Goal: Contribute content: Add original content to the website for others to see

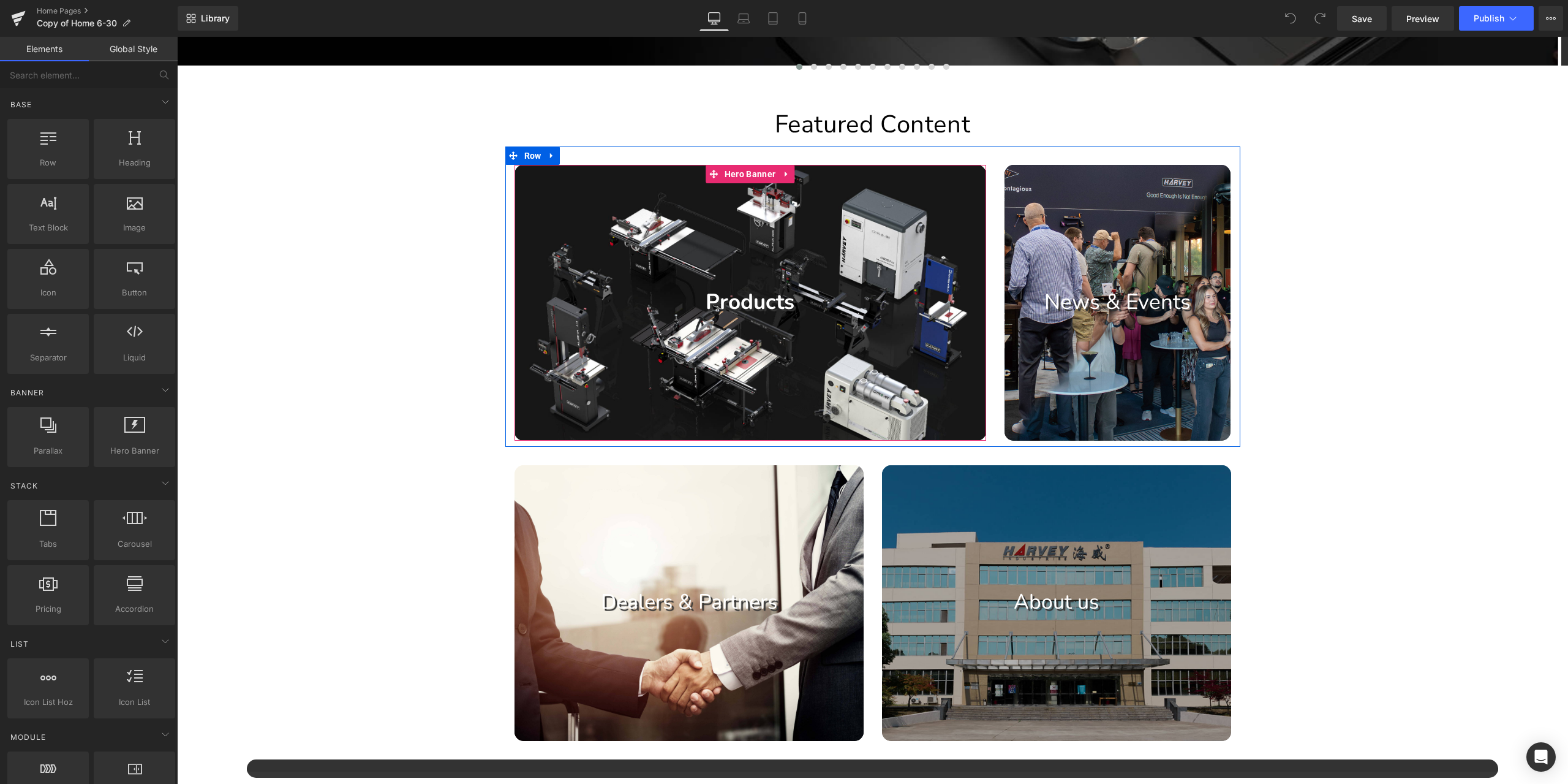
scroll to position [674, 0]
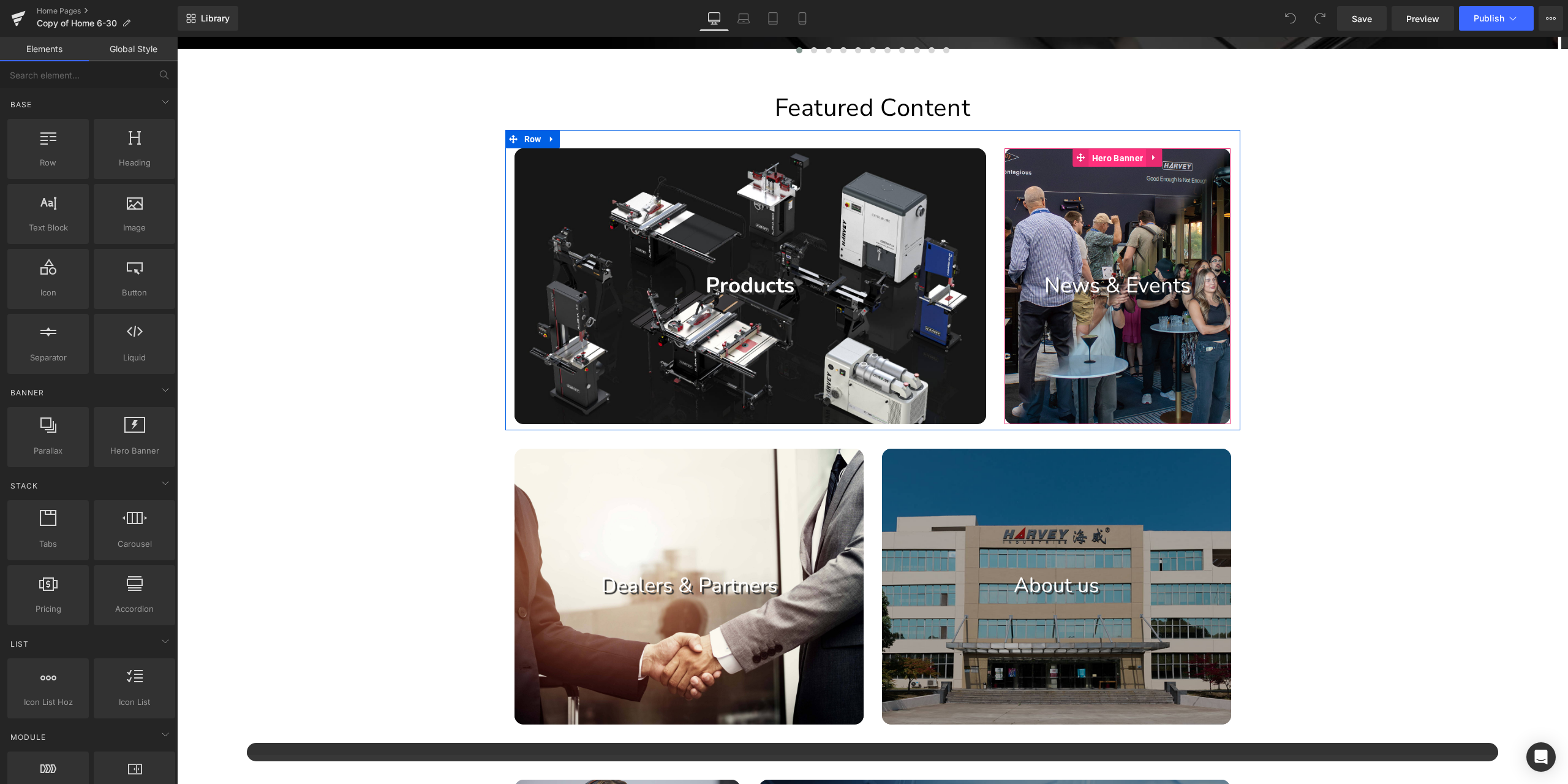
click at [1110, 155] on span "Hero Banner" at bounding box center [1117, 157] width 57 height 18
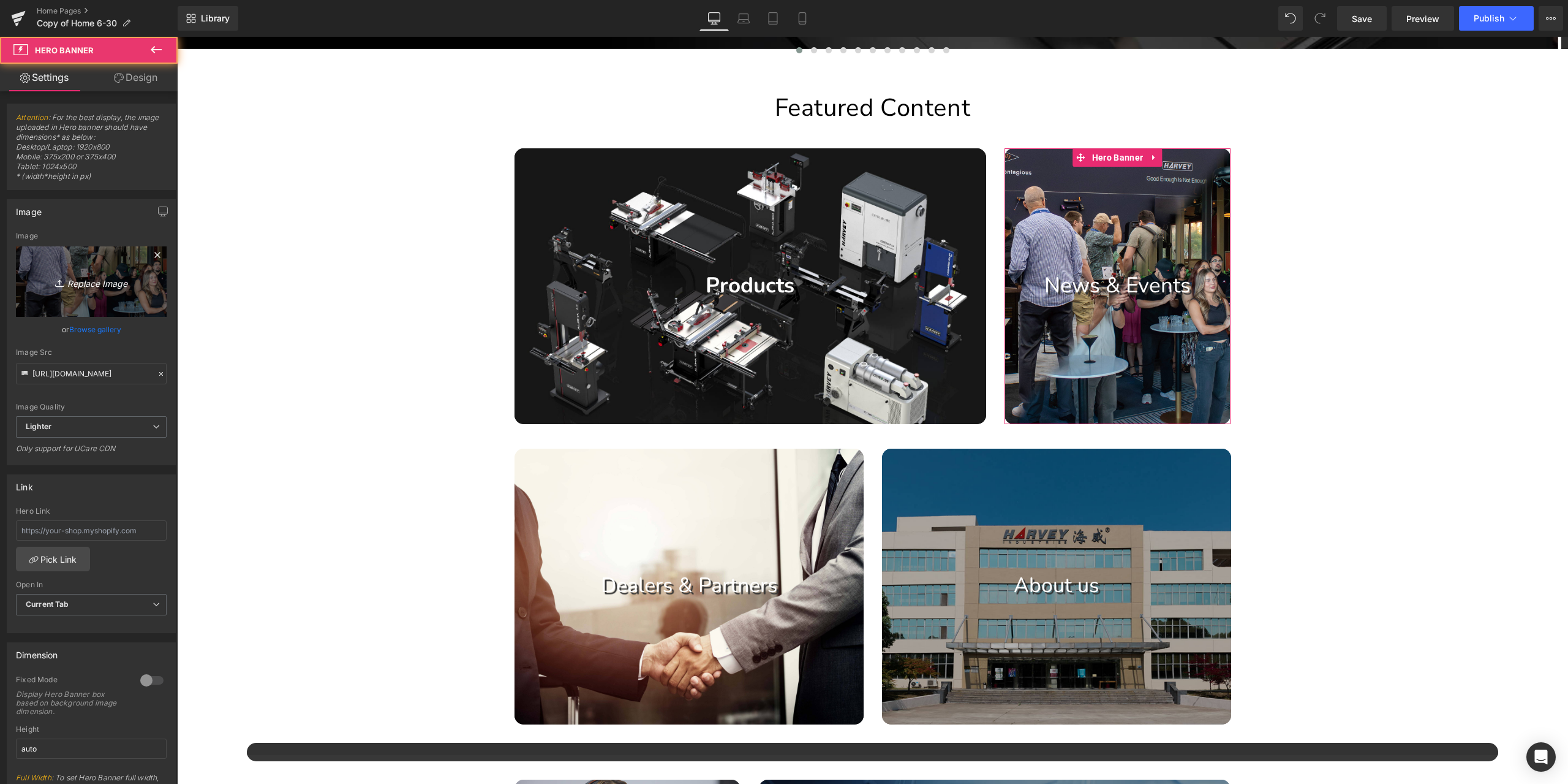
click at [115, 284] on icon "Replace Image" at bounding box center [91, 282] width 98 height 16
type input "C:\fakepath\1.jpg"
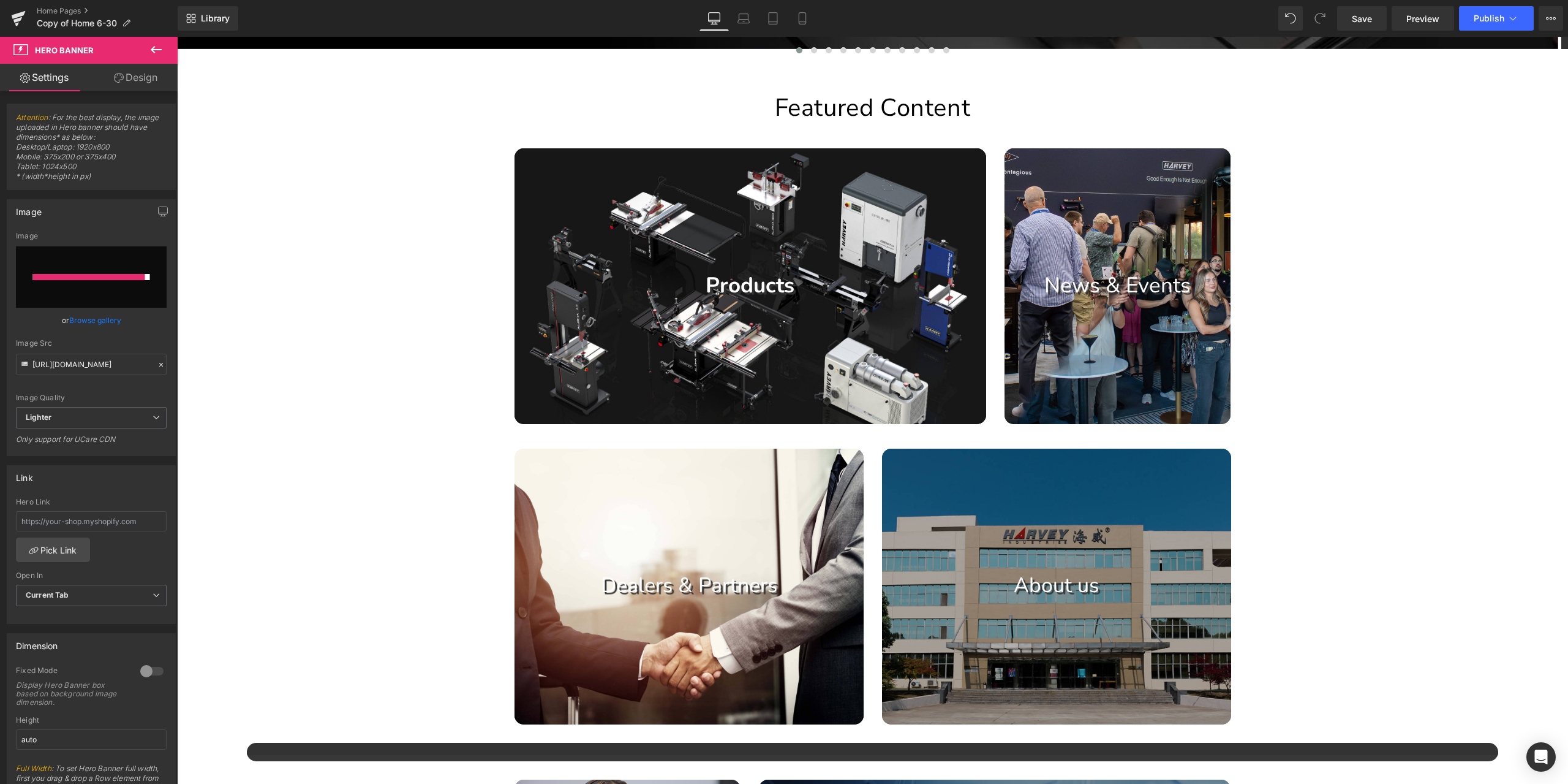
type input "[URL][DOMAIN_NAME]"
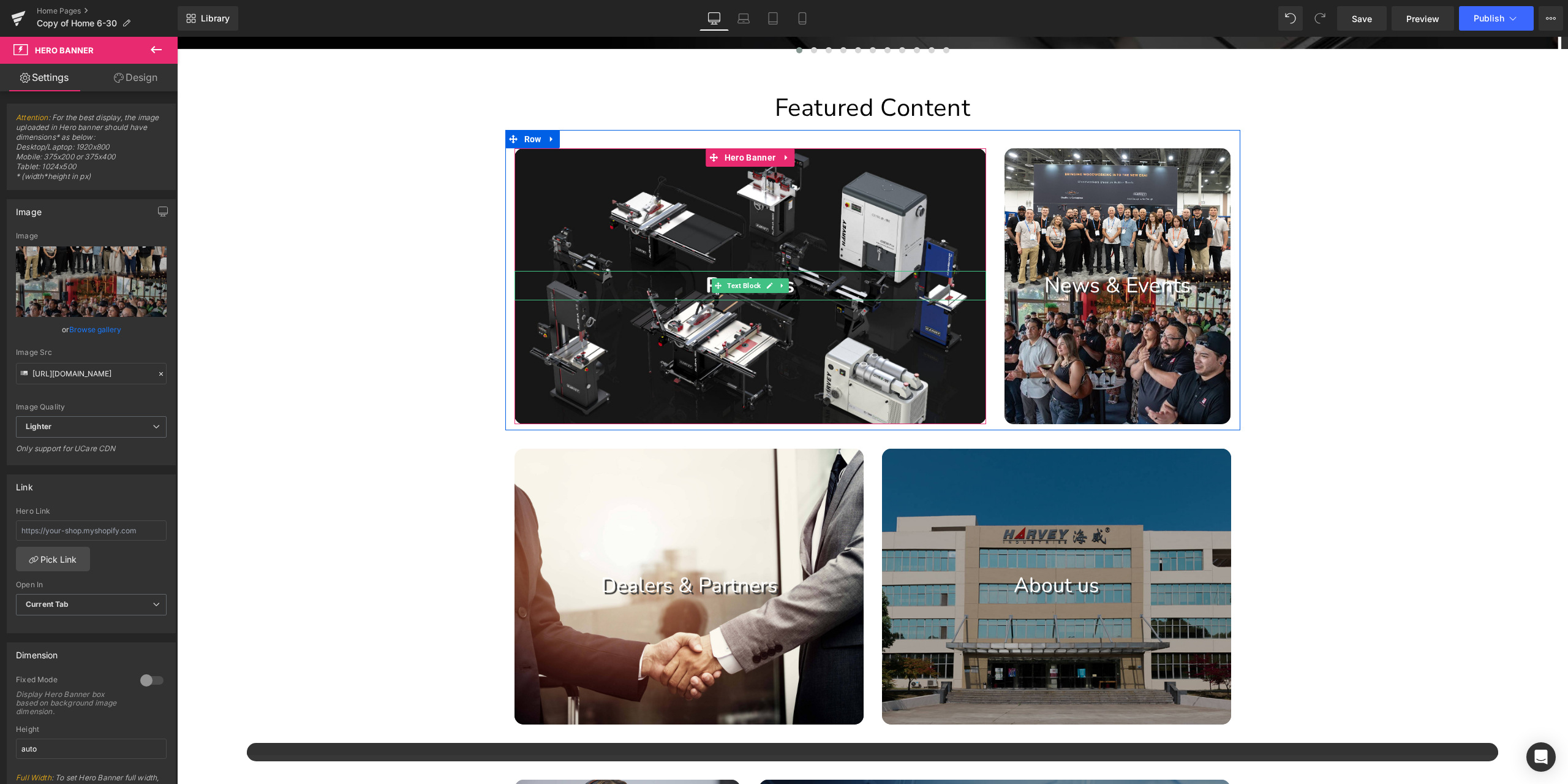
click at [797, 282] on p "Products" at bounding box center [750, 285] width 472 height 29
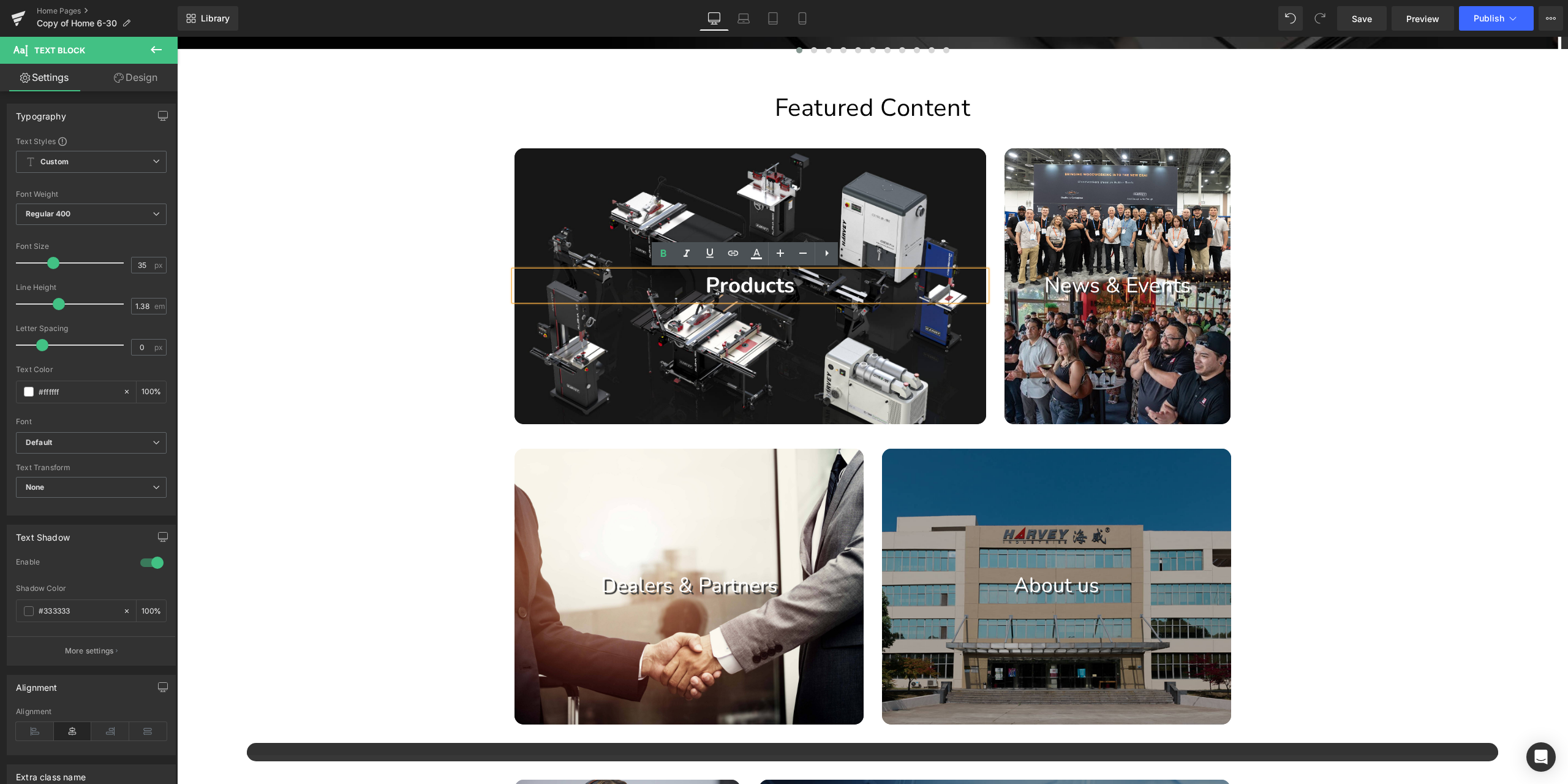
click at [801, 286] on p "Products" at bounding box center [750, 285] width 472 height 29
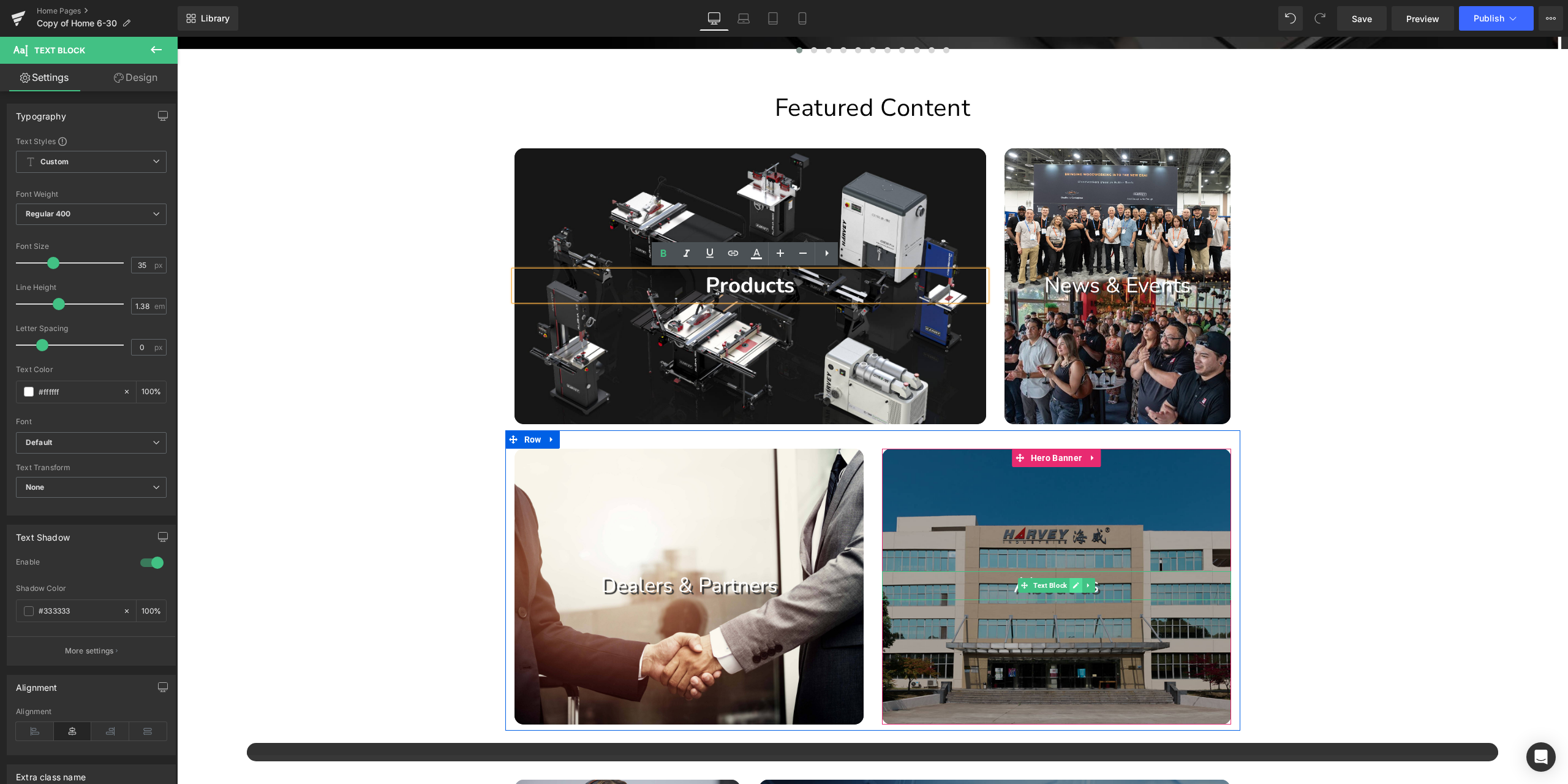
click at [1074, 590] on link at bounding box center [1075, 585] width 13 height 15
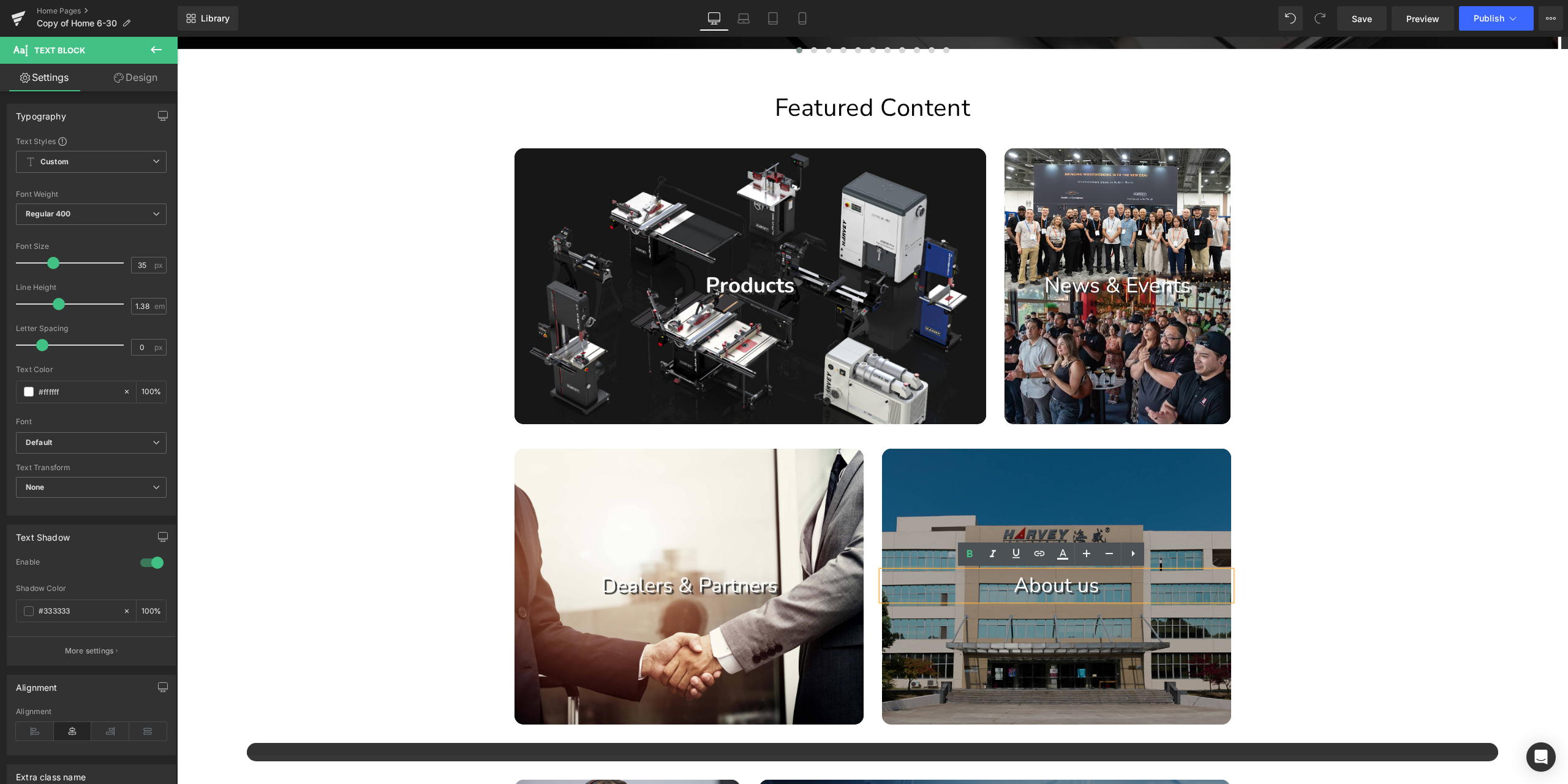
click at [1062, 587] on p "About us" at bounding box center [1056, 585] width 349 height 29
click at [821, 287] on p "Products" at bounding box center [750, 285] width 472 height 29
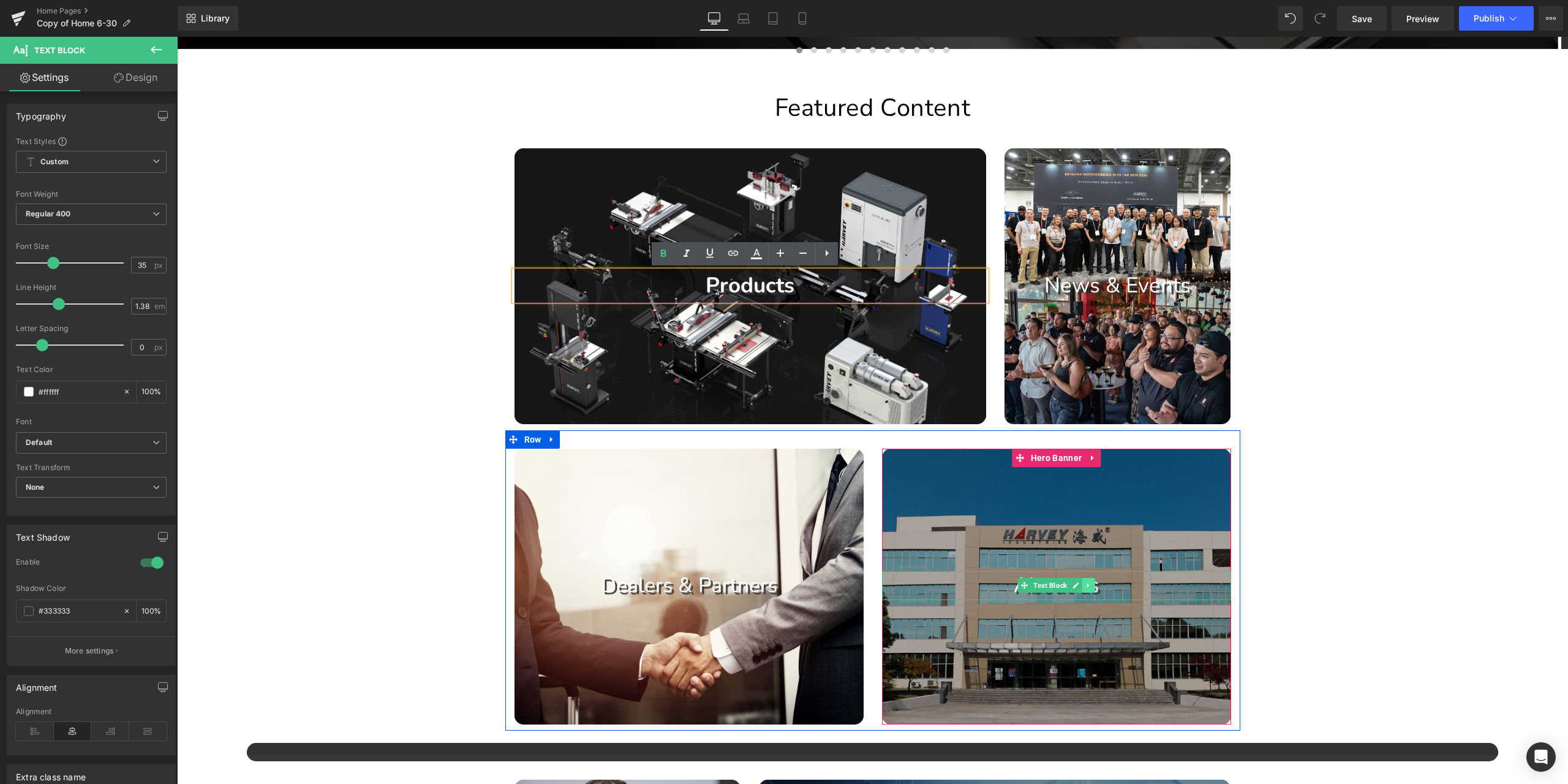
click at [1086, 583] on icon at bounding box center [1088, 585] width 7 height 7
click at [1079, 583] on icon at bounding box center [1082, 586] width 7 height 7
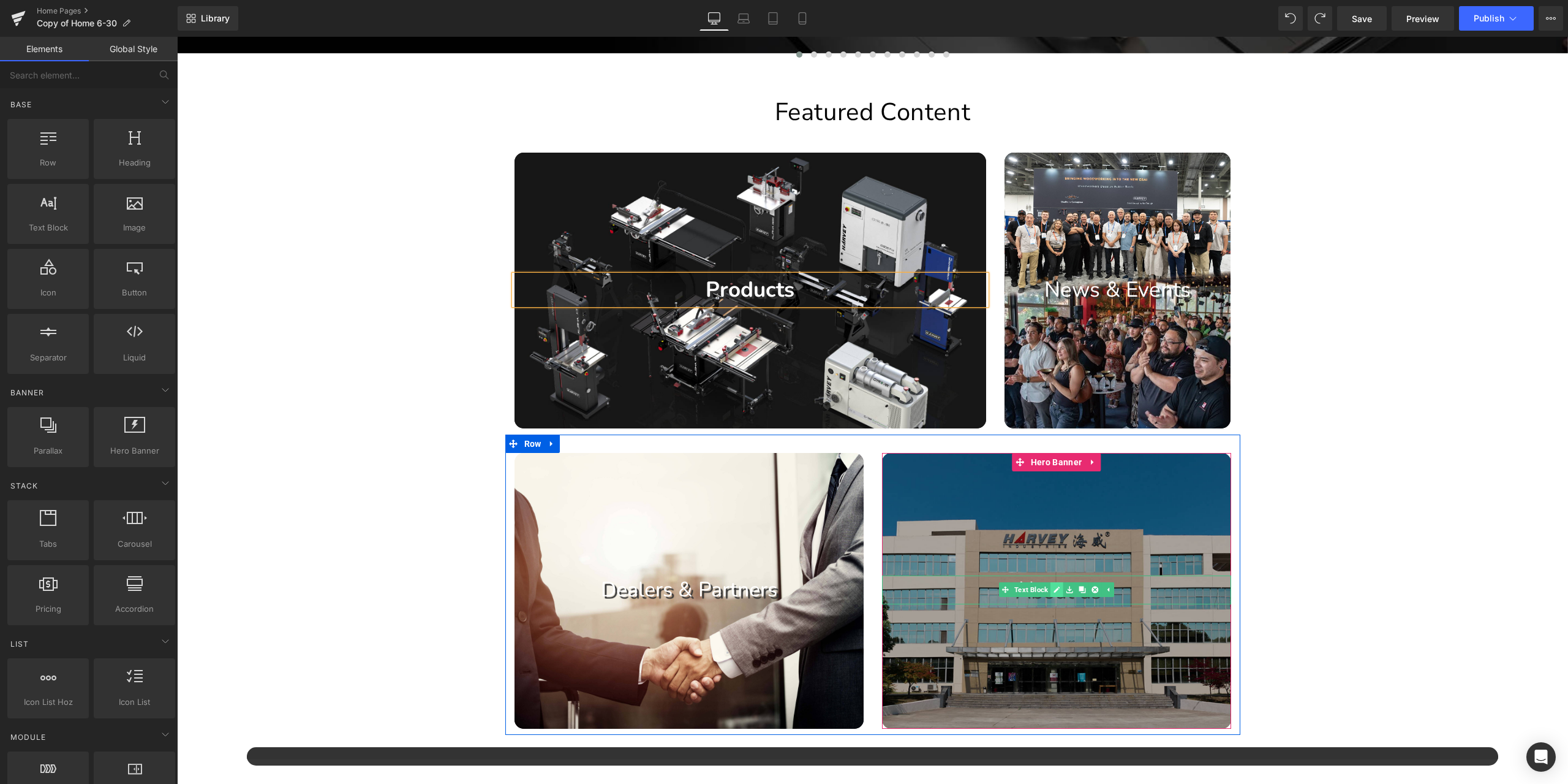
click at [1054, 591] on icon at bounding box center [1056, 589] width 7 height 7
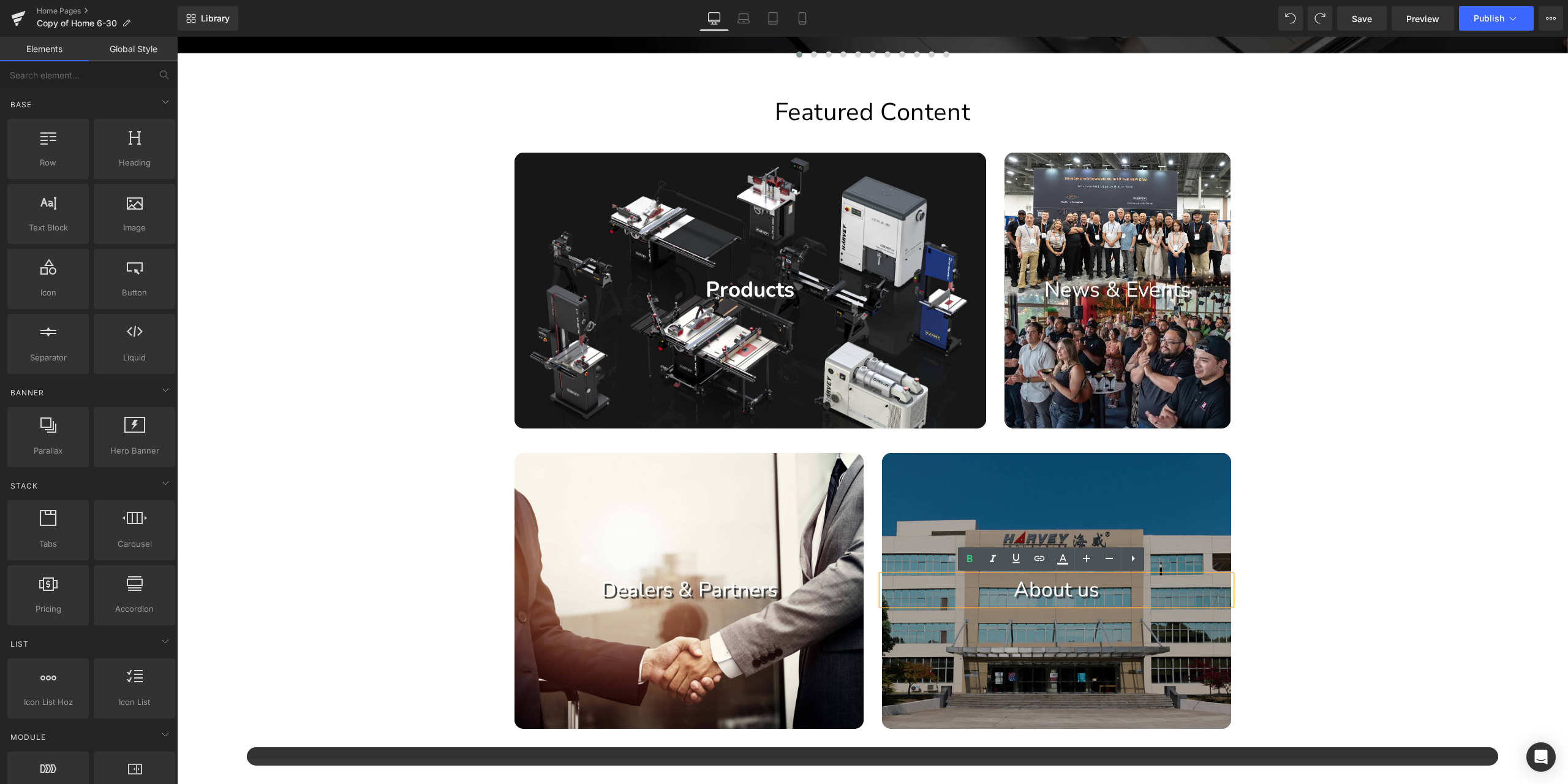
click at [1040, 589] on p "About us" at bounding box center [1056, 590] width 349 height 29
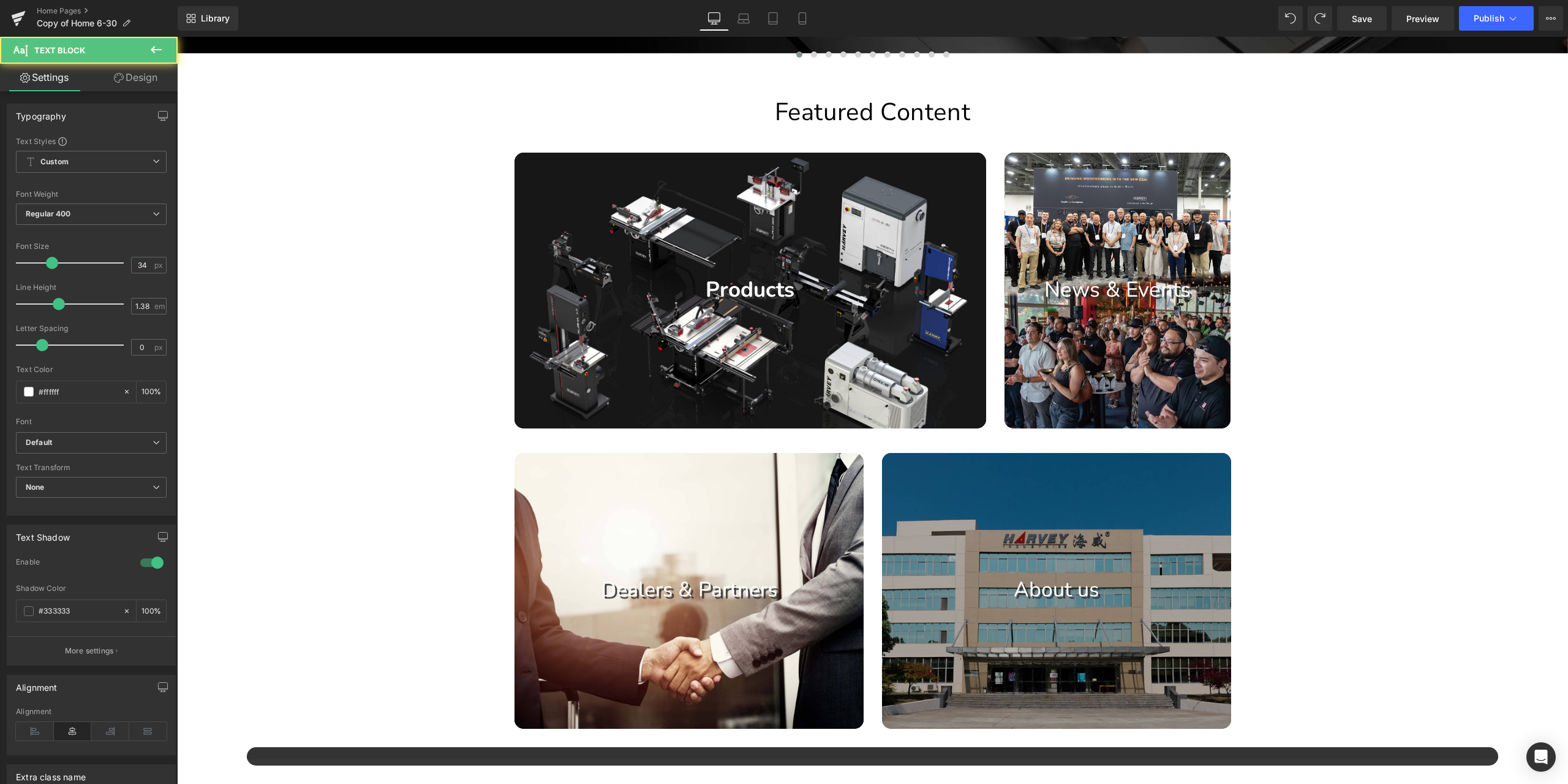
click at [114, 78] on icon at bounding box center [119, 77] width 9 height 10
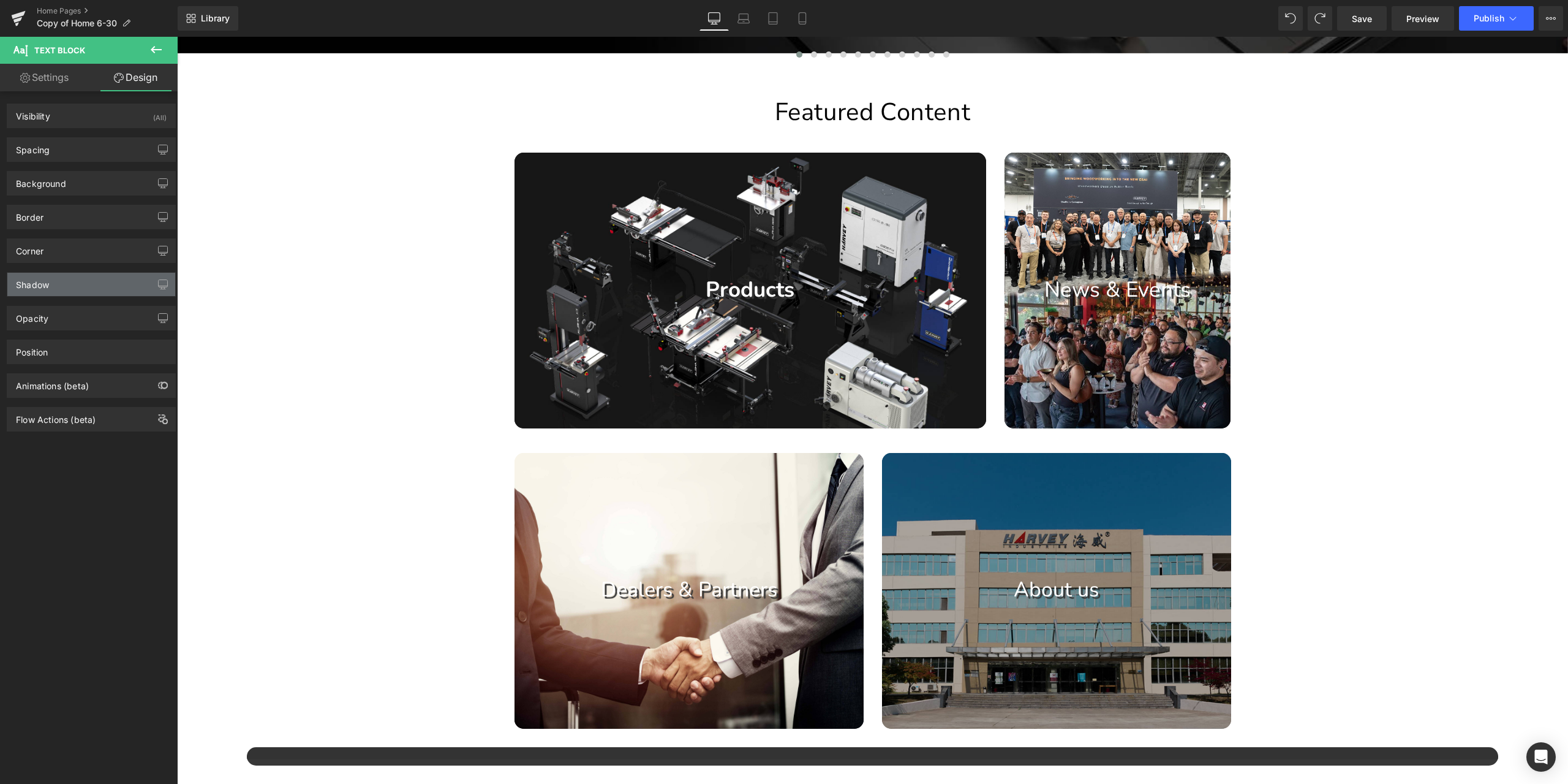
click at [62, 274] on div "Shadow" at bounding box center [91, 284] width 168 height 23
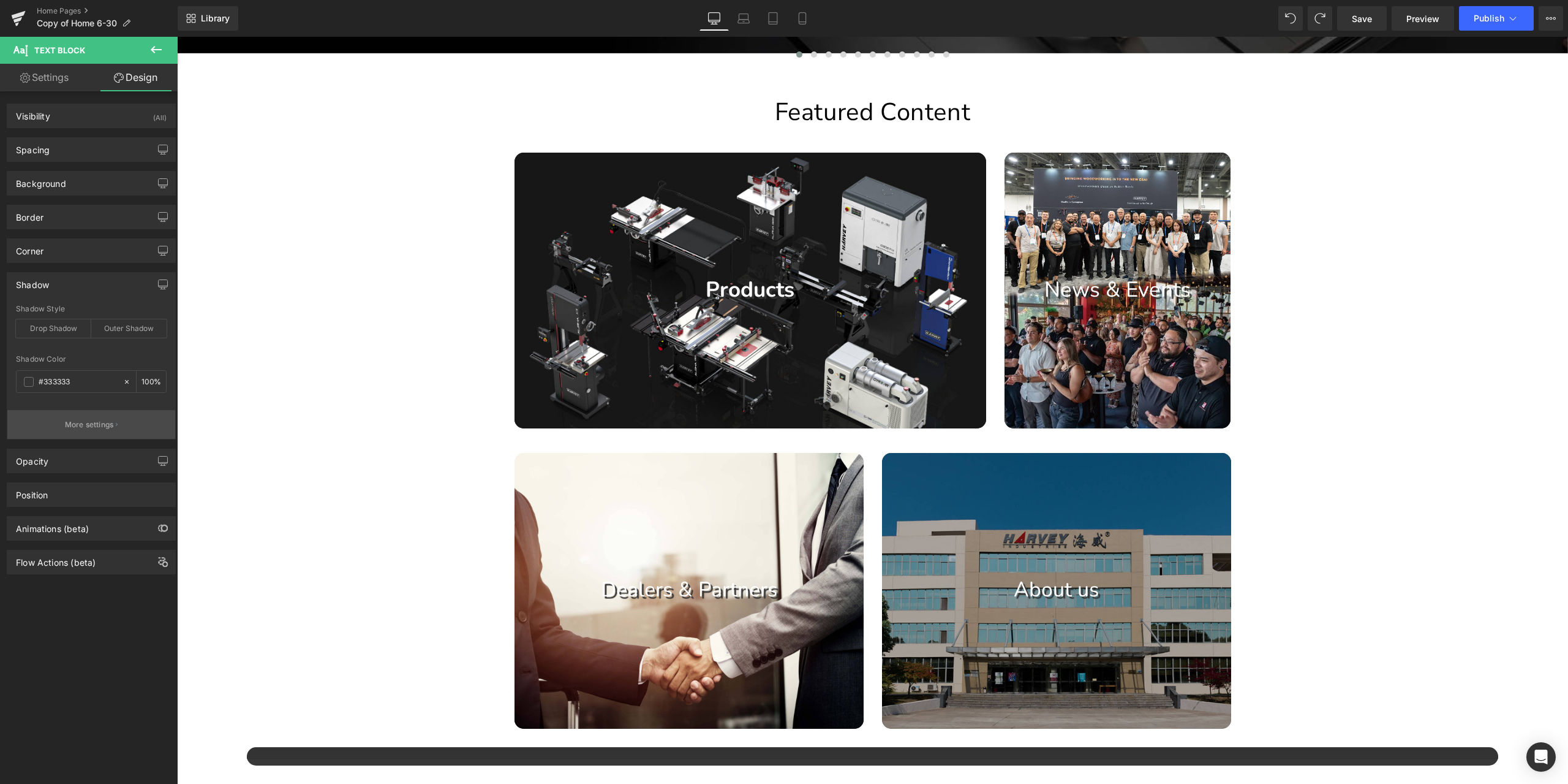
click at [79, 415] on button "More settings" at bounding box center [91, 424] width 168 height 29
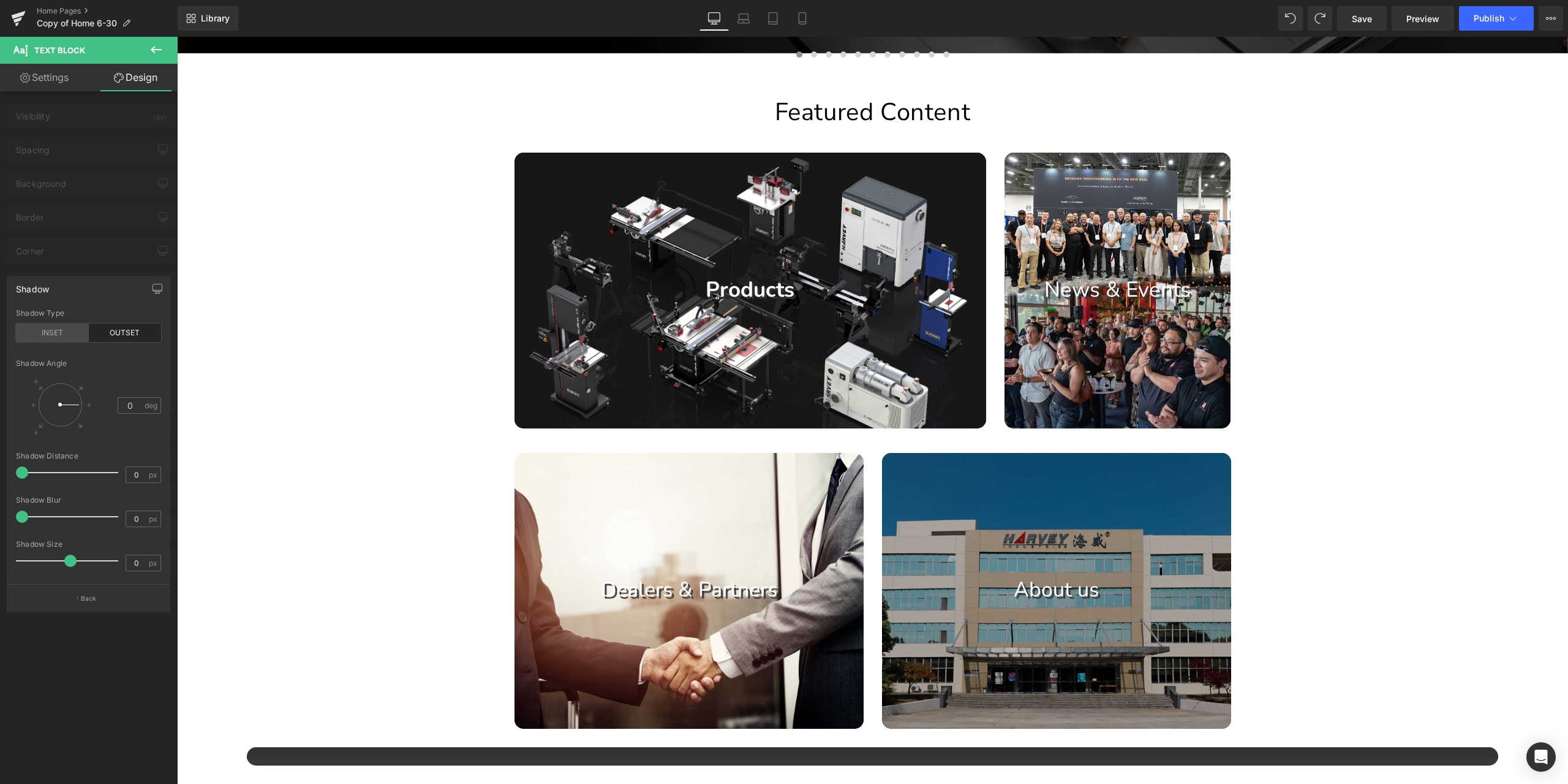
click at [60, 332] on div "INSET" at bounding box center [52, 333] width 73 height 18
click at [115, 335] on div "OUTSET" at bounding box center [125, 333] width 73 height 18
click at [1033, 591] on body "Skip to content All Products [PERSON_NAME] Tools Table Saws Bandsaws Wood Lathe…" at bounding box center [873, 645] width 1391 height 2564
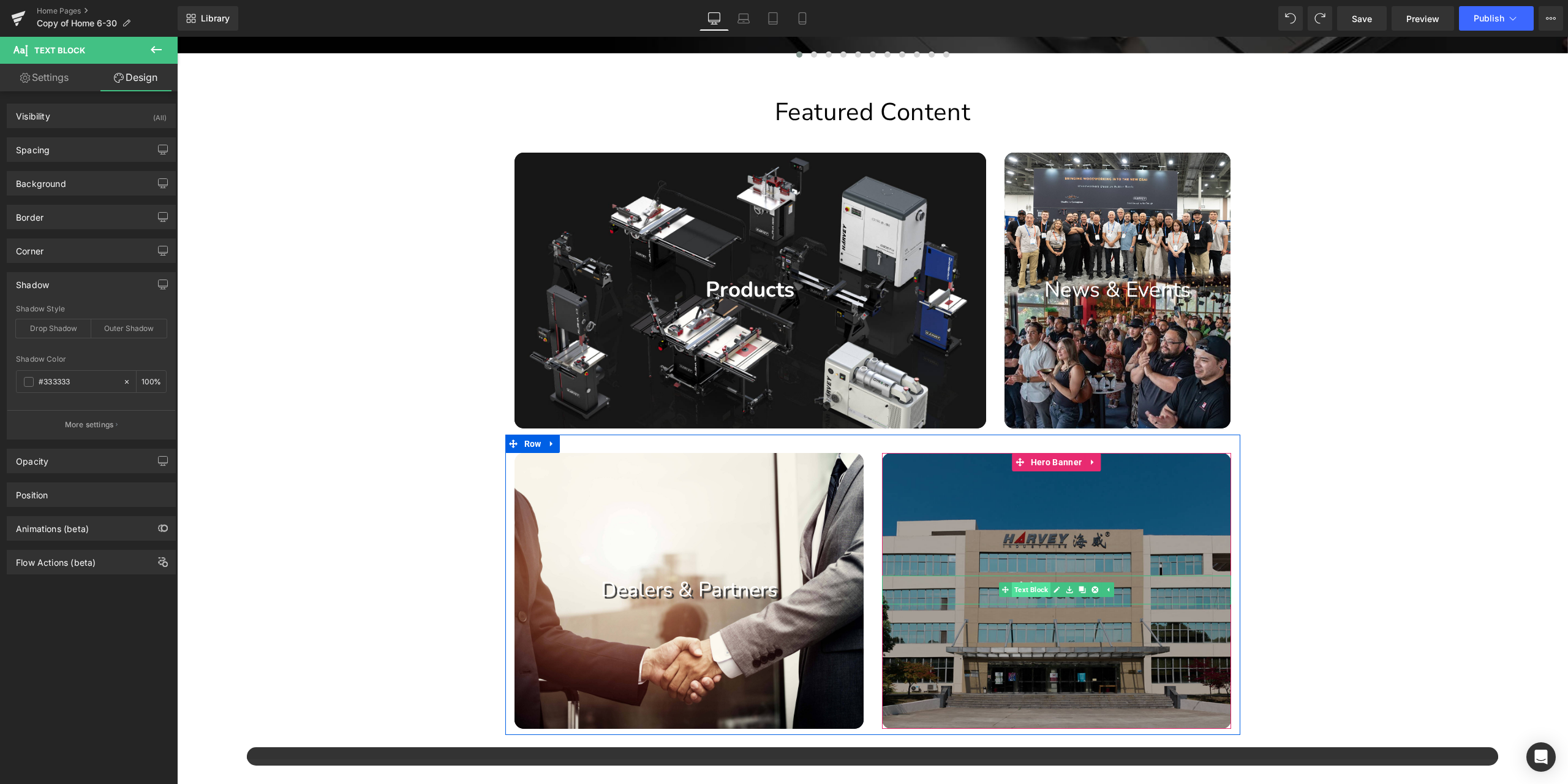
click at [1028, 590] on span "Text Block" at bounding box center [1031, 590] width 39 height 15
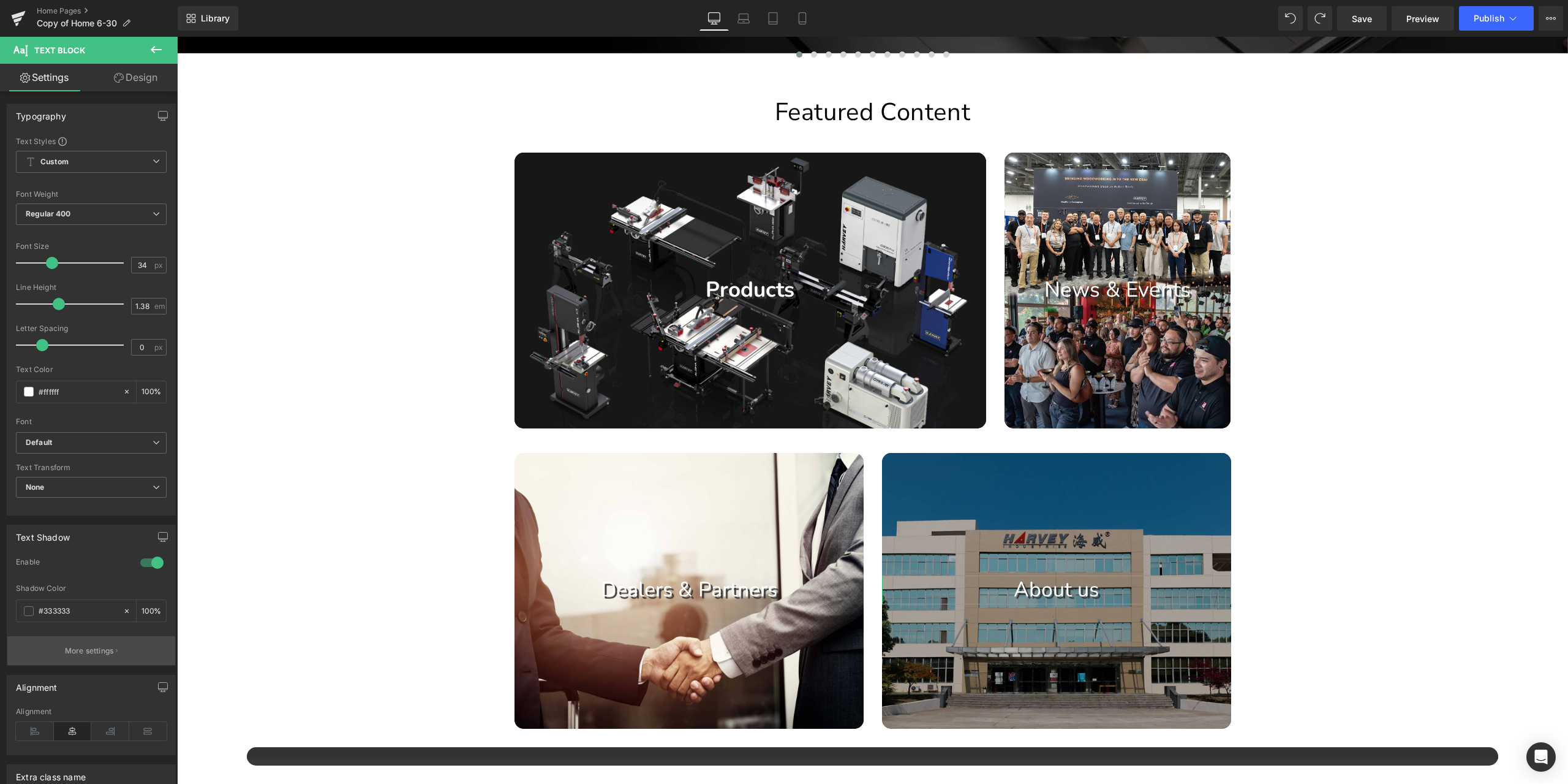
click at [98, 648] on p "More settings" at bounding box center [90, 651] width 49 height 11
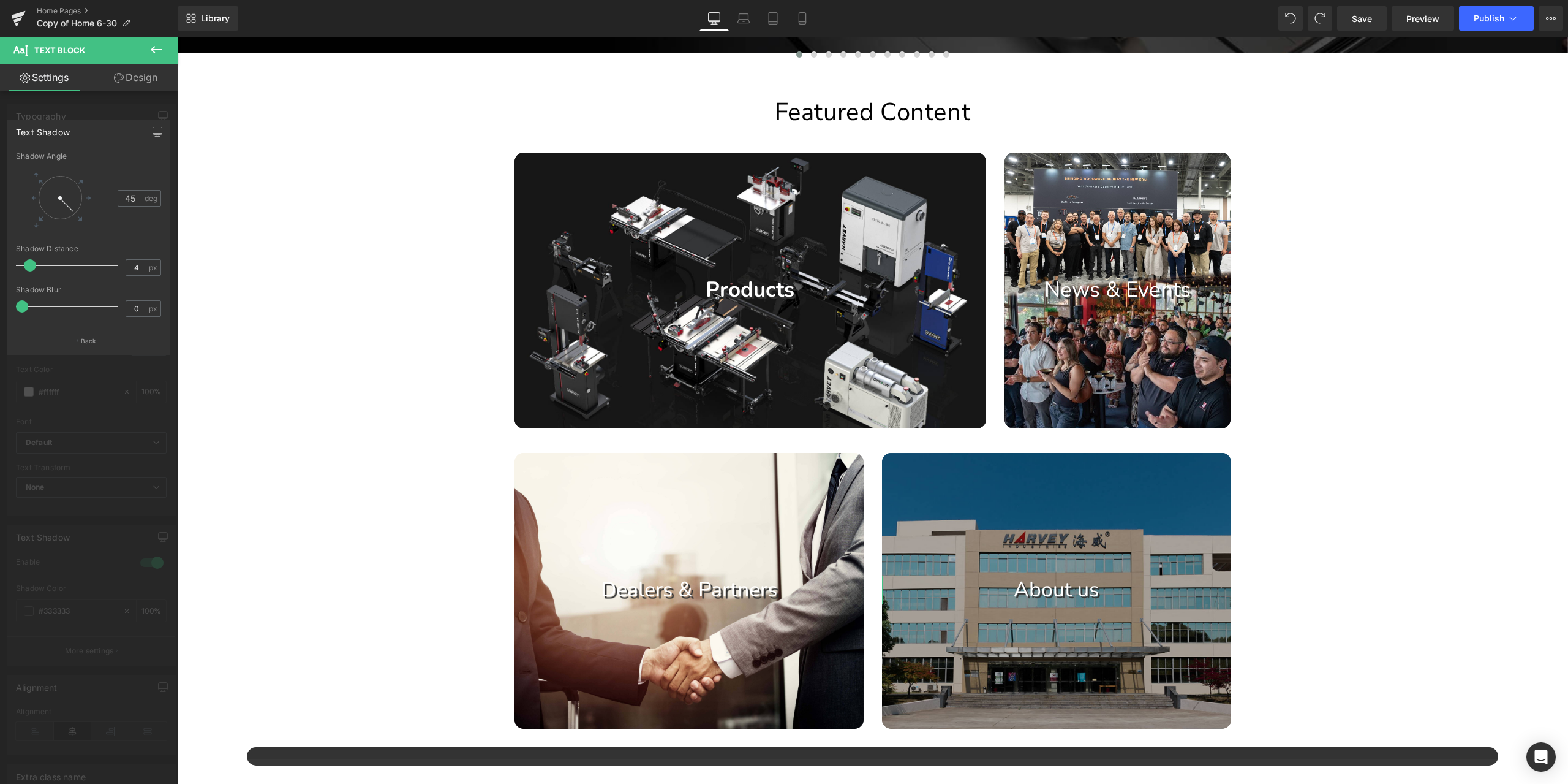
type input "3"
click at [27, 263] on span at bounding box center [28, 265] width 12 height 12
click at [278, 212] on body "Skip to content All Products [PERSON_NAME] Tools Table Saws Bandsaws Wood Lathe…" at bounding box center [873, 645] width 1391 height 2564
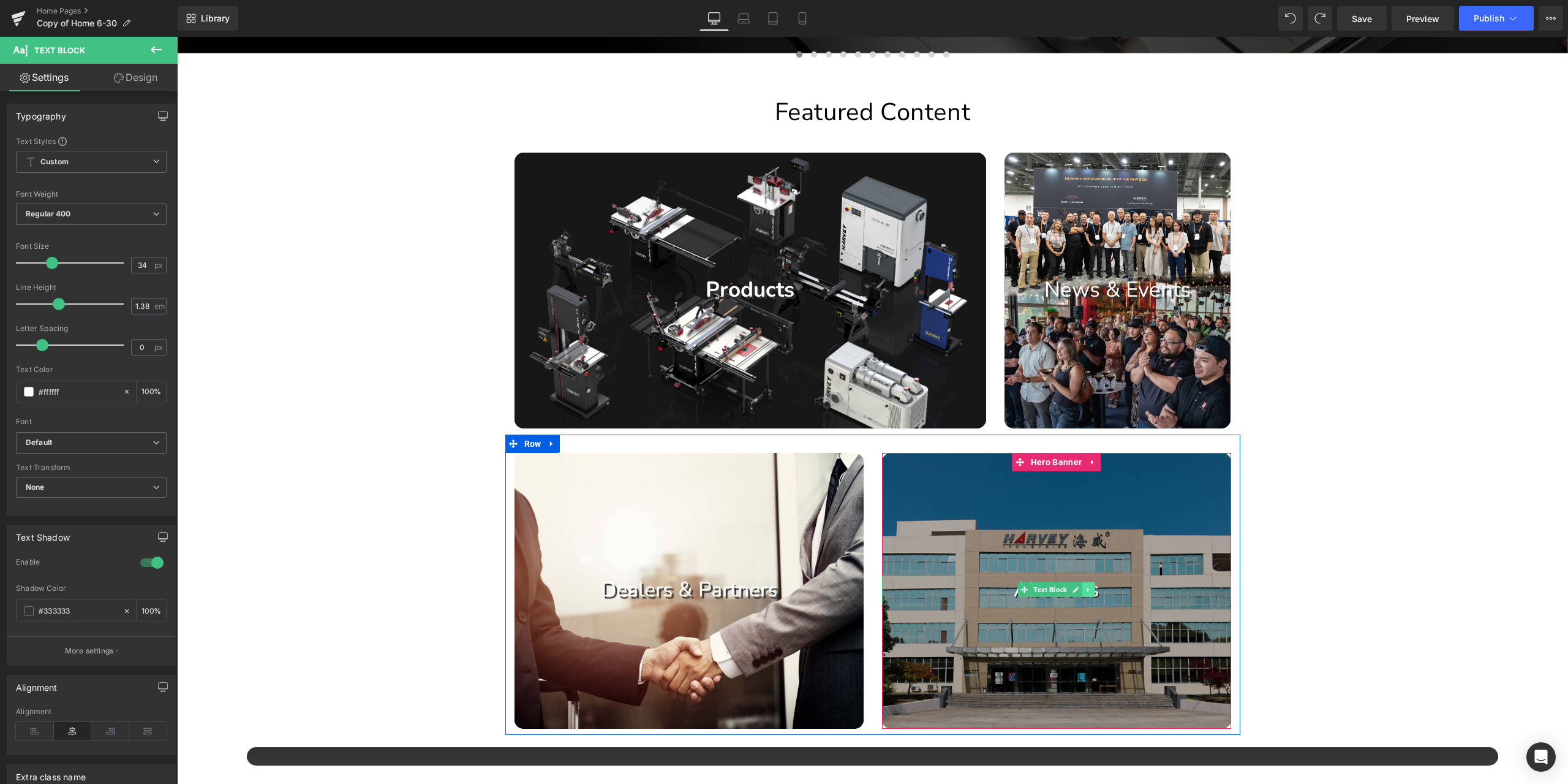
click at [1085, 589] on icon at bounding box center [1088, 589] width 7 height 7
click at [1079, 589] on icon at bounding box center [1082, 590] width 7 height 7
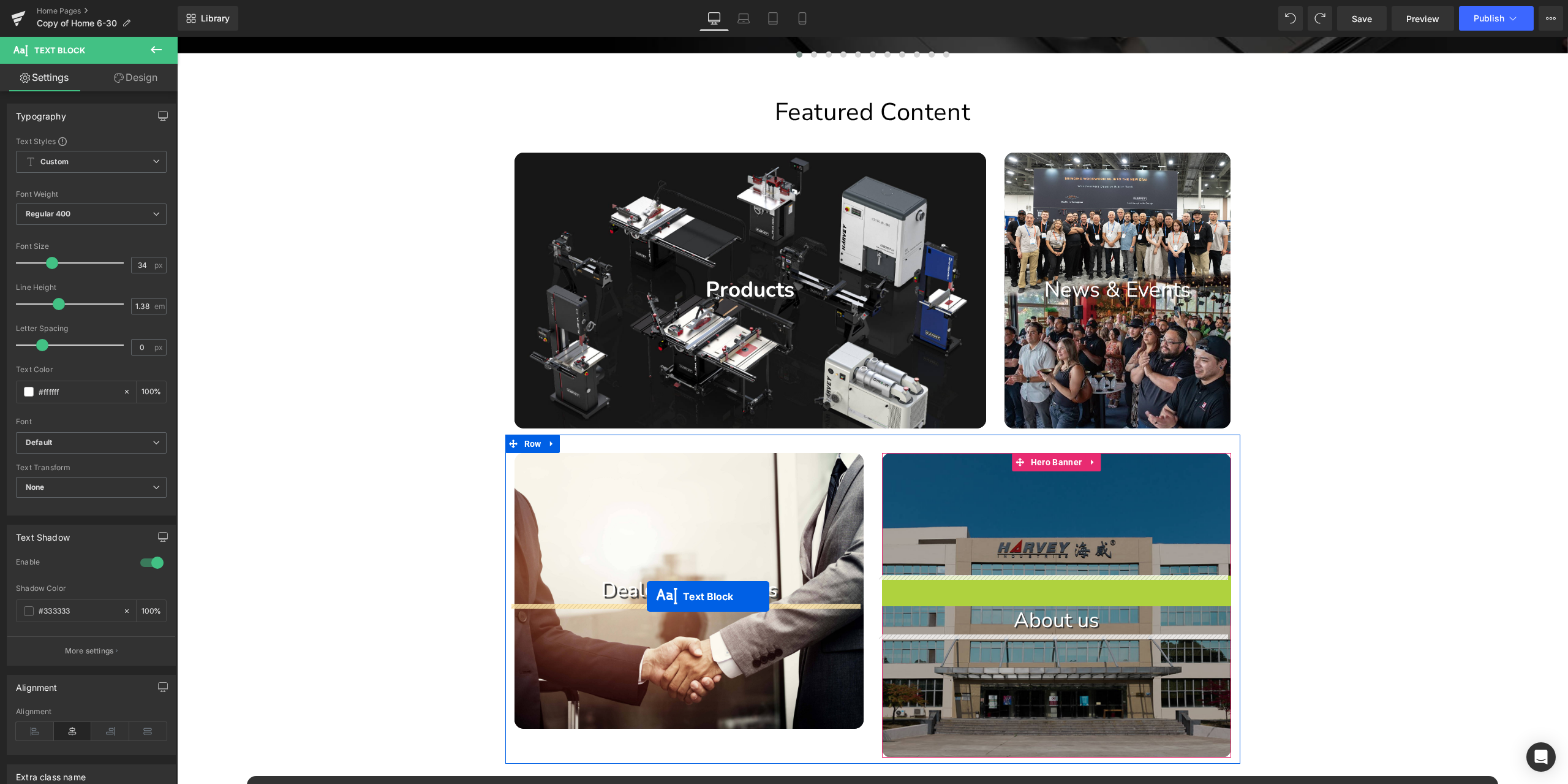
drag, startPoint x: 1001, startPoint y: 588, endPoint x: 647, endPoint y: 596, distance: 354.1
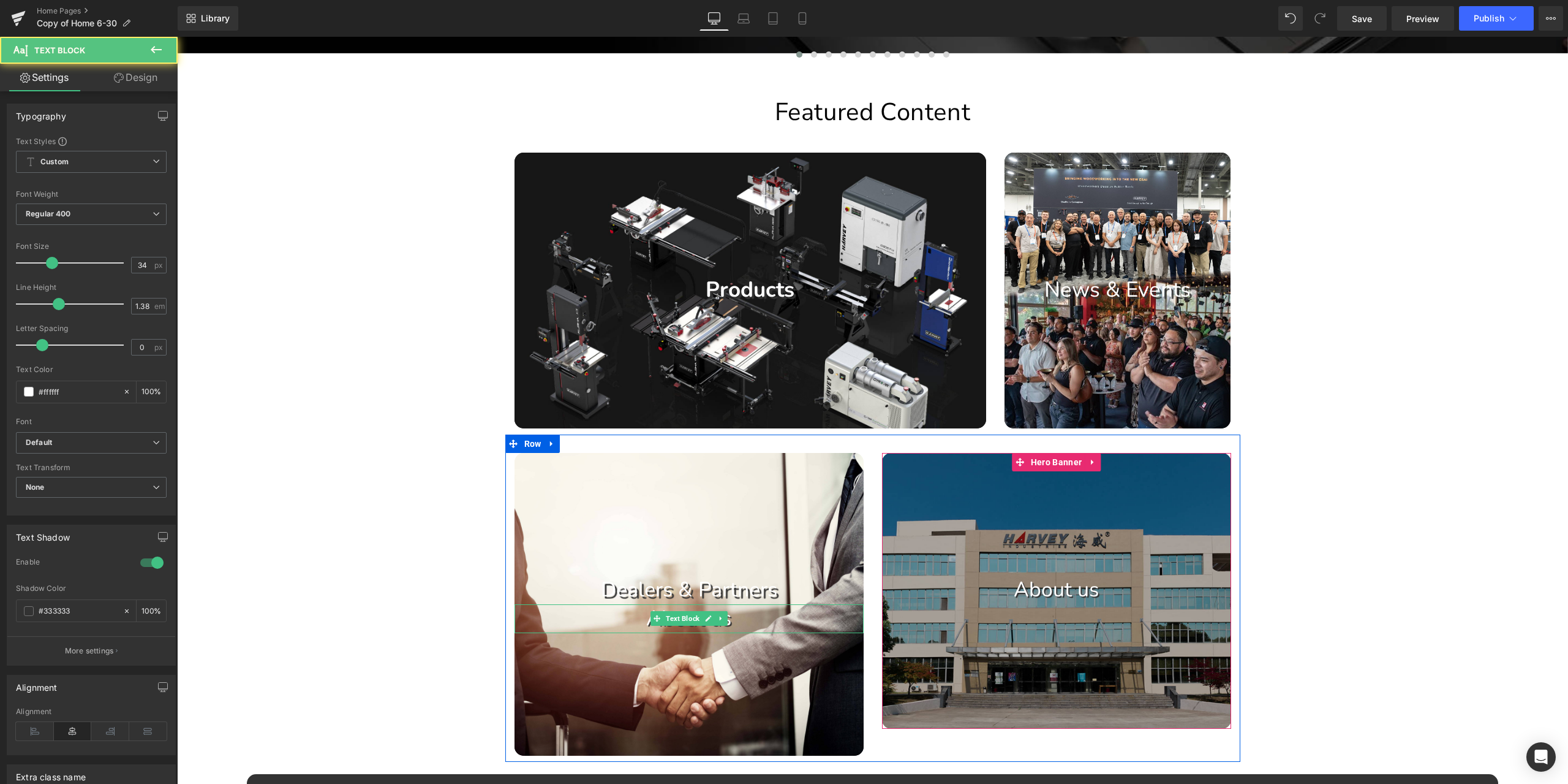
click at [628, 585] on p "Dealers & Partners" at bounding box center [689, 590] width 349 height 29
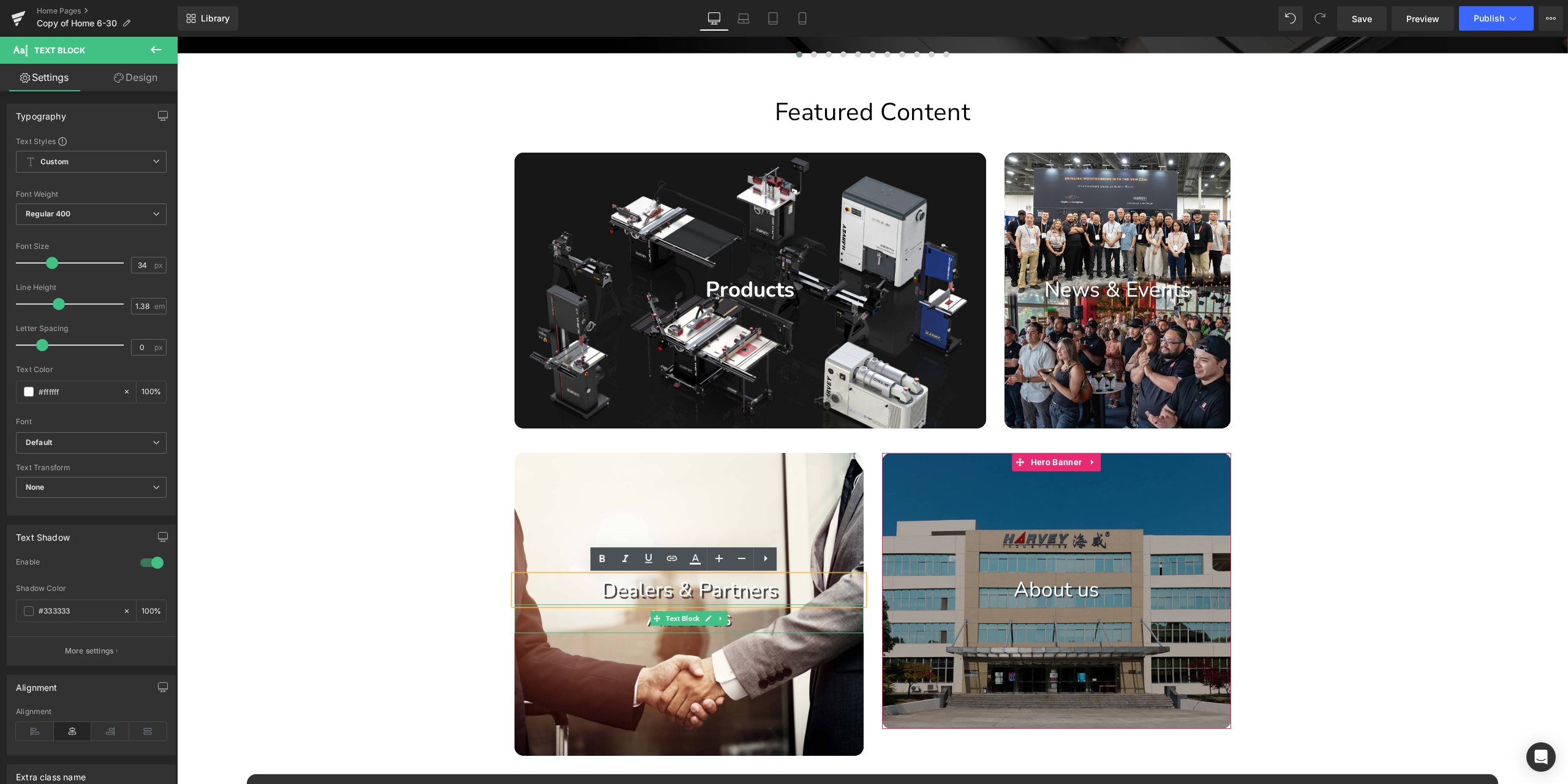
click at [747, 591] on p "Dealers & Partners" at bounding box center [689, 590] width 349 height 29
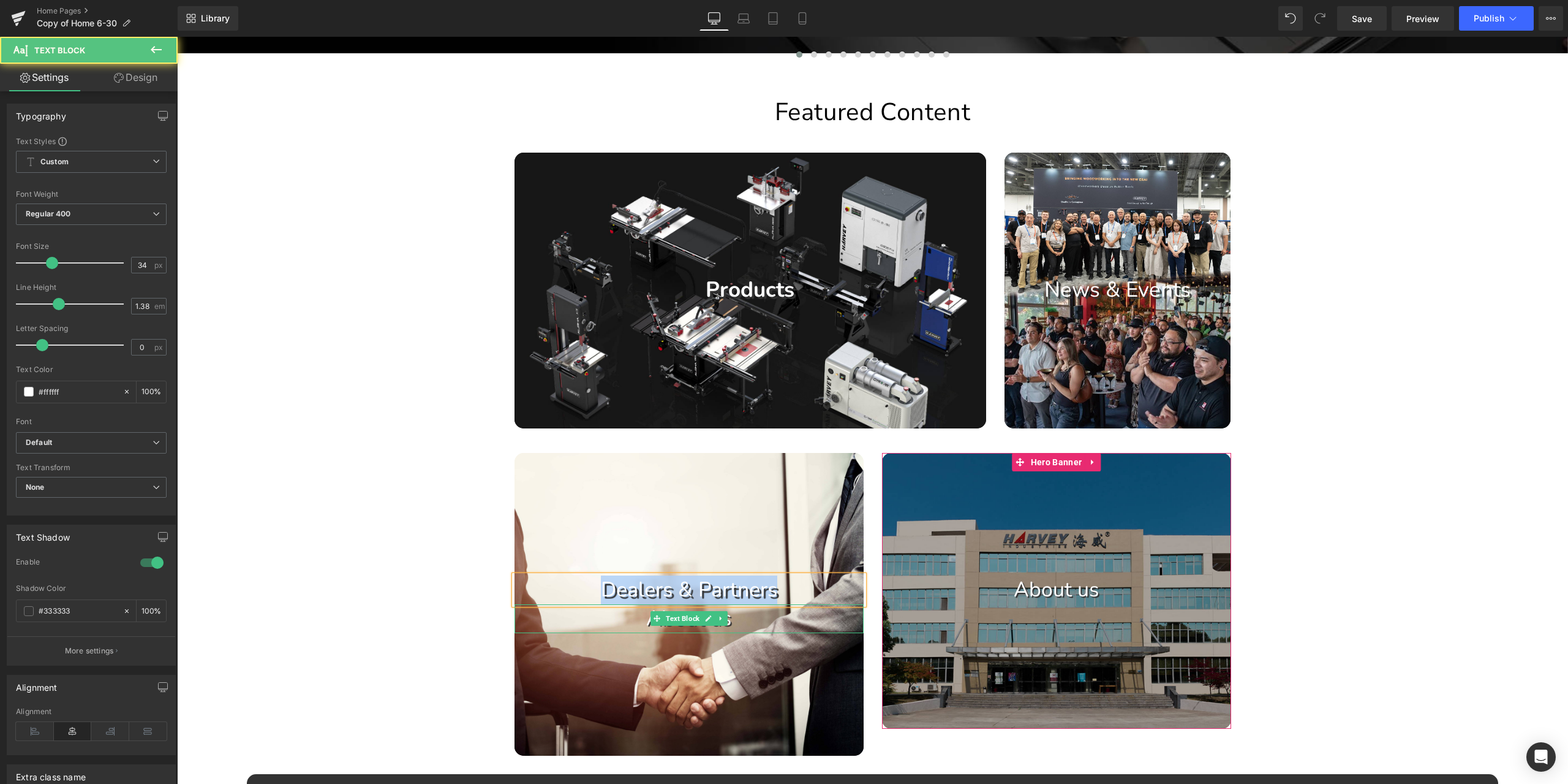
copy p "Dealers & Partners"
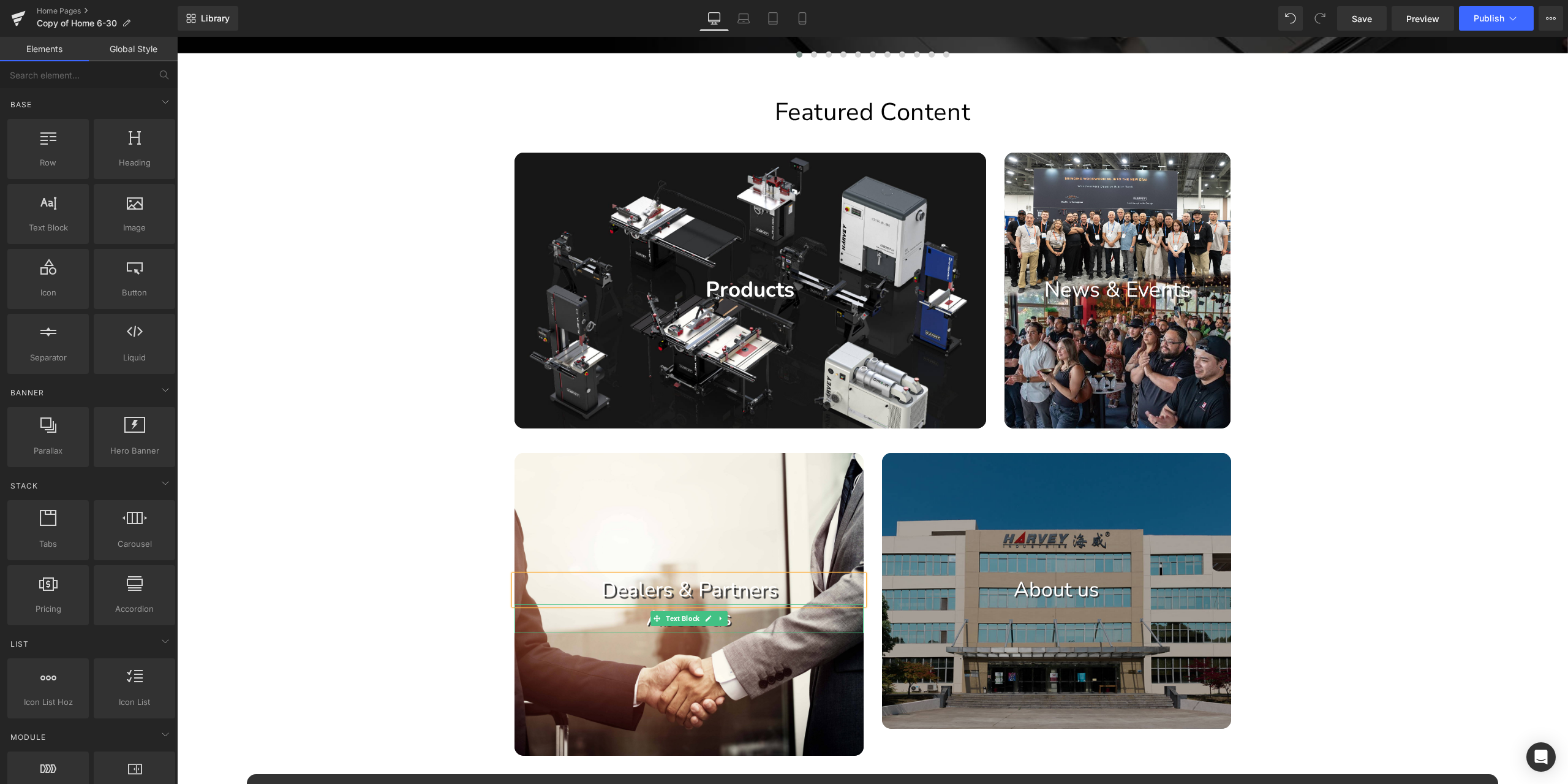
click at [1301, 546] on div "Image Image Image Image Image Image Image Image" at bounding box center [873, 598] width 1391 height 2321
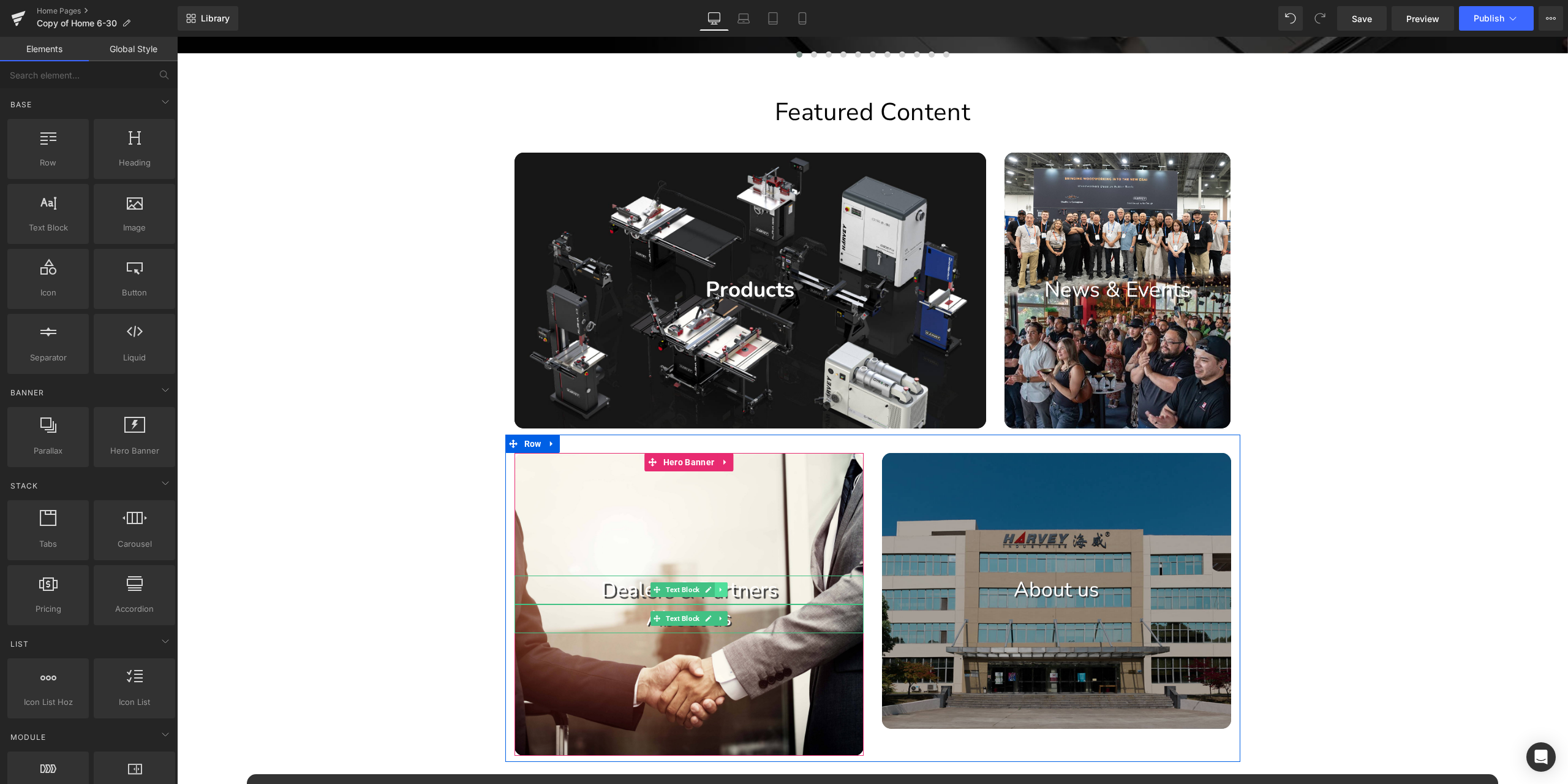
click at [717, 590] on icon at bounding box center [721, 589] width 7 height 7
click at [724, 591] on icon at bounding box center [727, 590] width 7 height 7
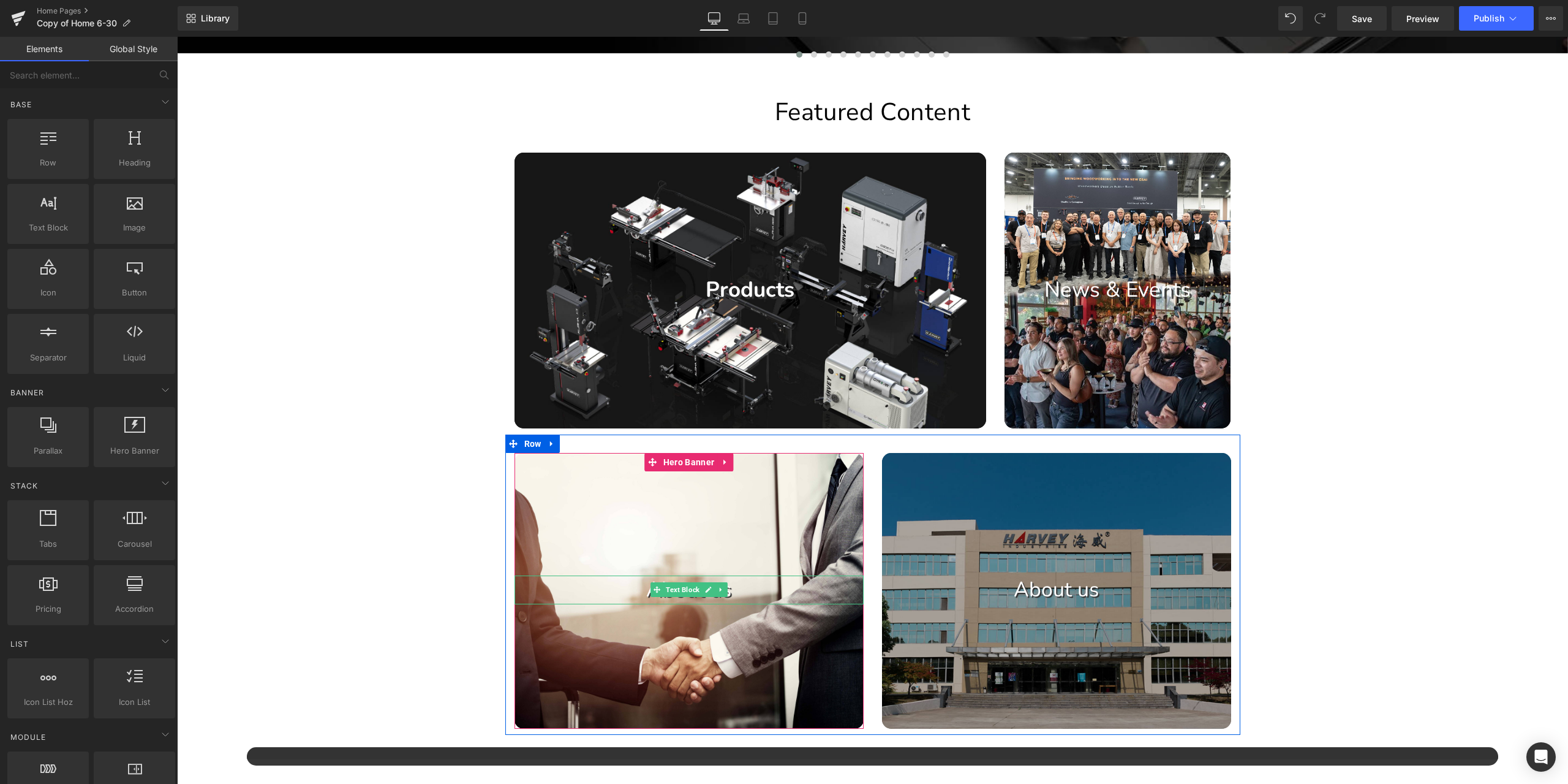
click at [750, 583] on p "About us" at bounding box center [689, 590] width 349 height 29
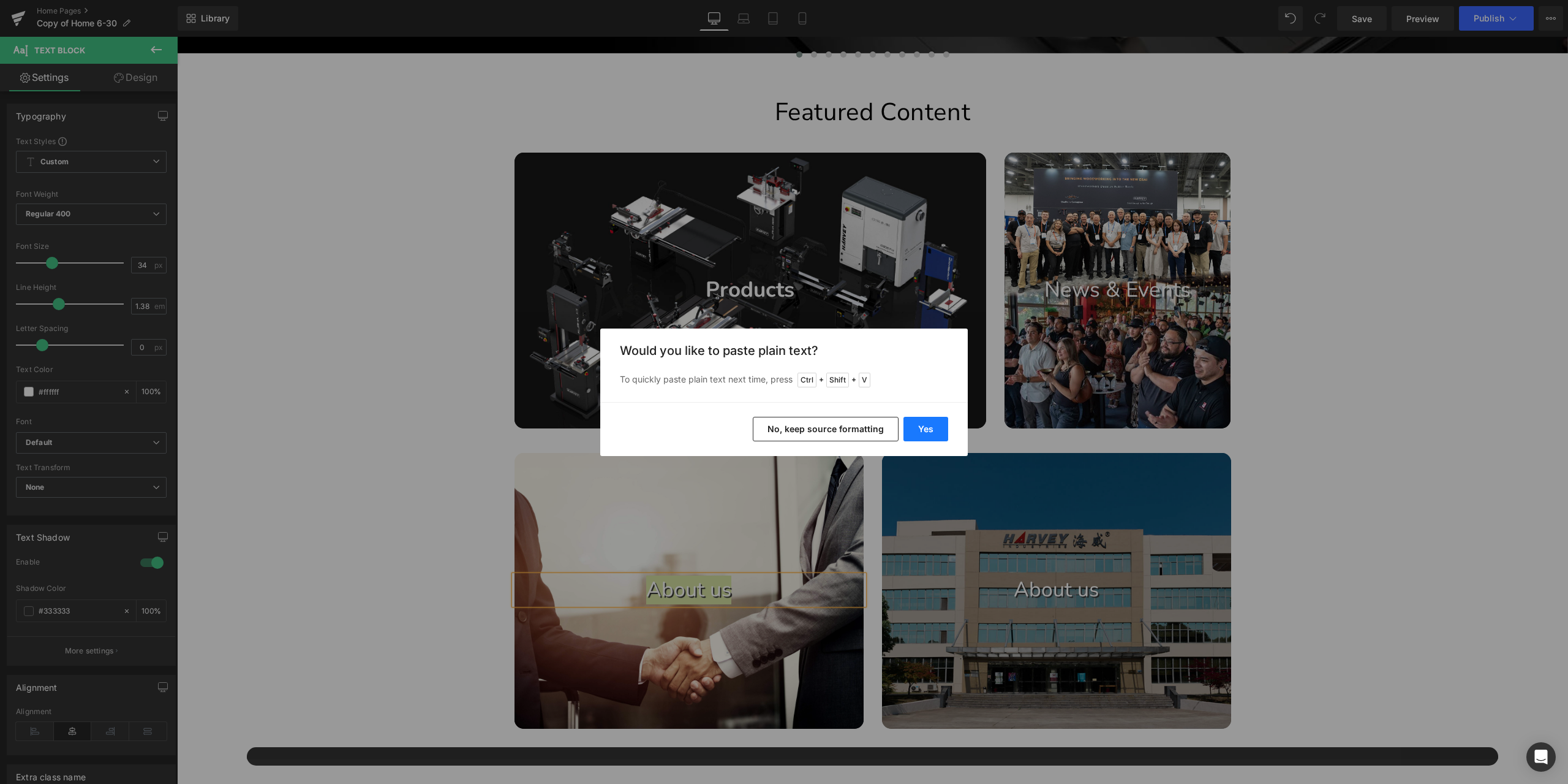
click at [915, 430] on button "Yes" at bounding box center [926, 429] width 45 height 24
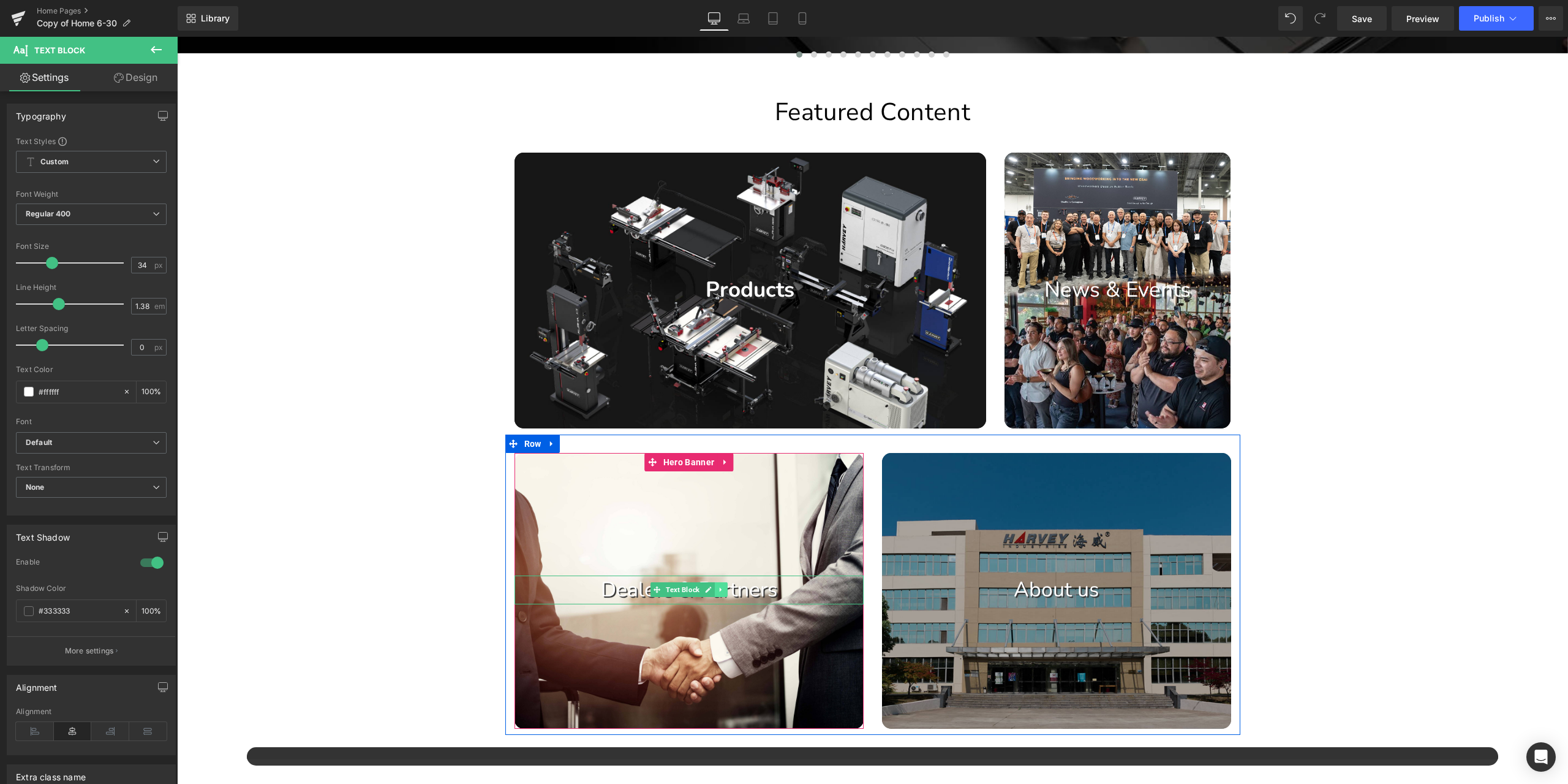
click at [717, 584] on link at bounding box center [721, 590] width 13 height 15
click at [708, 595] on link at bounding box center [714, 590] width 13 height 15
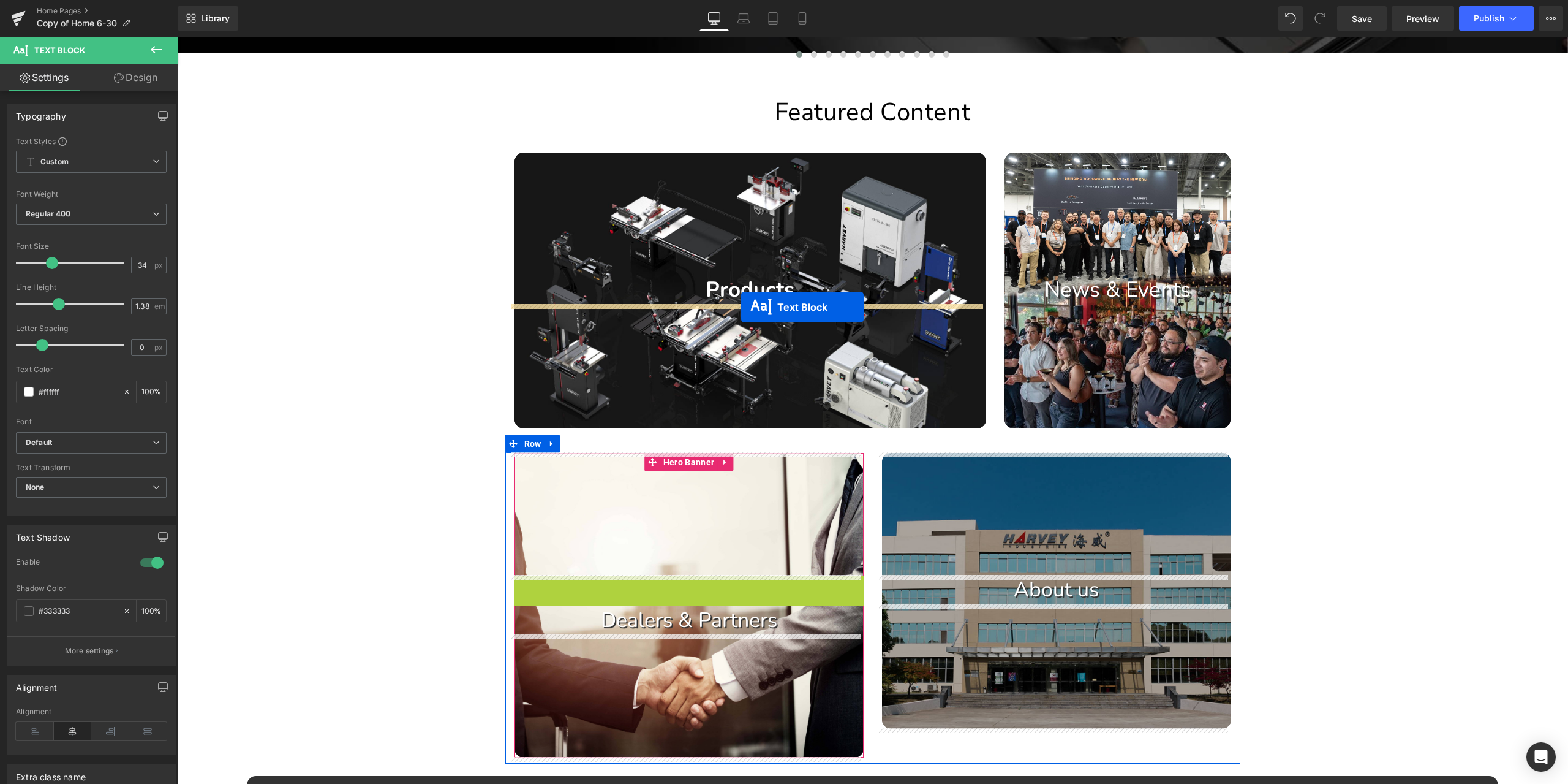
drag, startPoint x: 636, startPoint y: 595, endPoint x: 741, endPoint y: 307, distance: 306.5
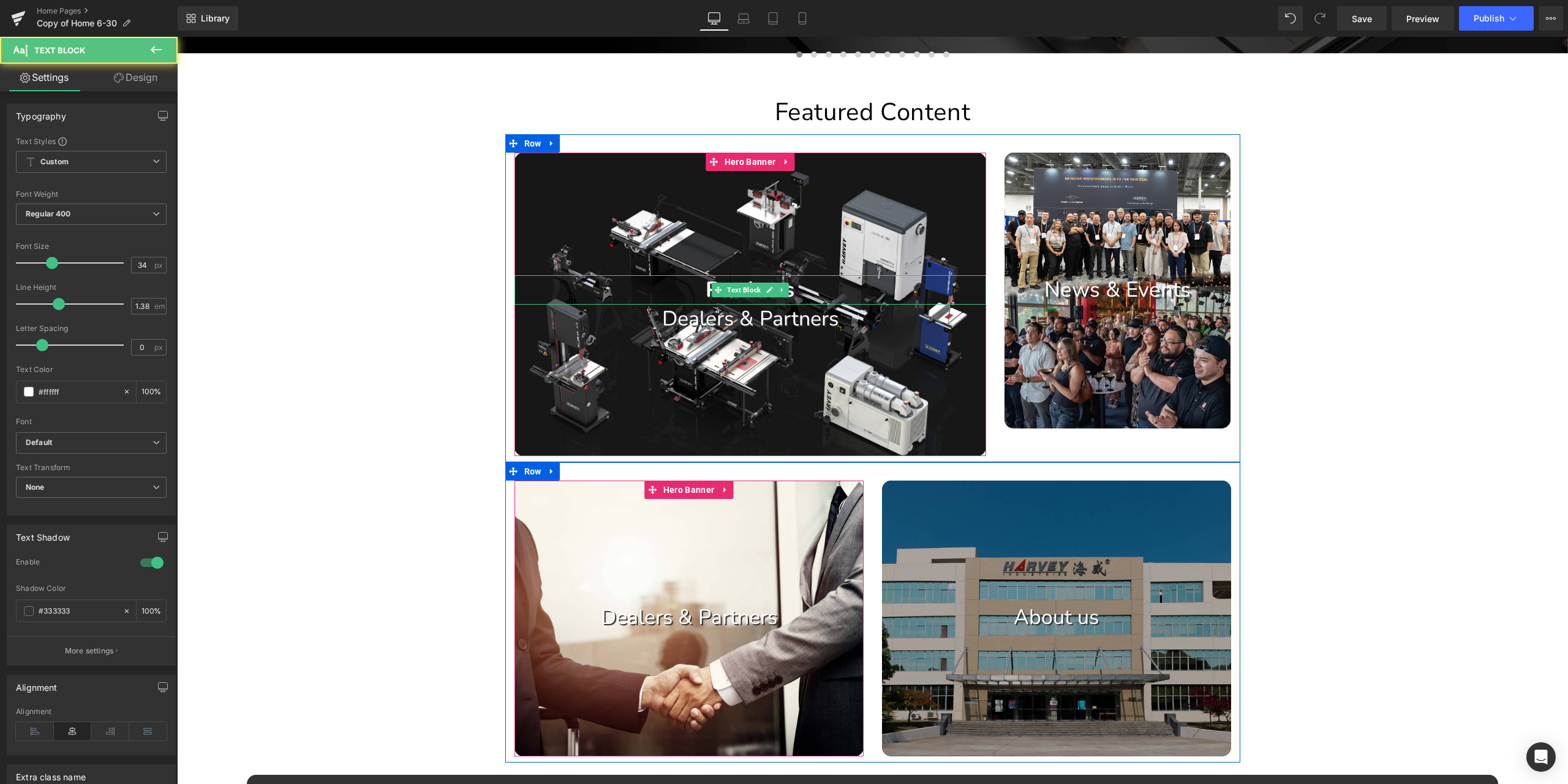
click at [811, 282] on p "Products" at bounding box center [750, 289] width 472 height 29
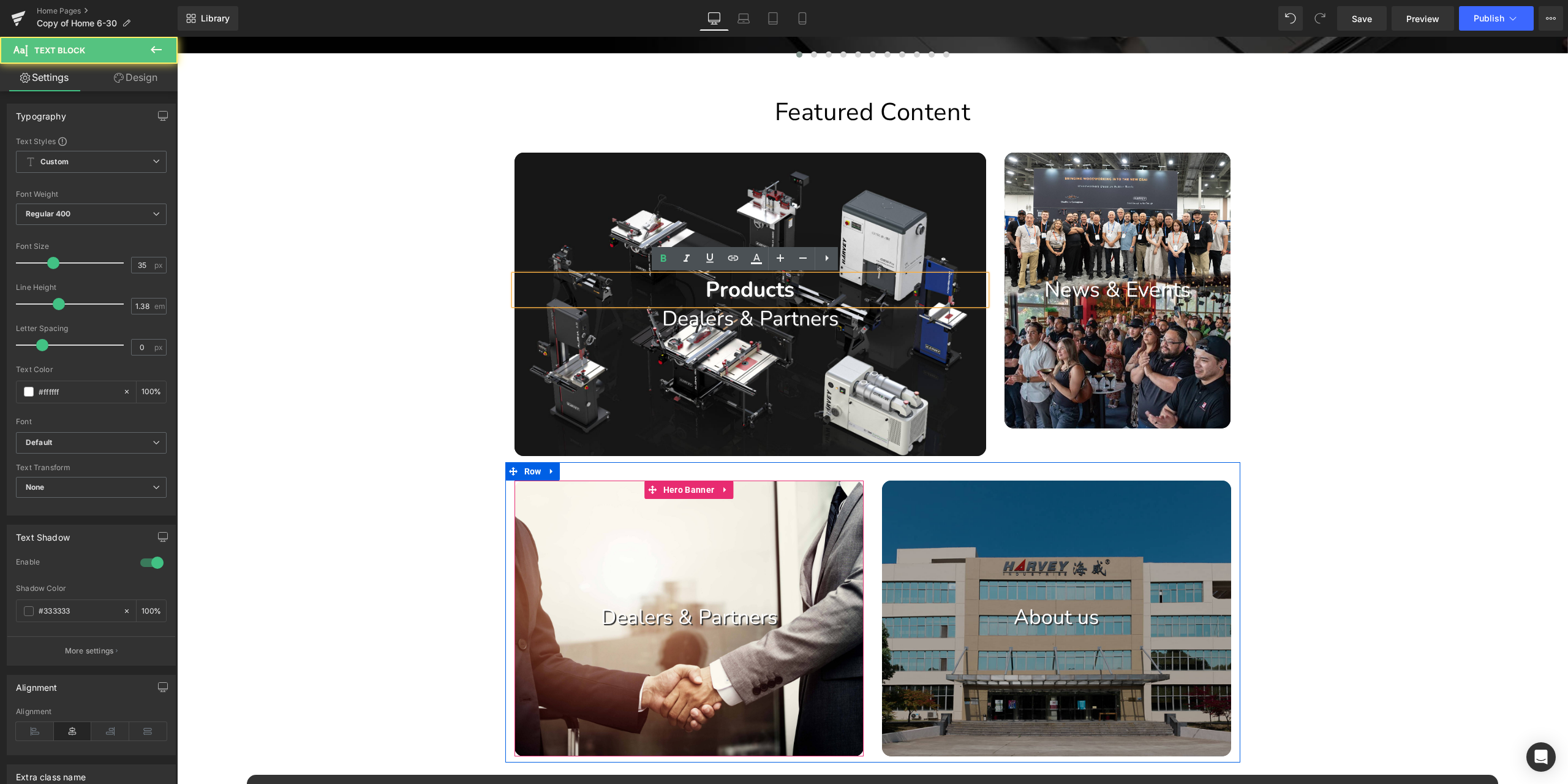
click at [822, 287] on p "Products" at bounding box center [750, 289] width 472 height 29
copy strong "Products"
click at [1421, 463] on div "Image Image Image Image Image Image Image Image" at bounding box center [873, 598] width 1391 height 2322
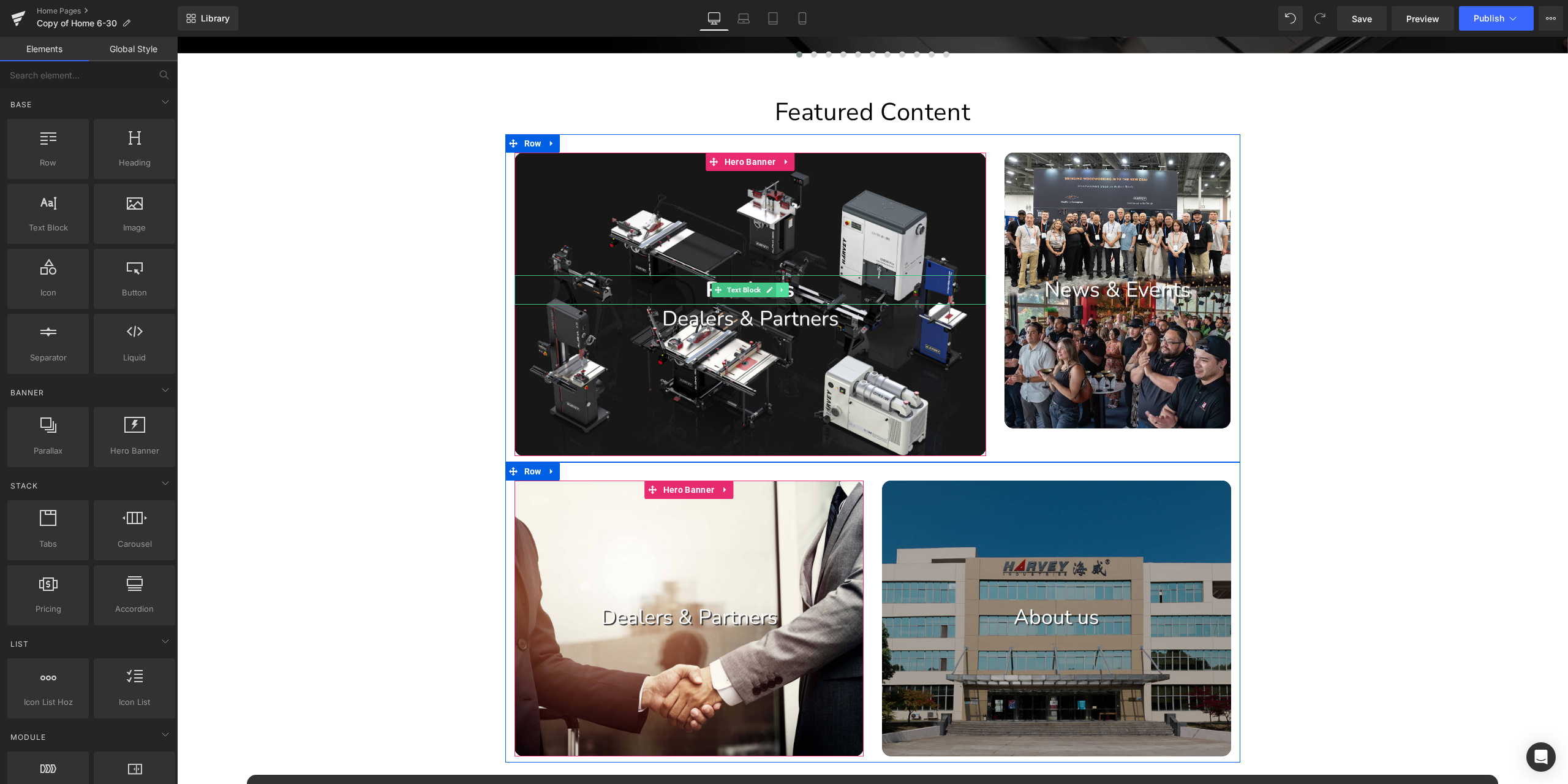
click at [776, 291] on link at bounding box center [782, 290] width 13 height 15
click at [782, 290] on link at bounding box center [788, 290] width 13 height 15
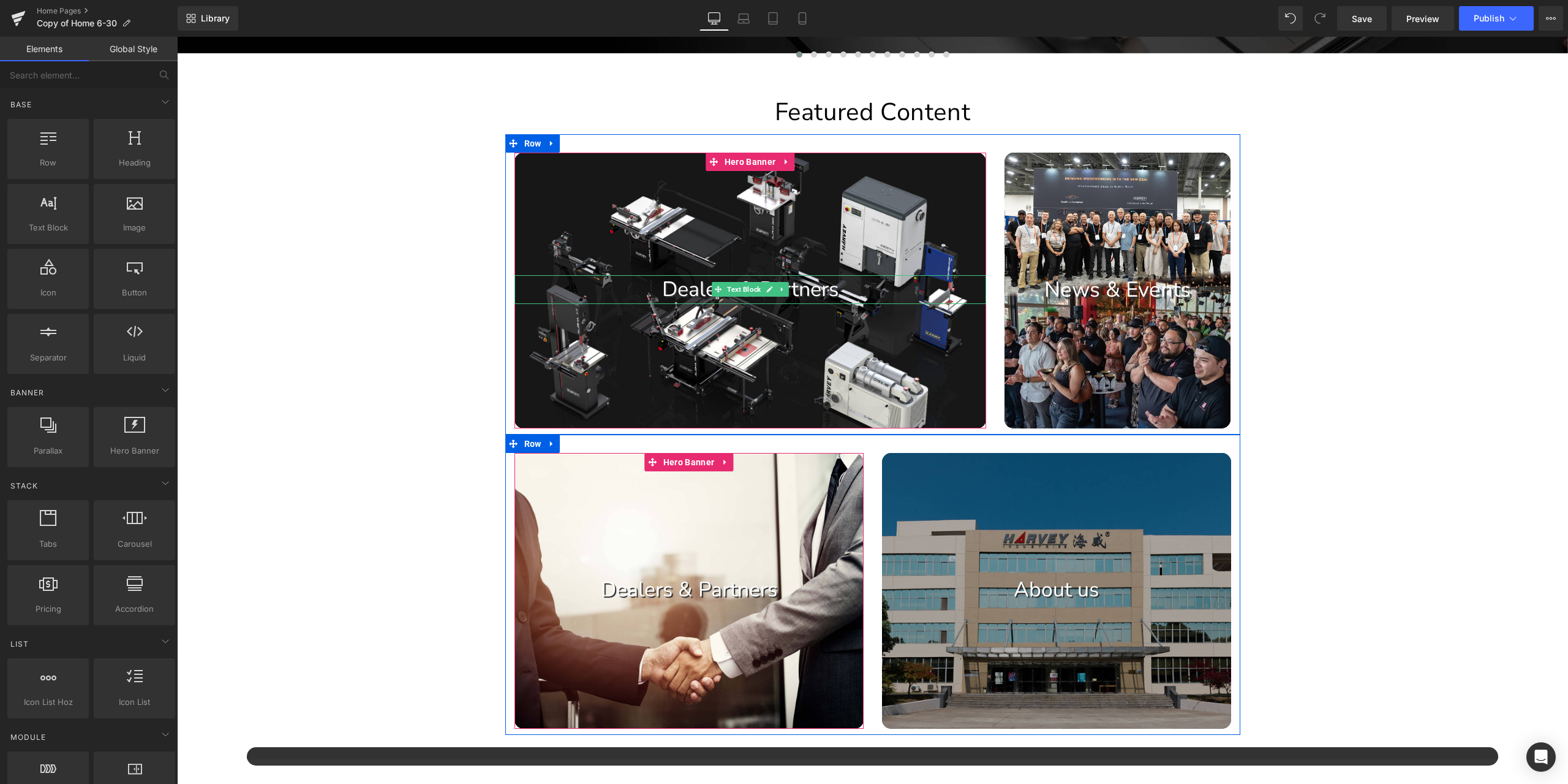
click at [813, 289] on p "Dealers & Partners" at bounding box center [750, 289] width 472 height 29
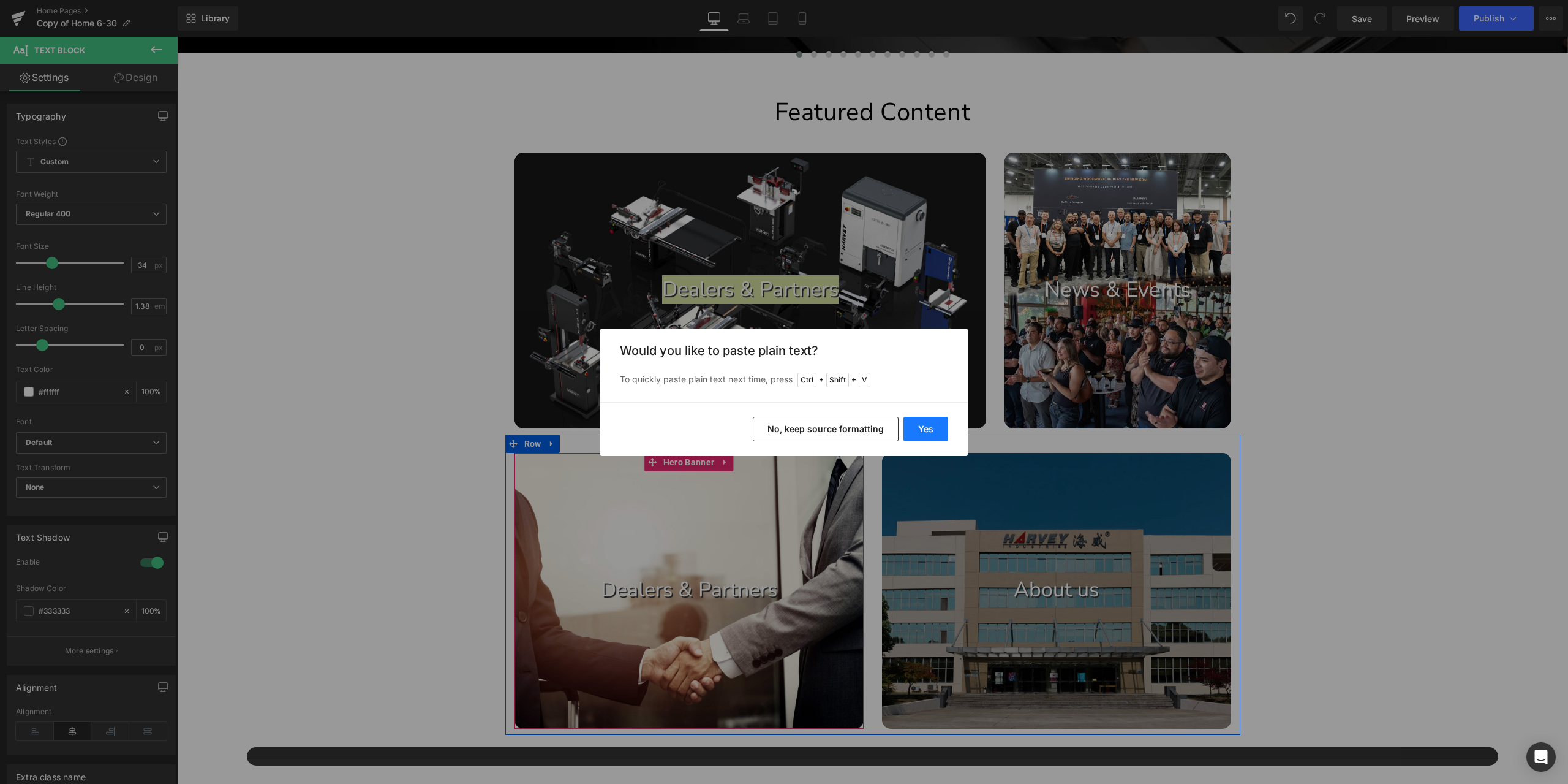
click at [936, 434] on button "Yes" at bounding box center [926, 429] width 45 height 24
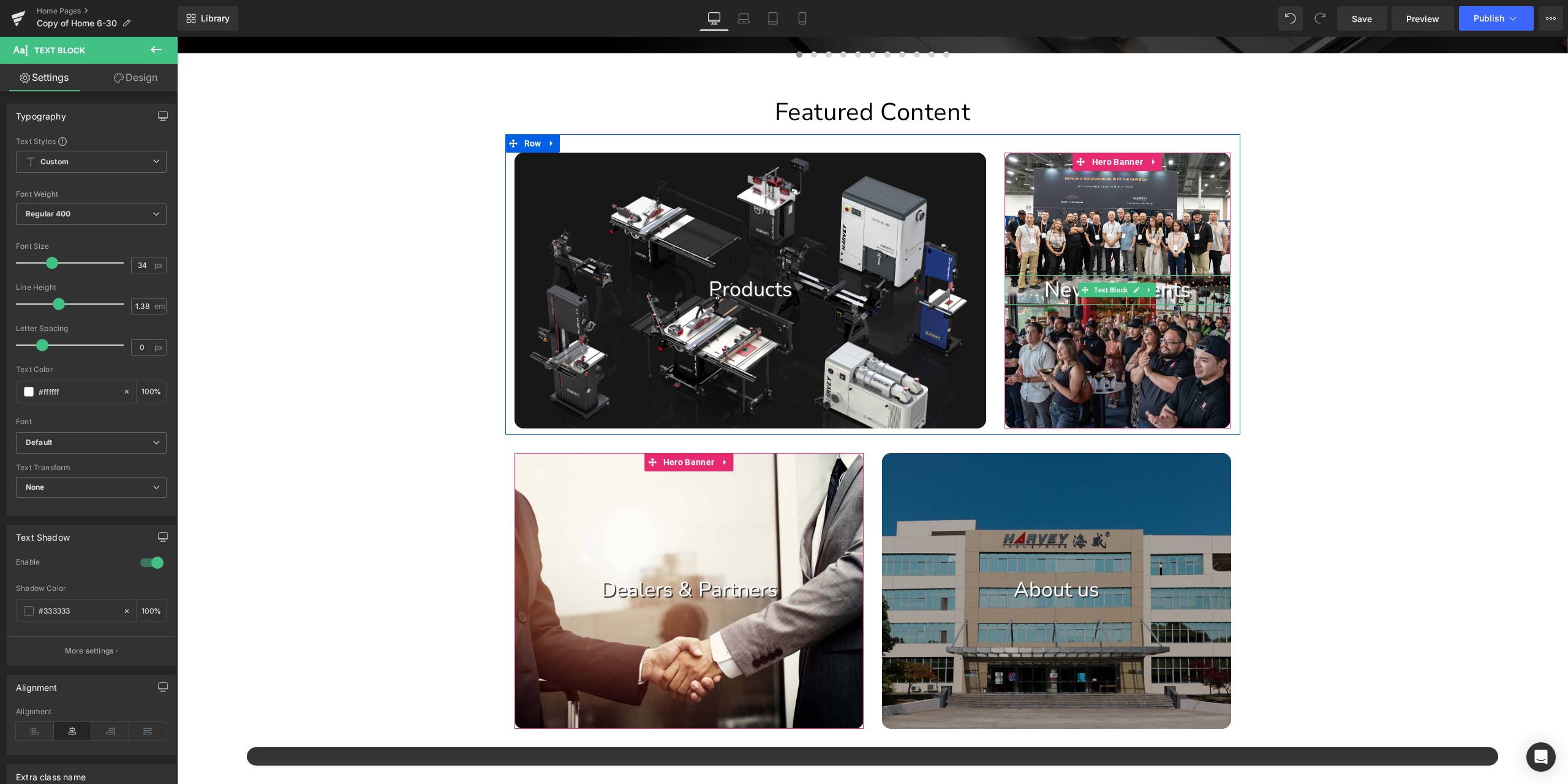
click at [1156, 290] on p "News & Events" at bounding box center [1118, 289] width 227 height 29
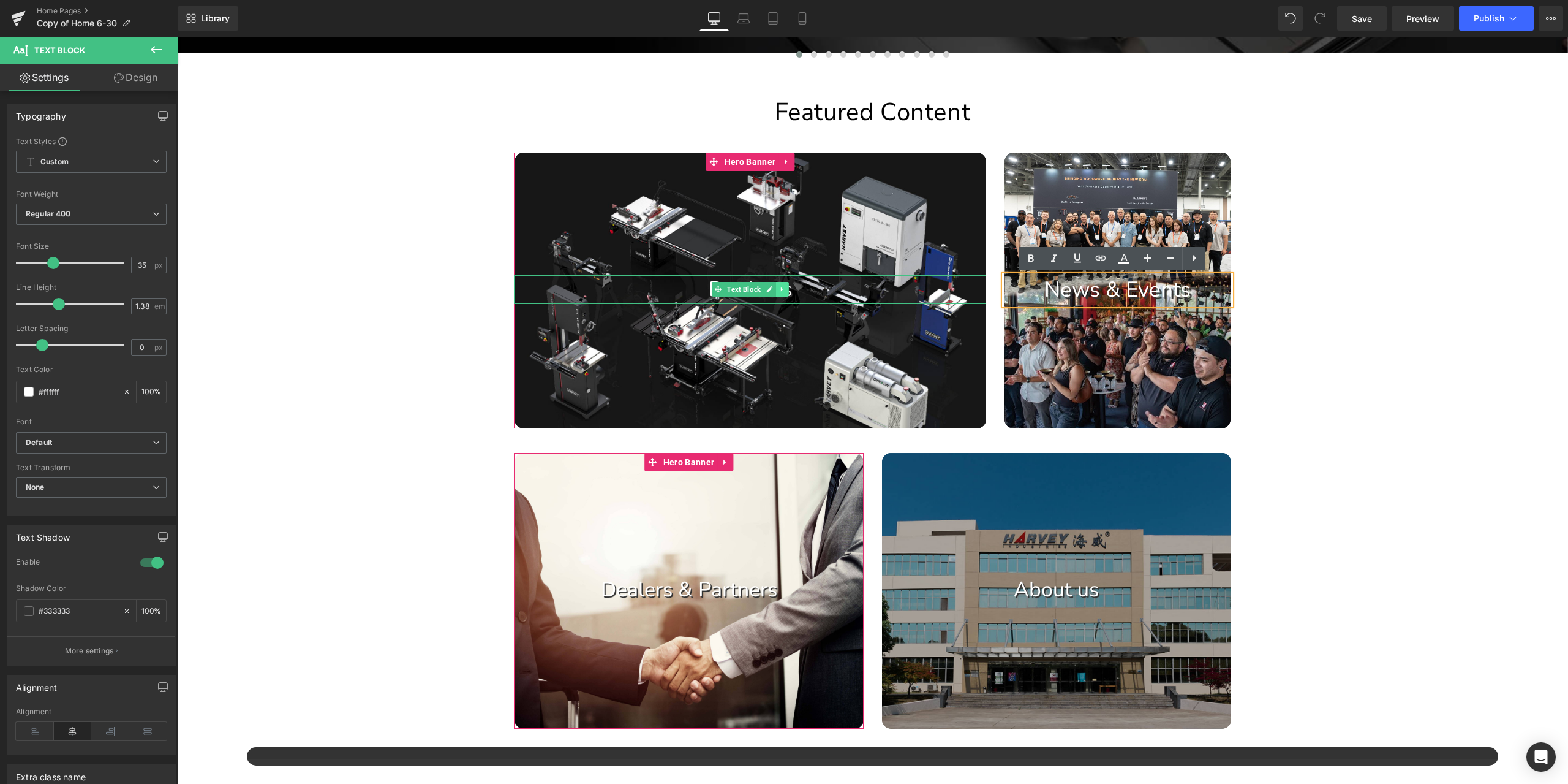
click at [780, 284] on link at bounding box center [782, 289] width 13 height 15
click at [772, 290] on icon at bounding box center [776, 290] width 7 height 7
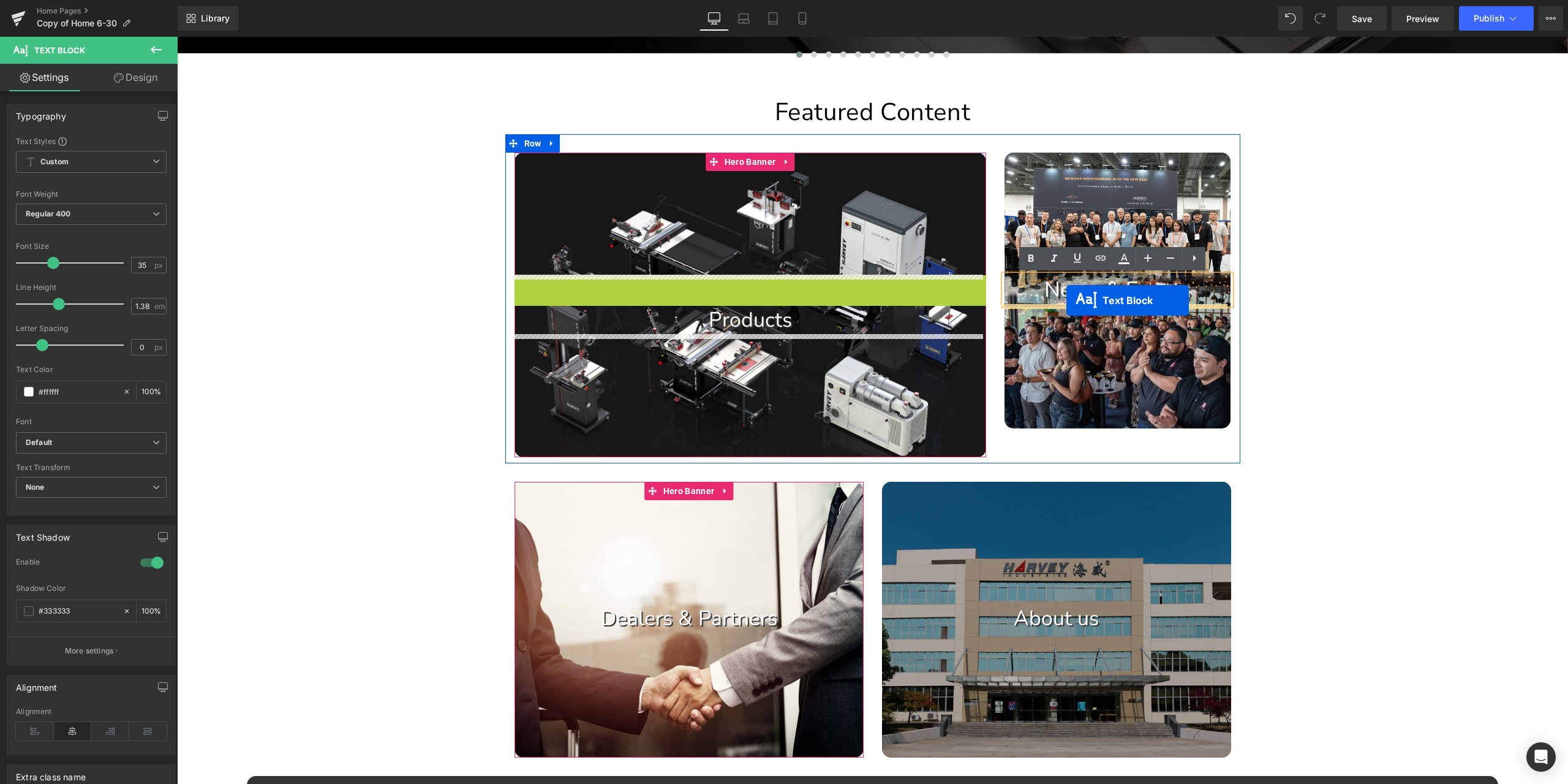
drag, startPoint x: 694, startPoint y: 291, endPoint x: 1067, endPoint y: 300, distance: 373.1
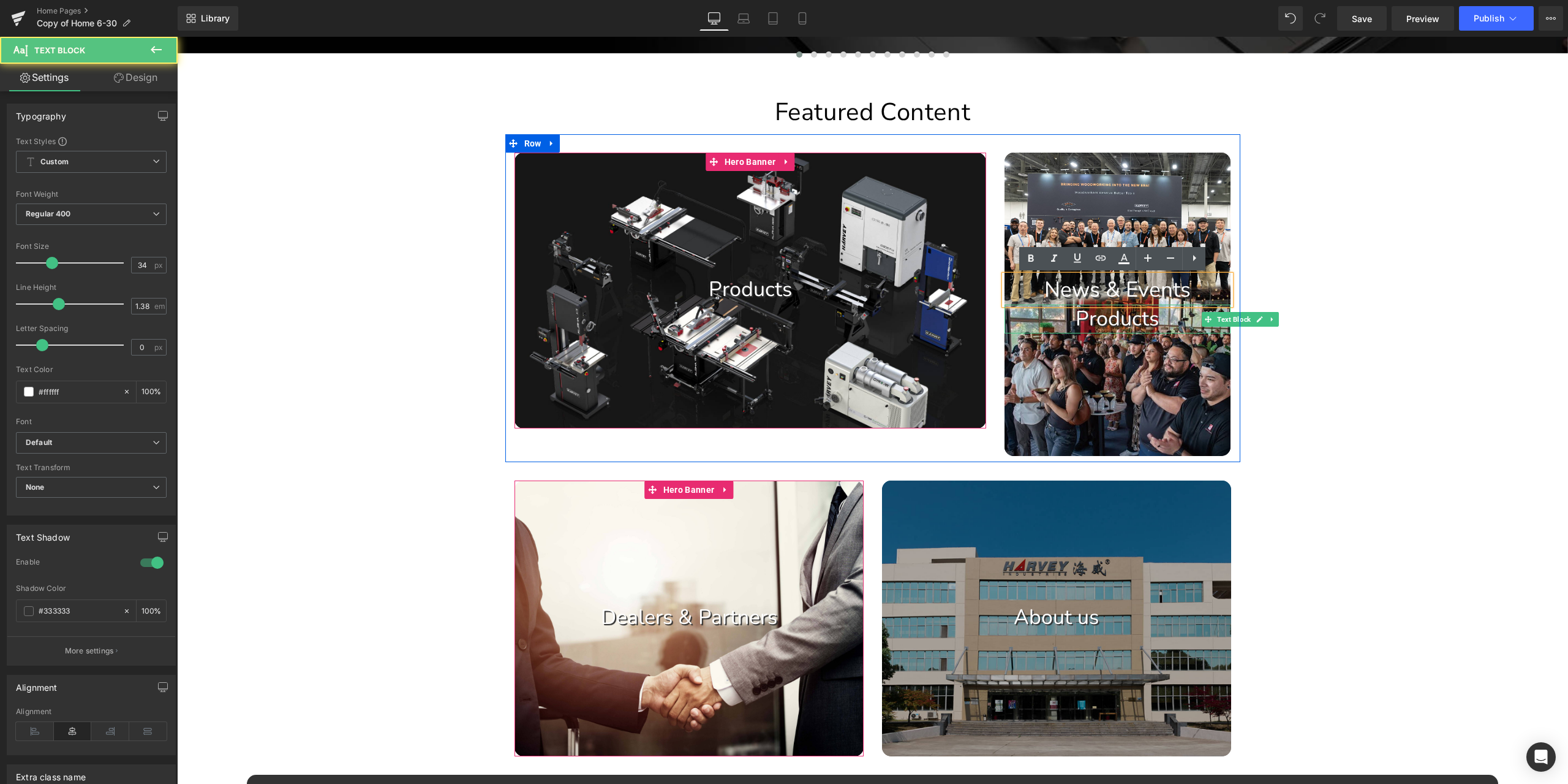
click at [1101, 292] on p "News & Events" at bounding box center [1118, 289] width 227 height 29
click at [1142, 293] on p "News & Events" at bounding box center [1118, 289] width 227 height 29
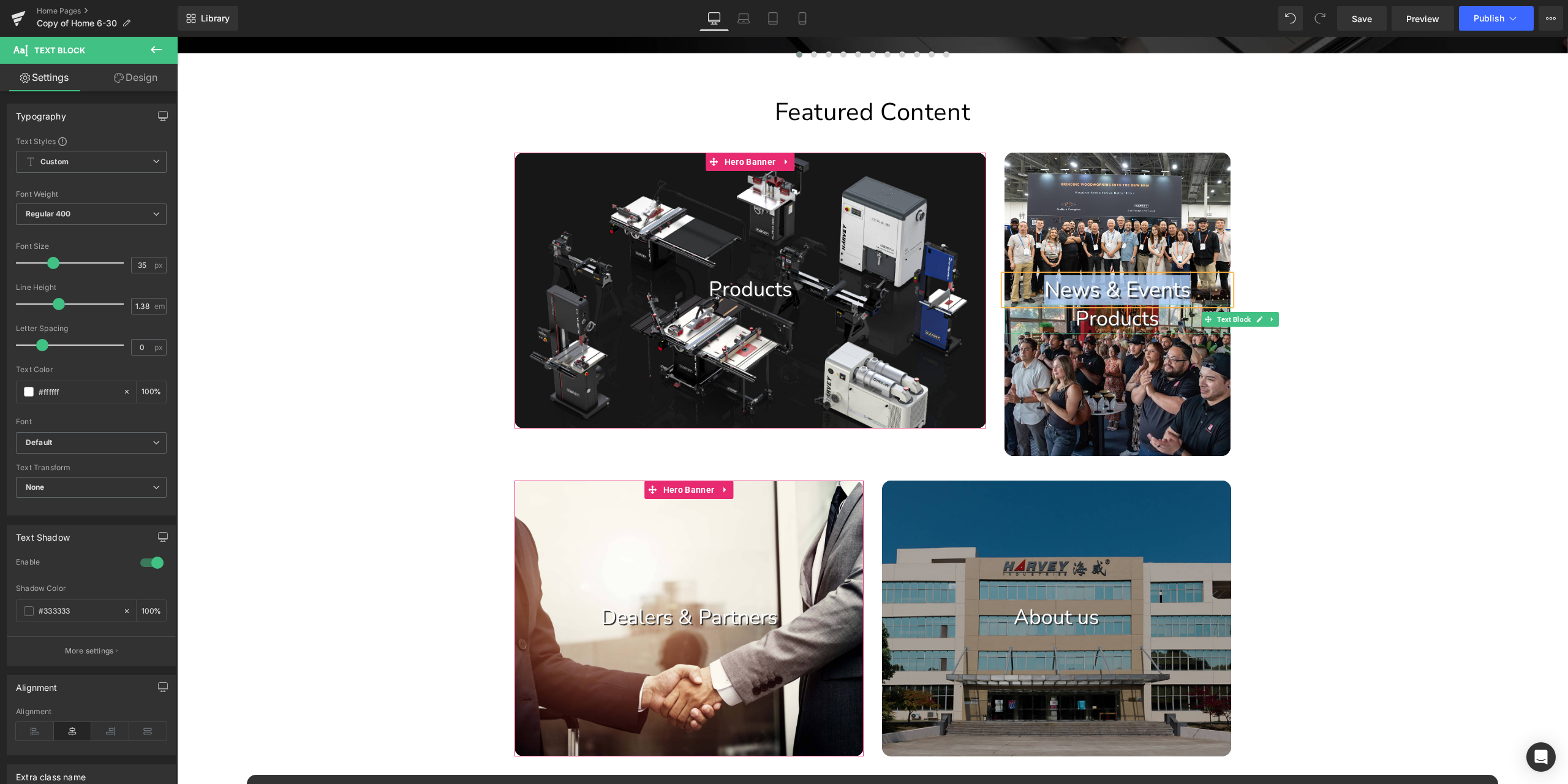
copy p "News & Events"
click at [1447, 284] on div "Image Image Image Image Image Image Image Image" at bounding box center [873, 598] width 1391 height 2322
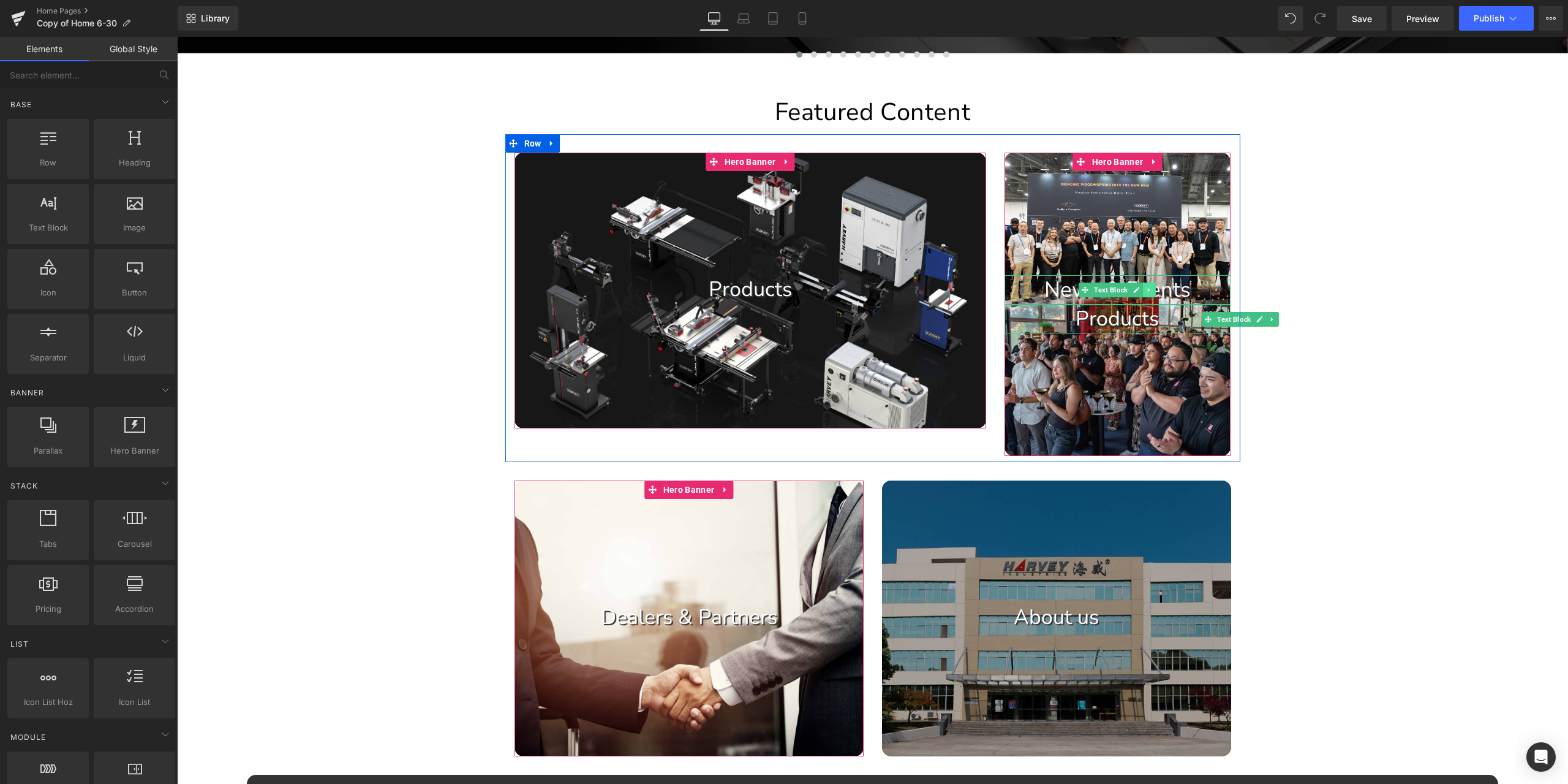
click at [1146, 291] on icon at bounding box center [1149, 290] width 7 height 7
click at [1153, 293] on icon at bounding box center [1156, 290] width 7 height 7
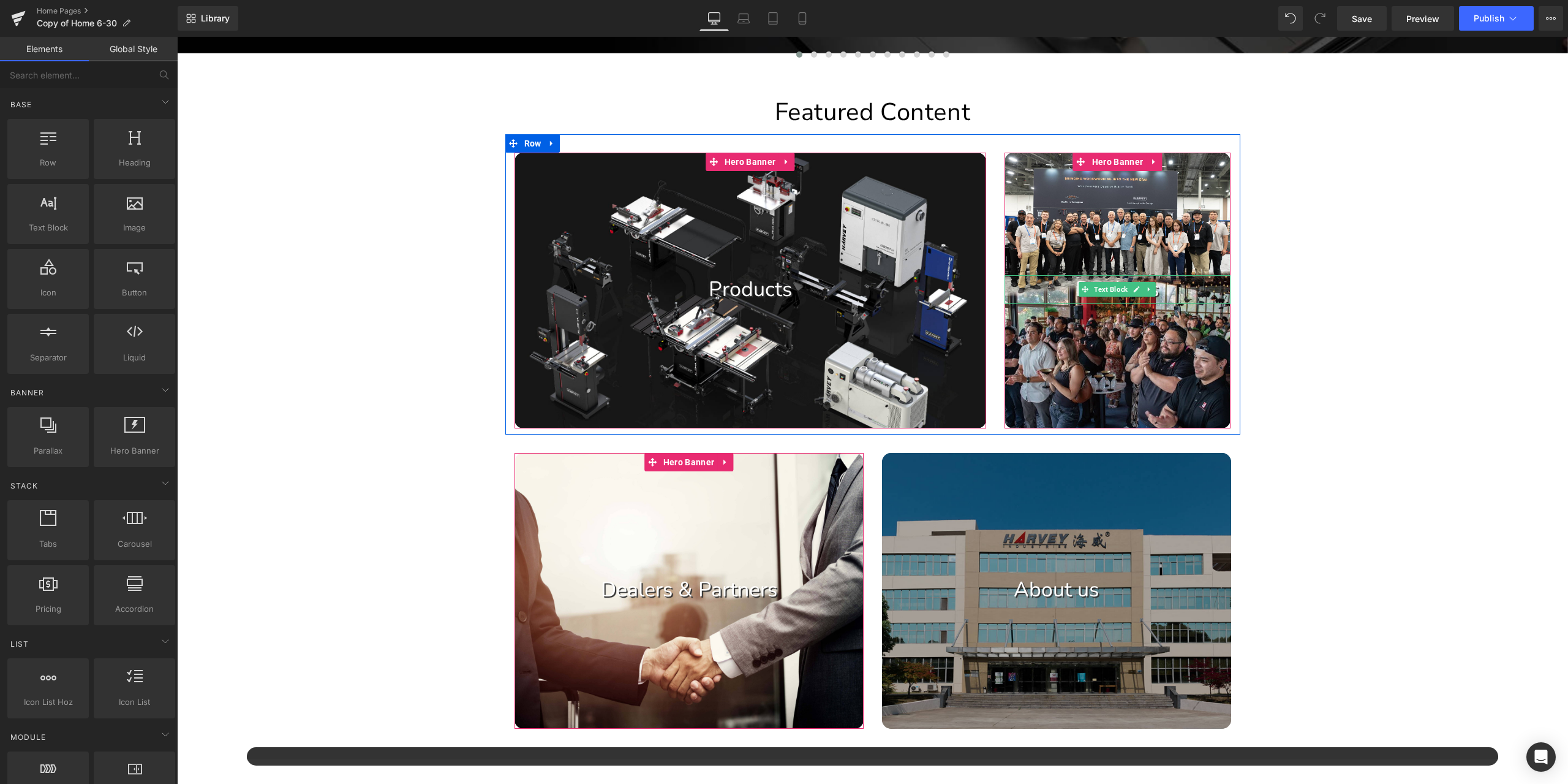
click at [1158, 286] on p "Products" at bounding box center [1118, 289] width 227 height 29
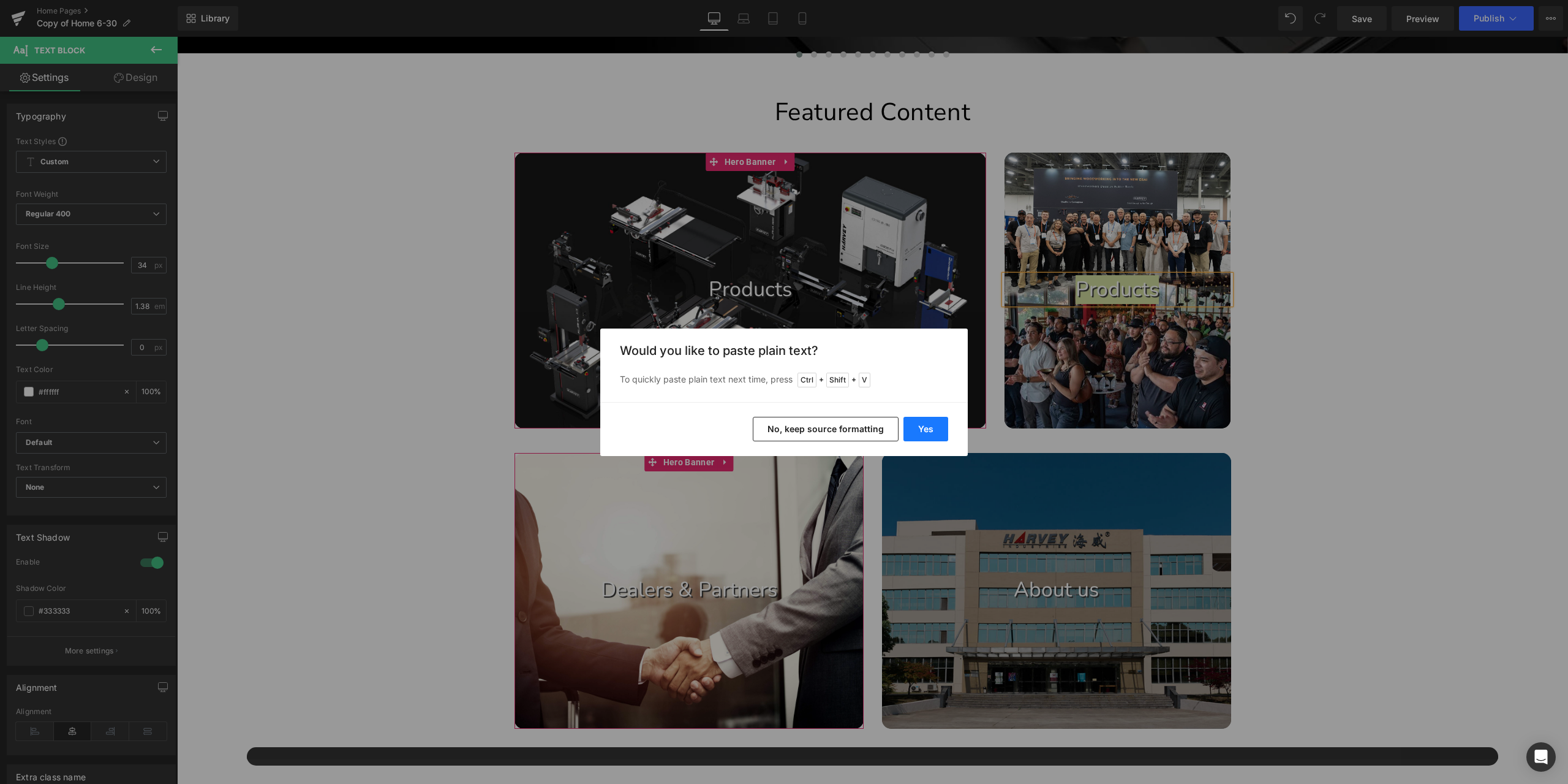
click at [931, 422] on button "Yes" at bounding box center [926, 429] width 45 height 24
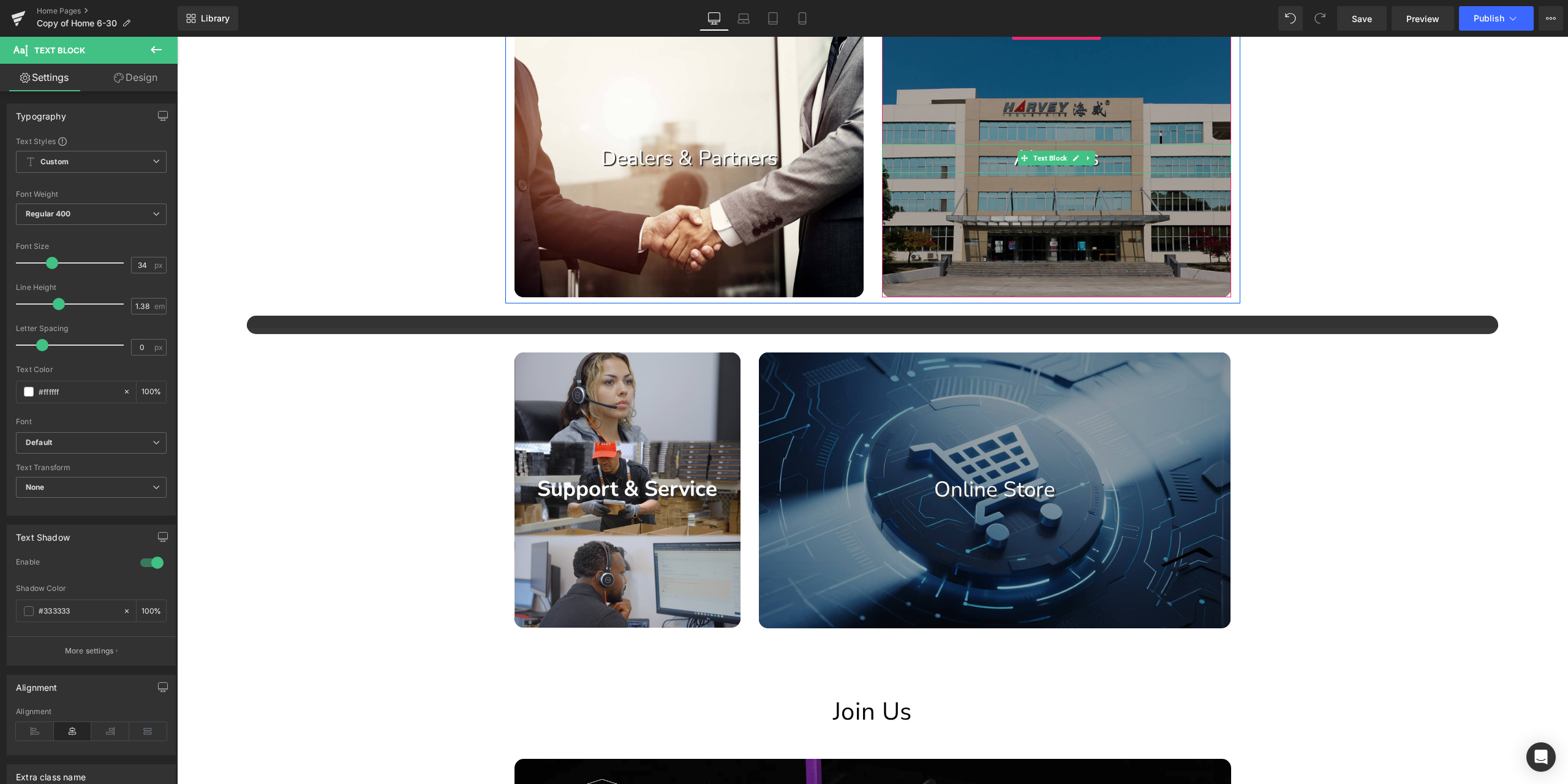
scroll to position [1164, 0]
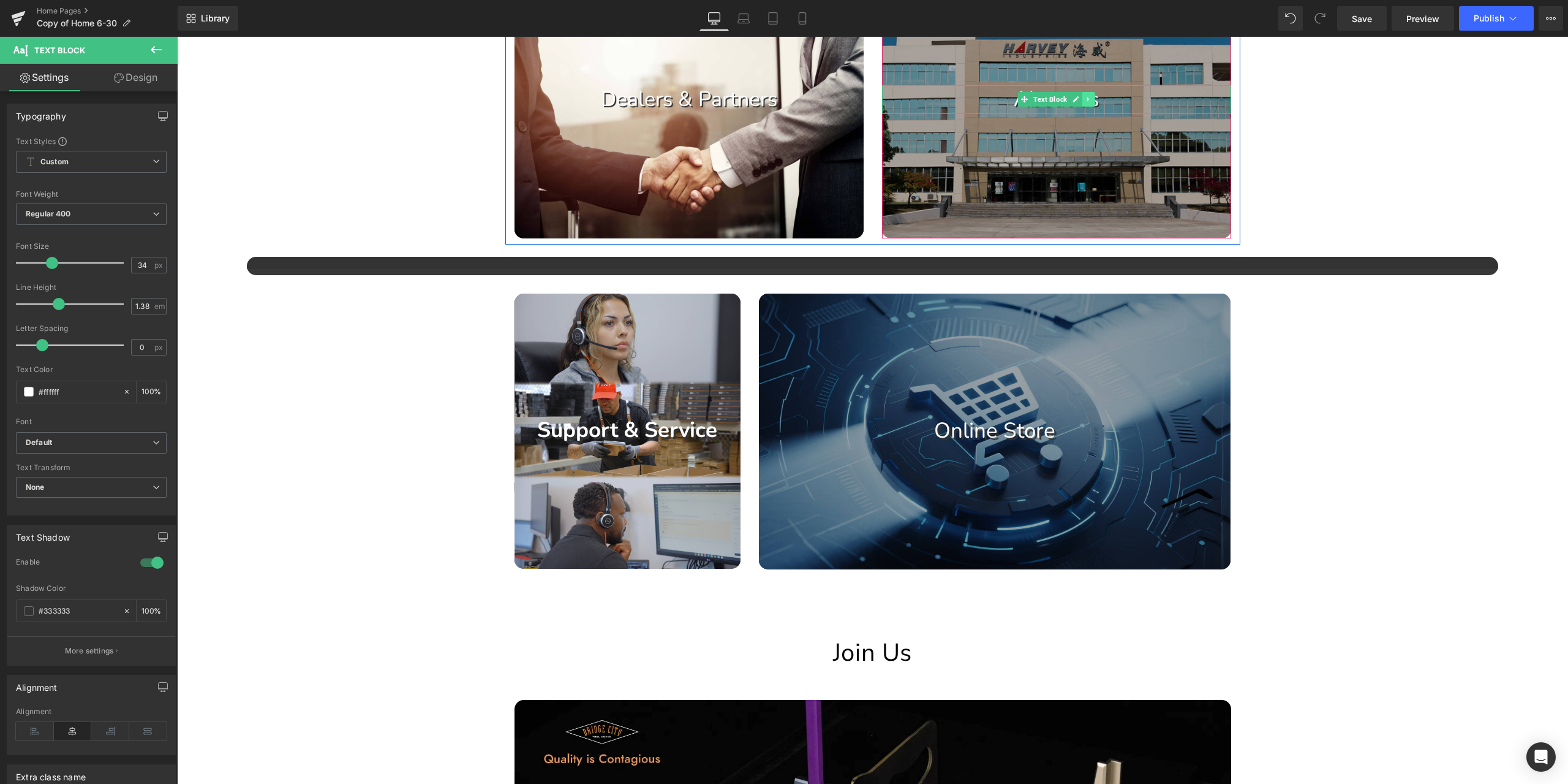
click at [1082, 98] on link at bounding box center [1088, 99] width 13 height 15
click at [1079, 98] on icon at bounding box center [1082, 99] width 7 height 7
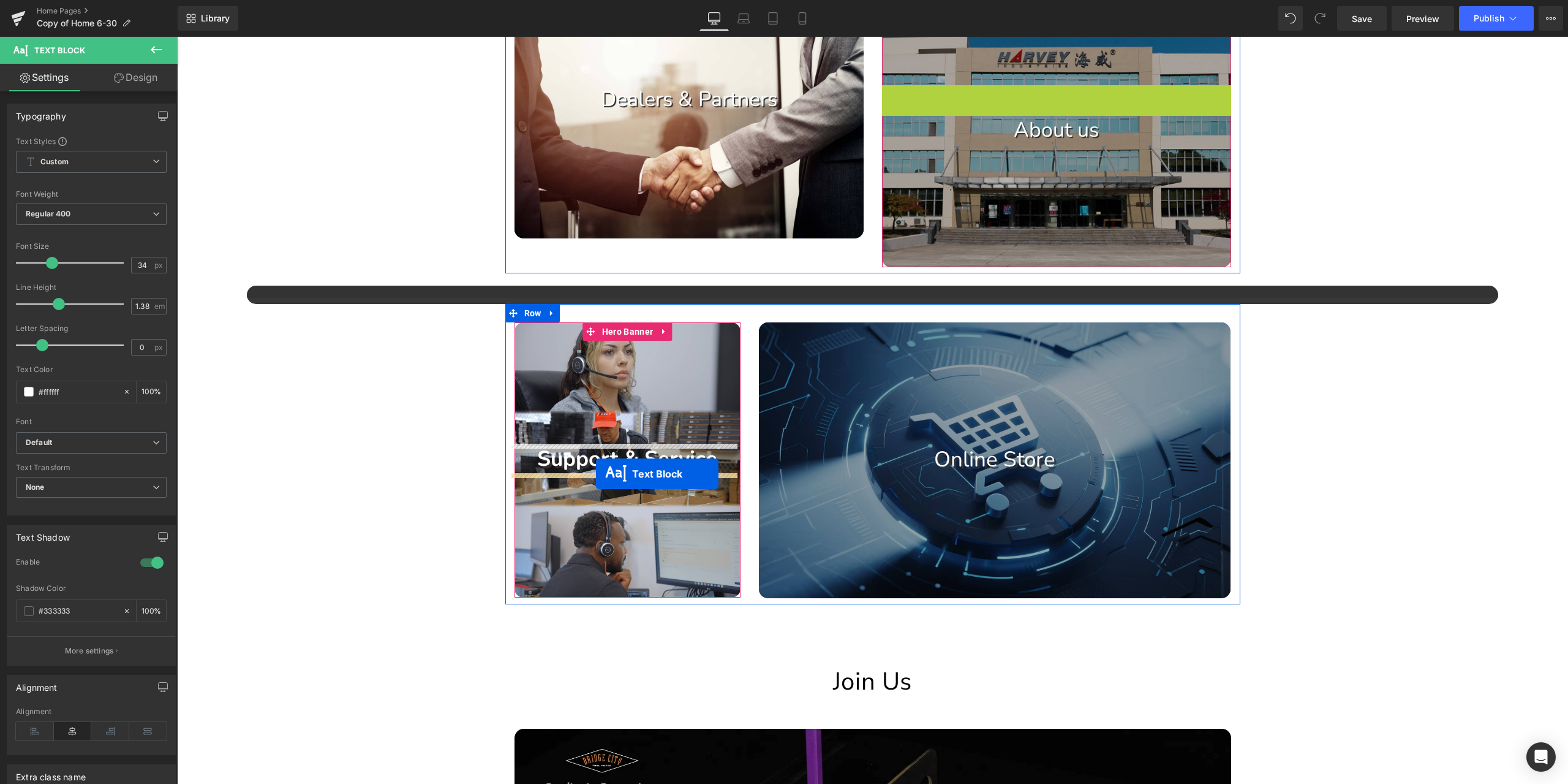
drag, startPoint x: 1004, startPoint y: 102, endPoint x: 596, endPoint y: 474, distance: 552.1
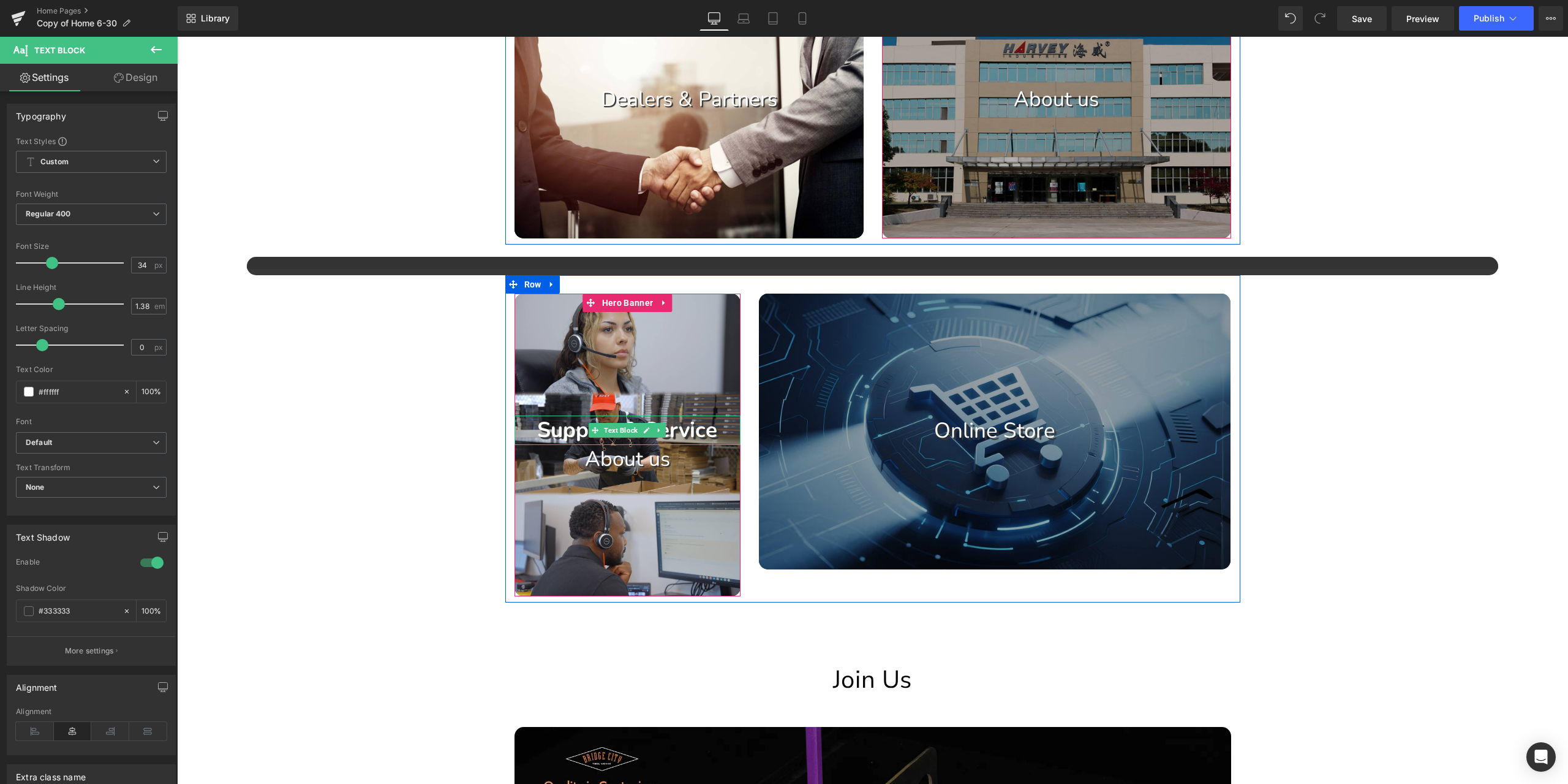
click at [714, 434] on p "Support & Service" at bounding box center [628, 430] width 227 height 29
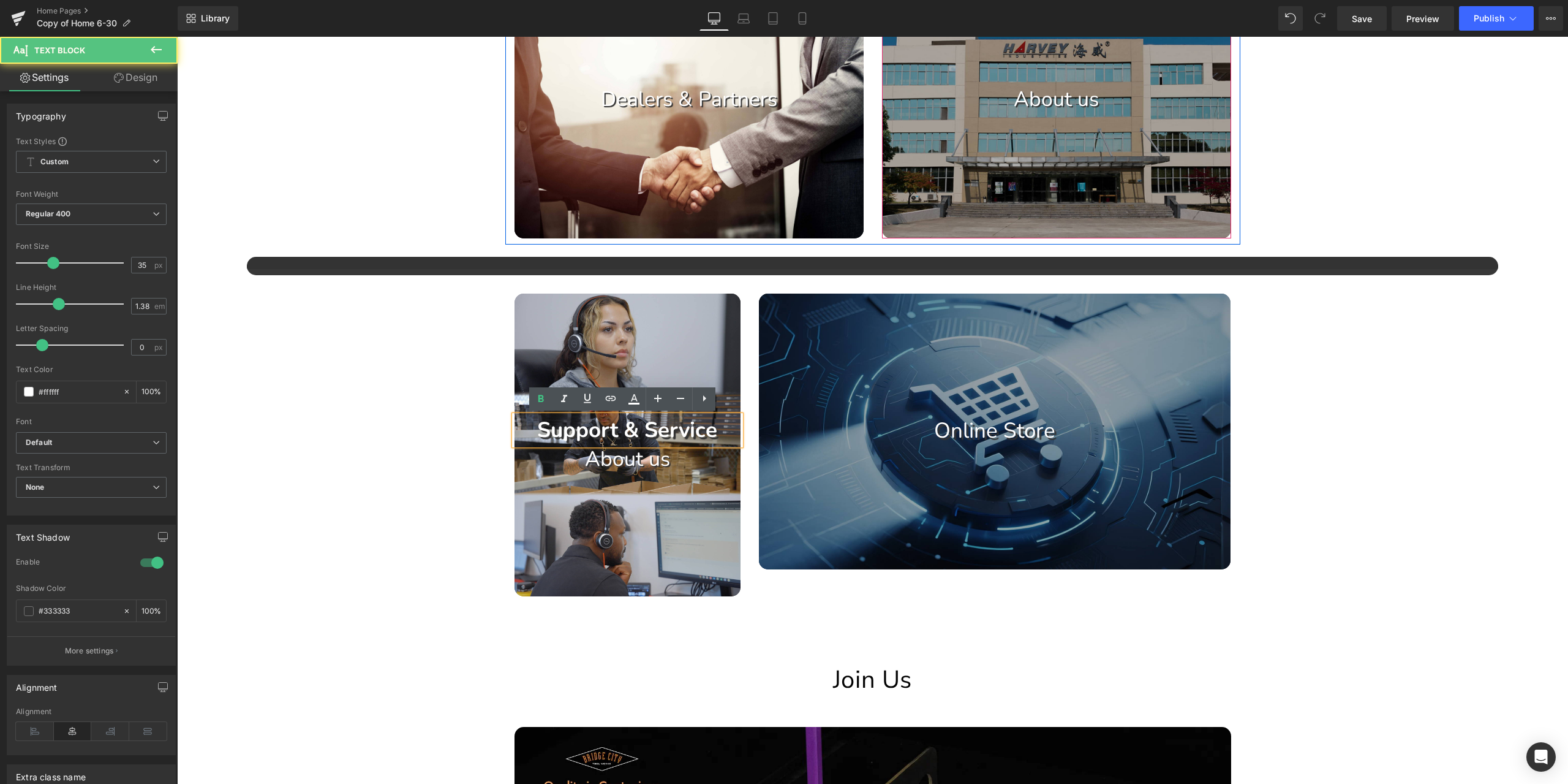
click at [714, 434] on p "Support & Service" at bounding box center [628, 430] width 227 height 29
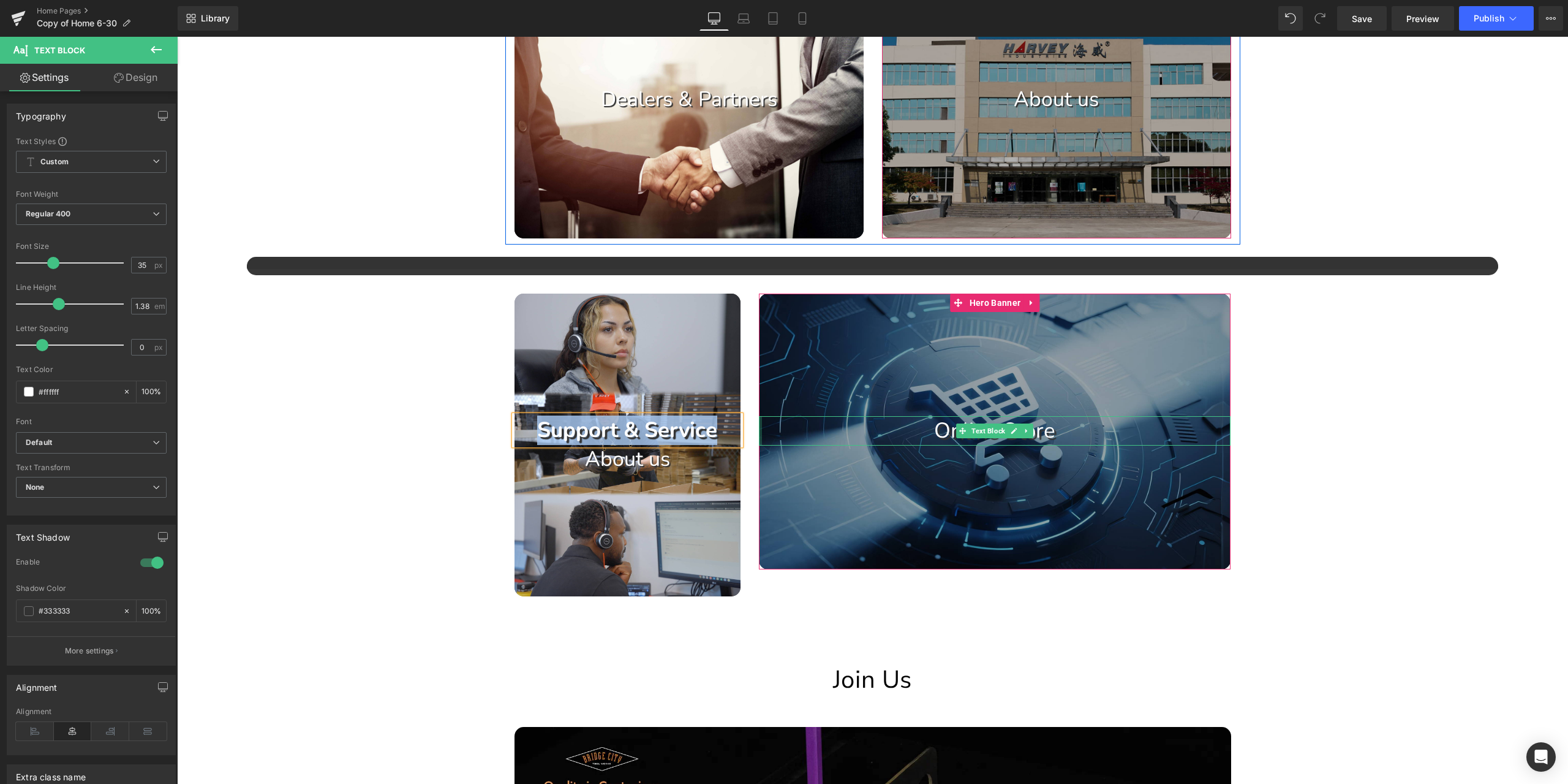
copy strong "Support & Service"
click at [1340, 415] on div "Image Image Image Image Image Image Image Image" at bounding box center [873, 108] width 1391 height 2321
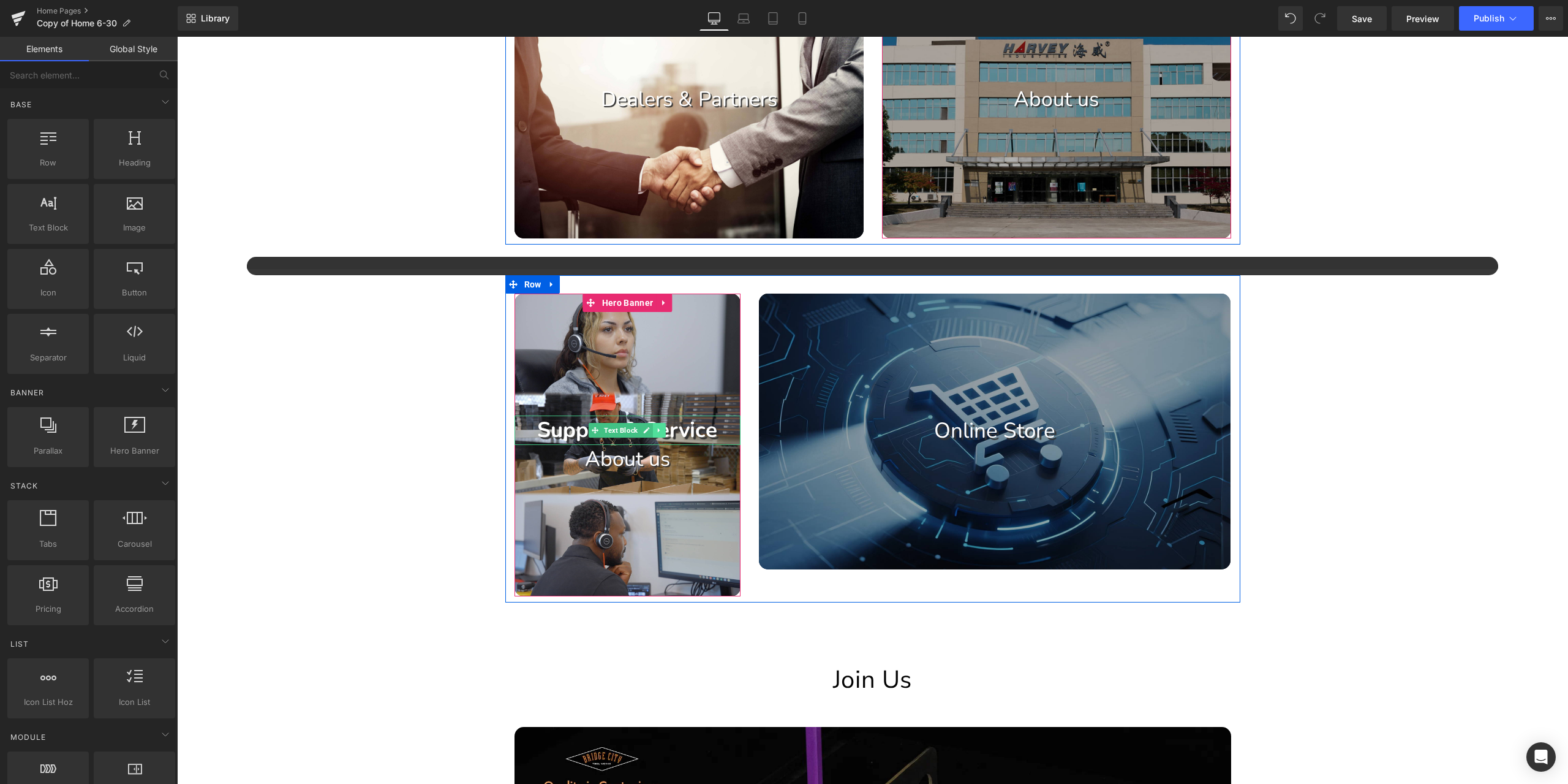
click at [653, 434] on link at bounding box center [659, 430] width 13 height 15
click at [663, 432] on icon at bounding box center [666, 430] width 7 height 7
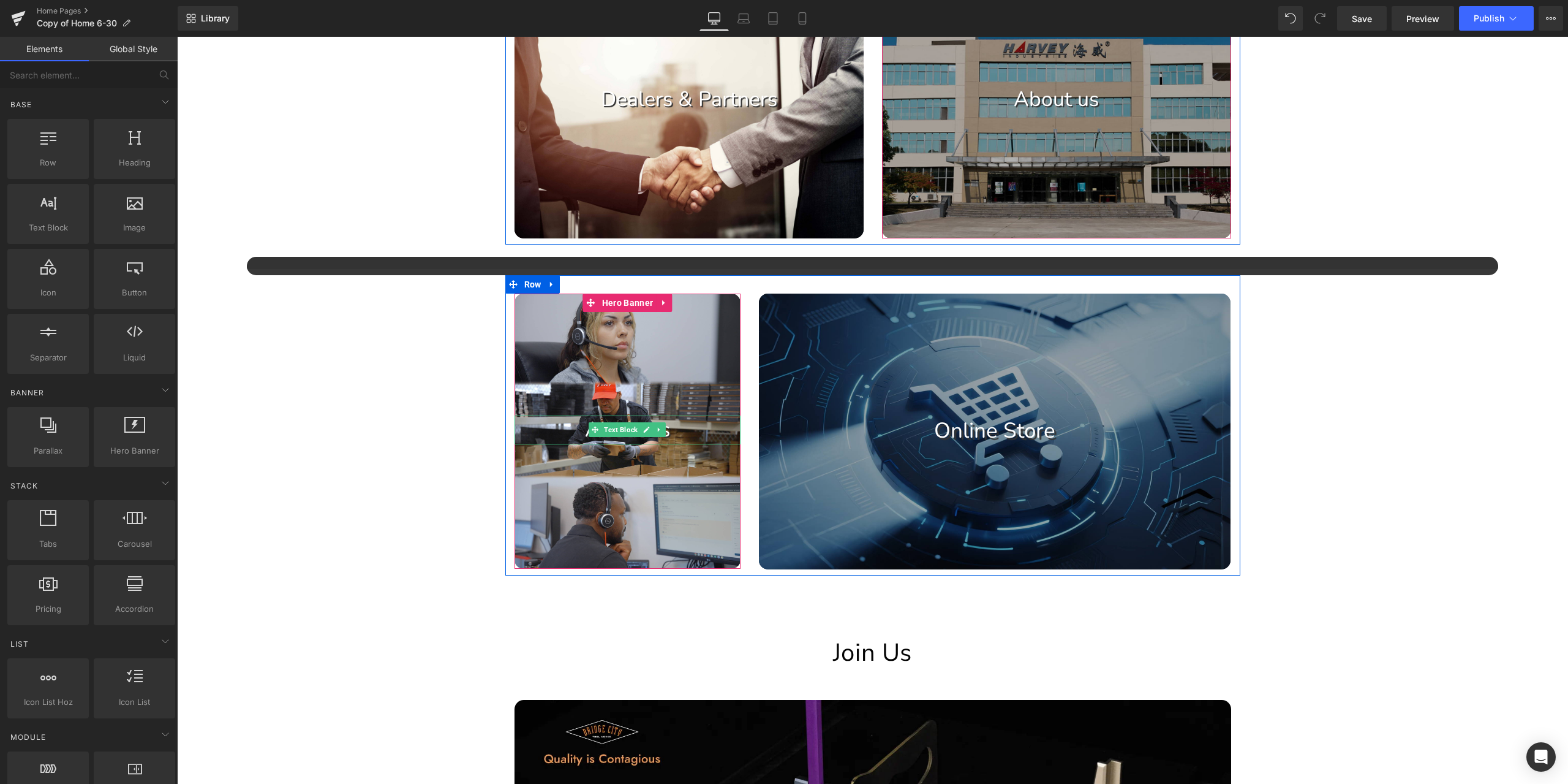
click at [684, 430] on p "About us" at bounding box center [628, 430] width 227 height 29
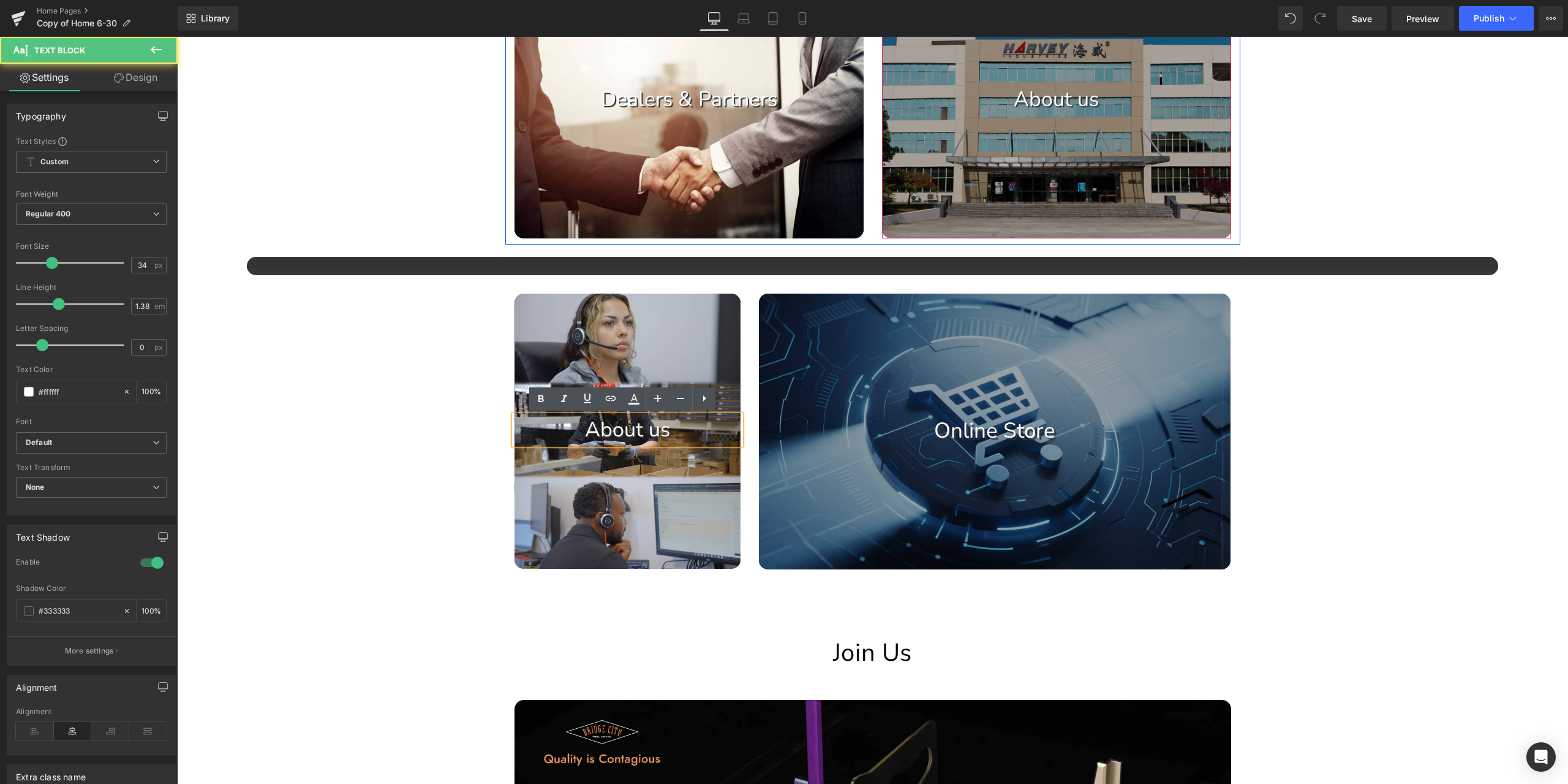
click at [693, 430] on p "About us" at bounding box center [628, 430] width 227 height 29
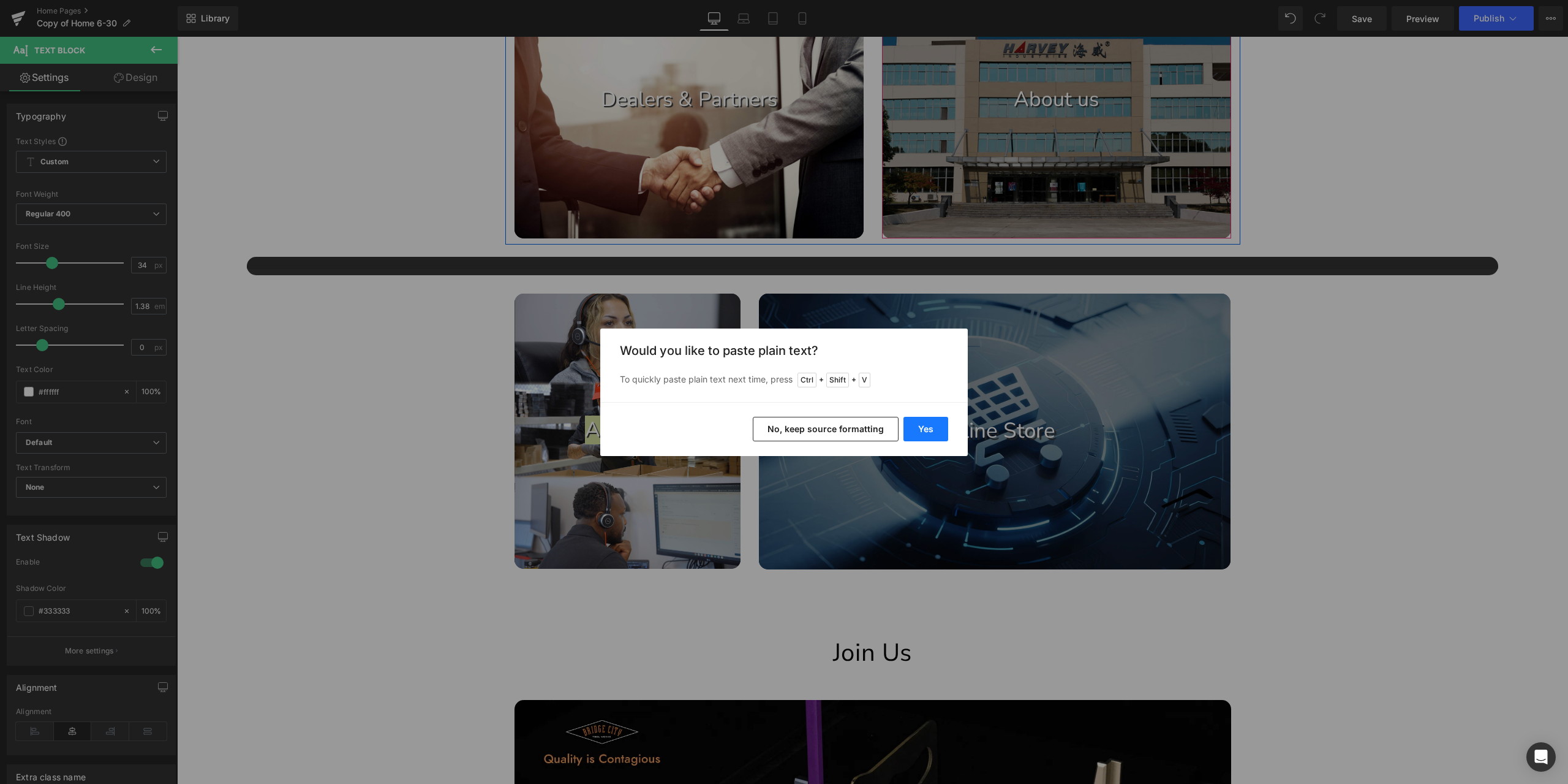
click at [931, 427] on button "Yes" at bounding box center [926, 429] width 45 height 24
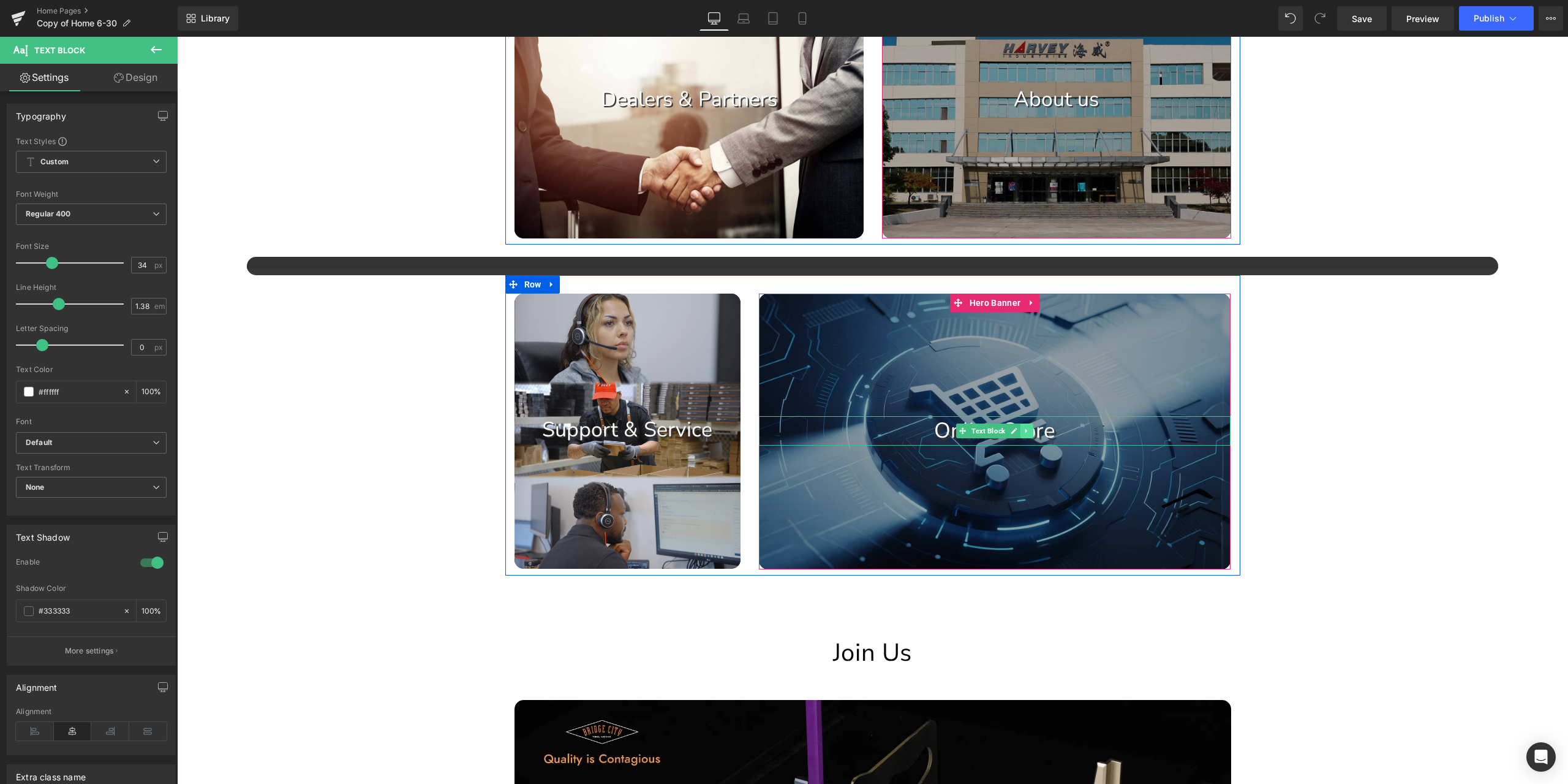
click at [1027, 432] on link at bounding box center [1027, 431] width 13 height 15
click at [1082, 425] on p "Online Store" at bounding box center [995, 430] width 472 height 29
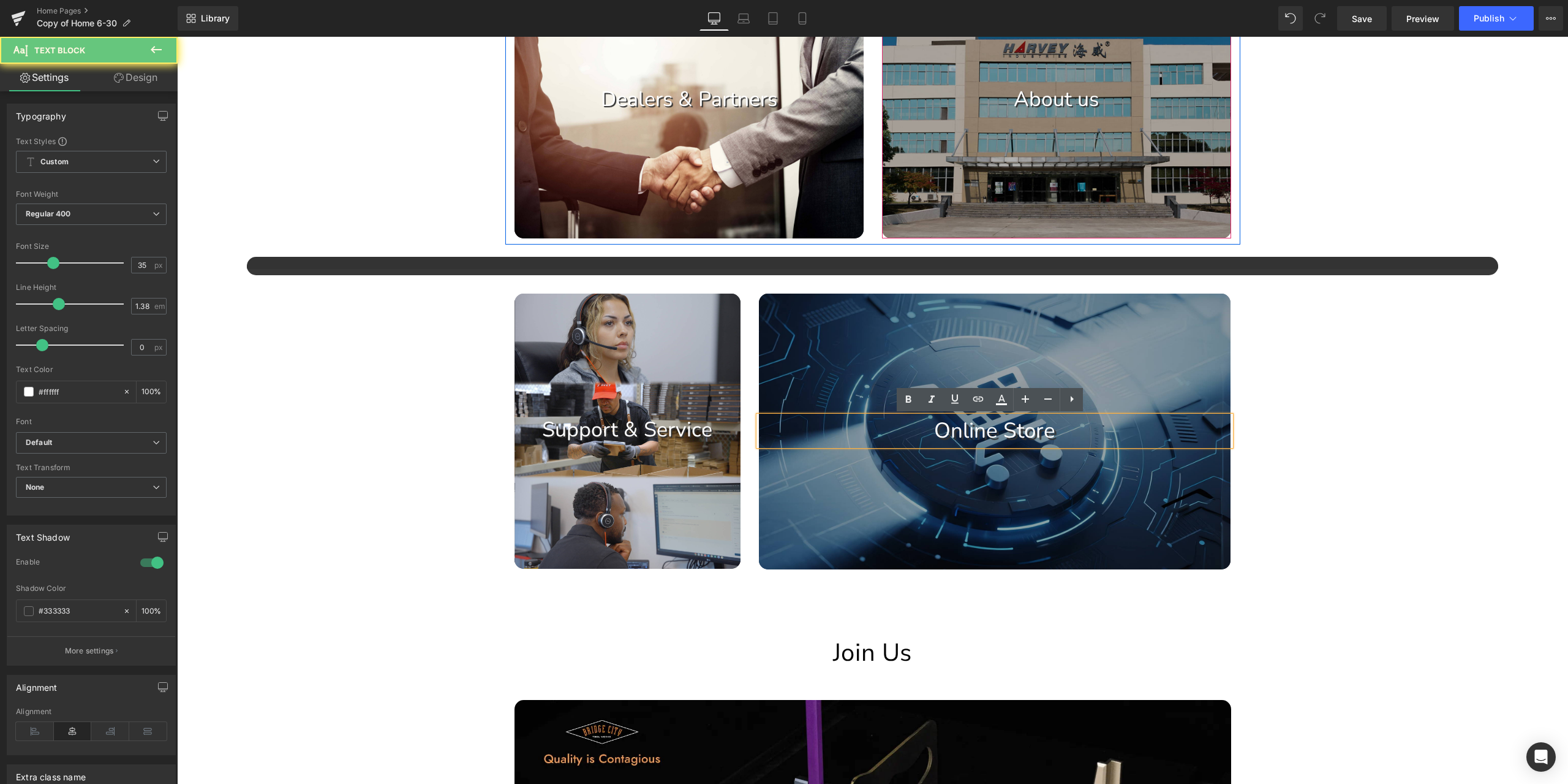
click at [1087, 433] on p "Online Store" at bounding box center [995, 430] width 472 height 29
click at [621, 432] on span "Text Block" at bounding box center [621, 430] width 39 height 15
click at [658, 430] on icon at bounding box center [659, 430] width 2 height 4
click at [647, 431] on link at bounding box center [653, 430] width 13 height 15
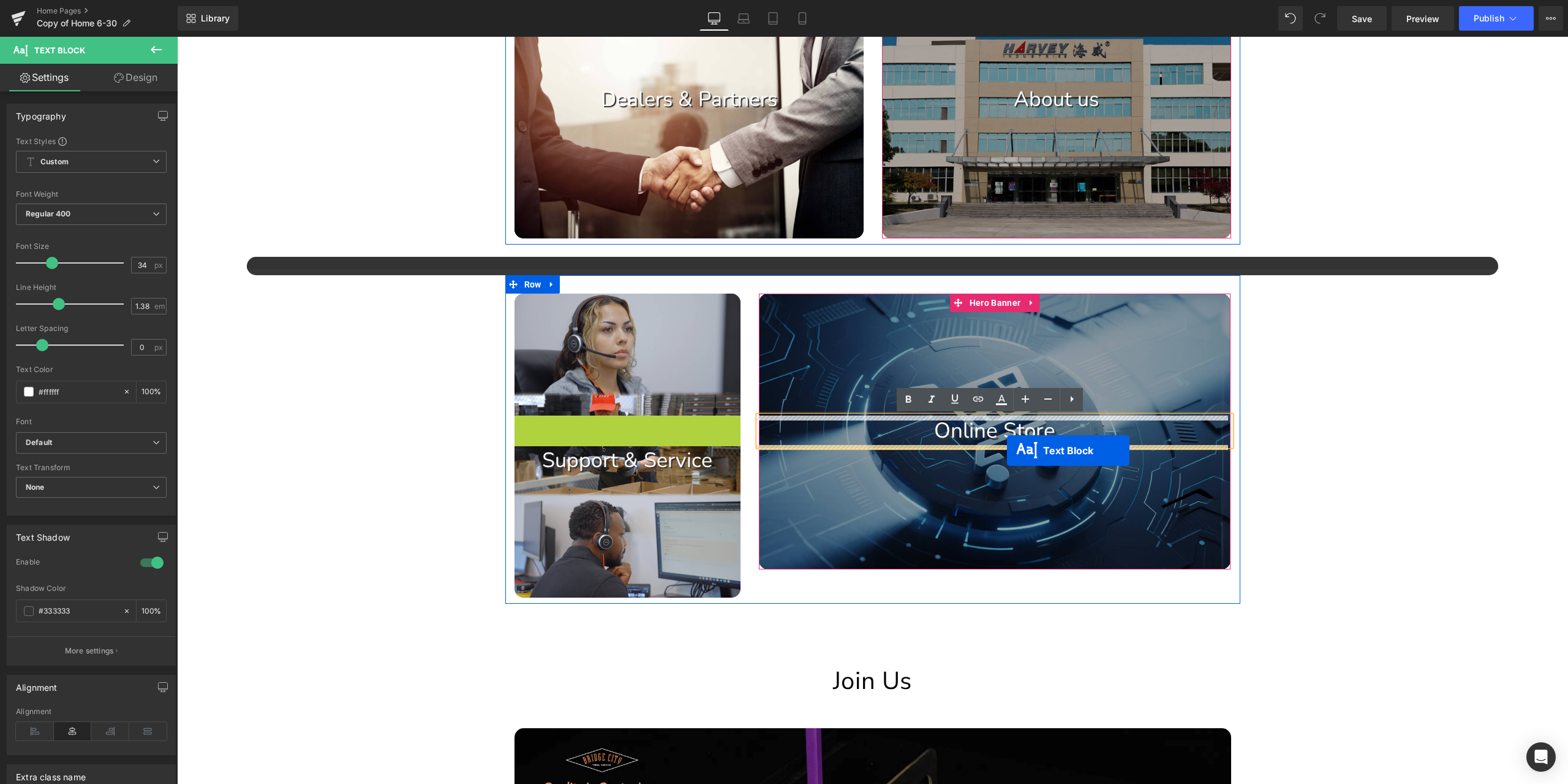
drag, startPoint x: 573, startPoint y: 432, endPoint x: 1007, endPoint y: 451, distance: 434.4
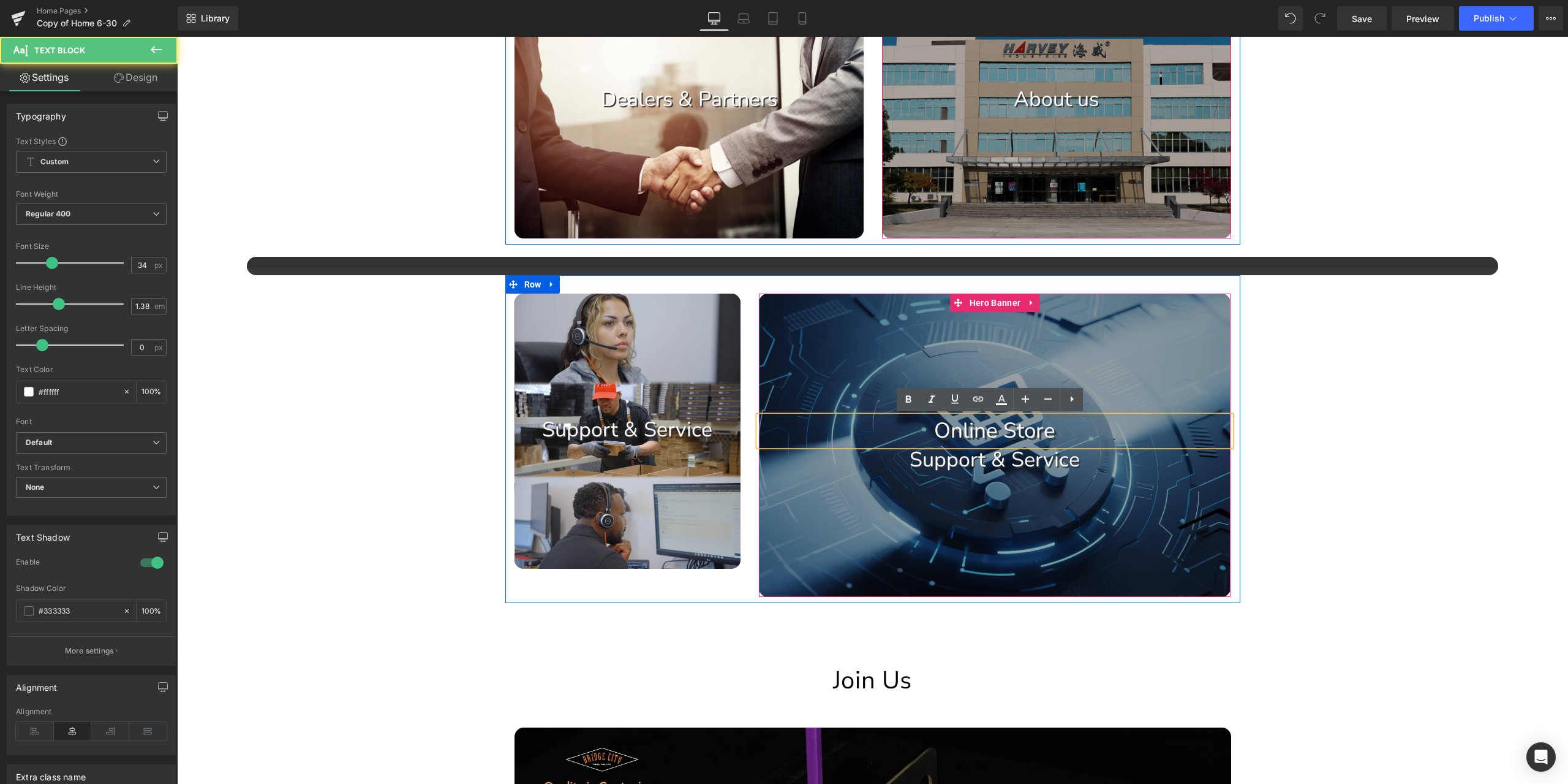
click at [980, 430] on p "Online Store" at bounding box center [995, 430] width 472 height 29
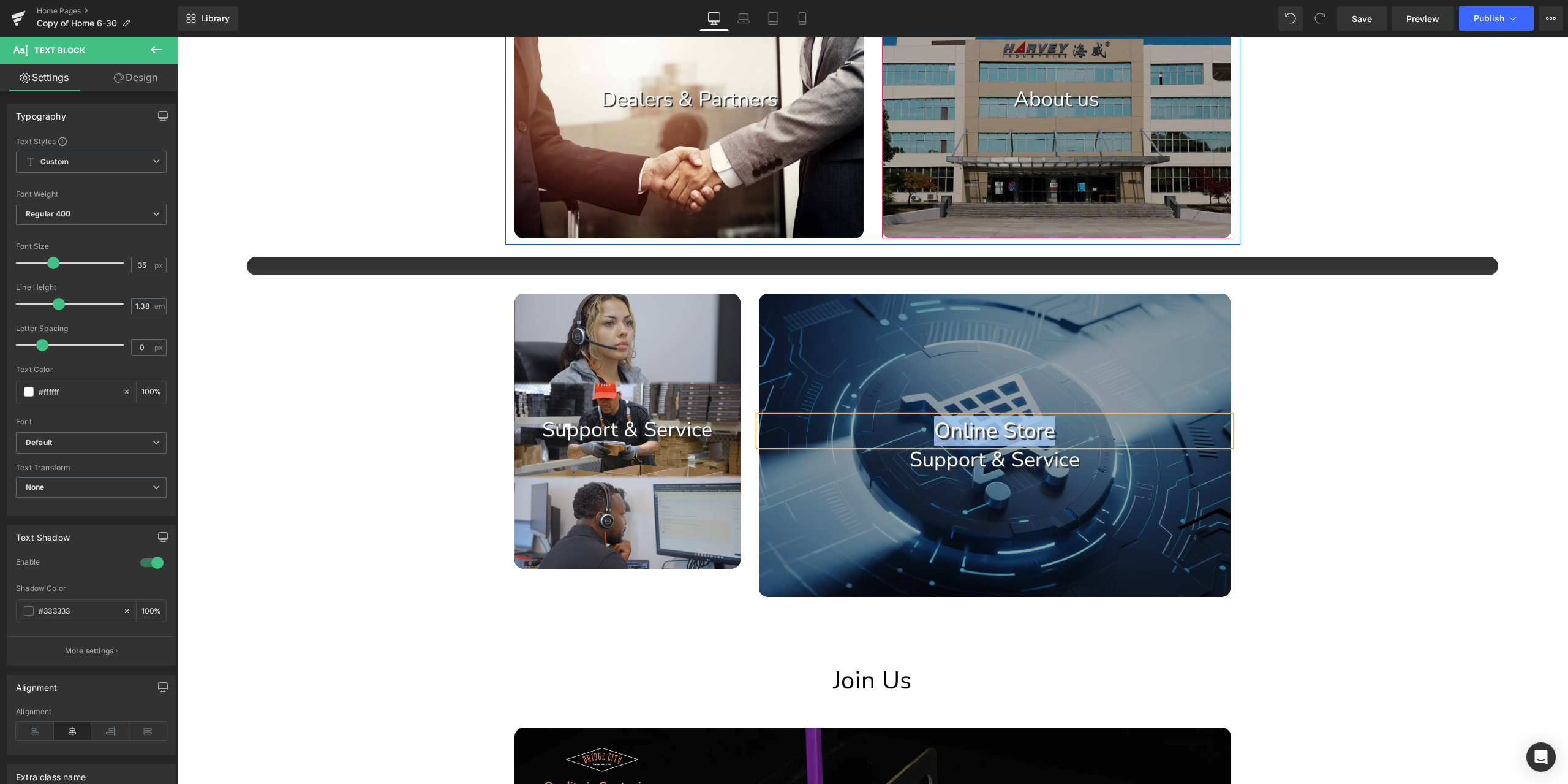
copy p "Online Store"
click at [1306, 415] on div "Image Image Image Image Image Image Image Image" at bounding box center [873, 108] width 1391 height 2322
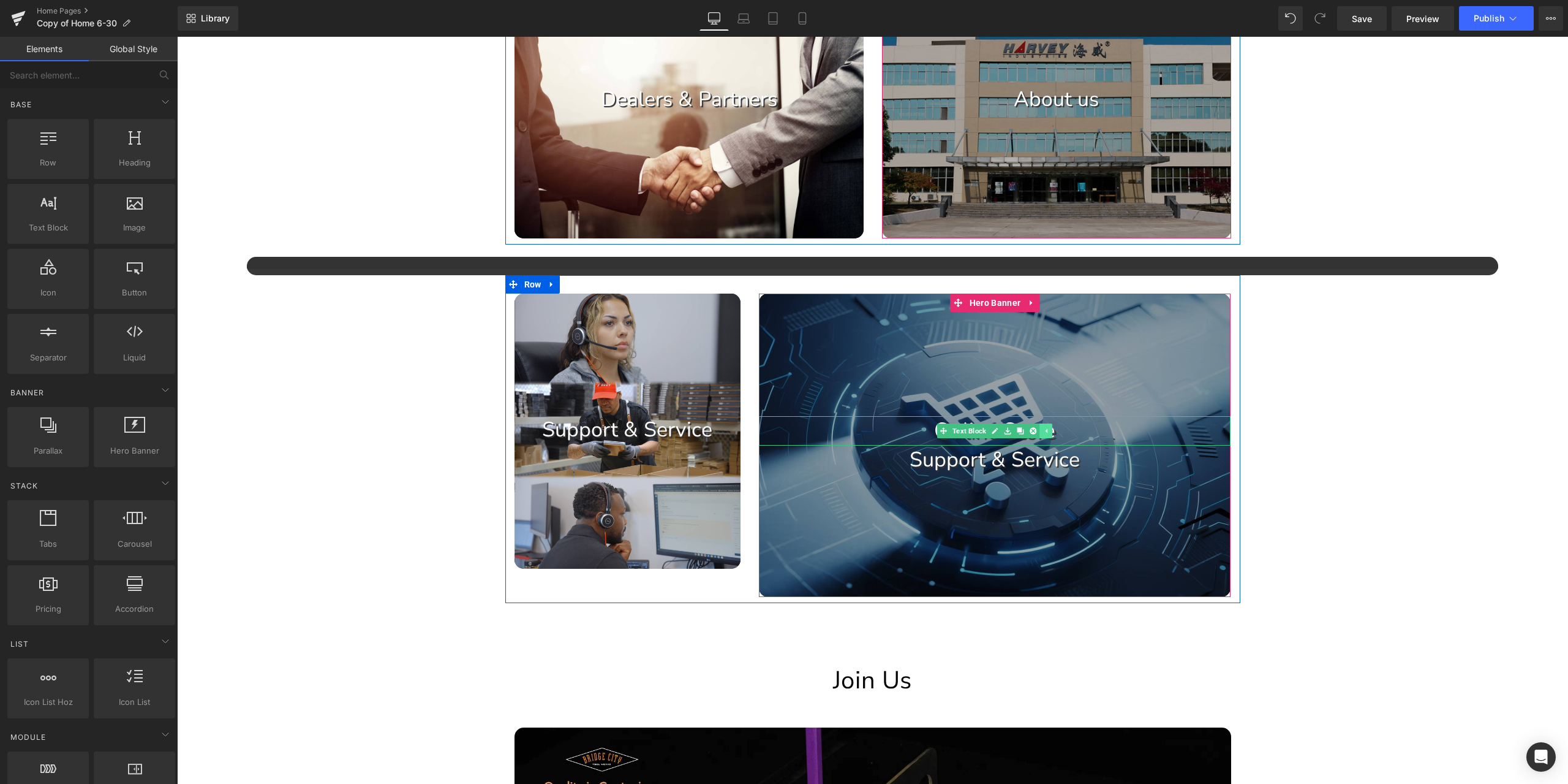
click at [1043, 427] on icon at bounding box center [1046, 430] width 7 height 7
click at [1025, 432] on icon at bounding box center [1026, 431] width 2 height 4
click at [1031, 432] on icon at bounding box center [1034, 430] width 7 height 7
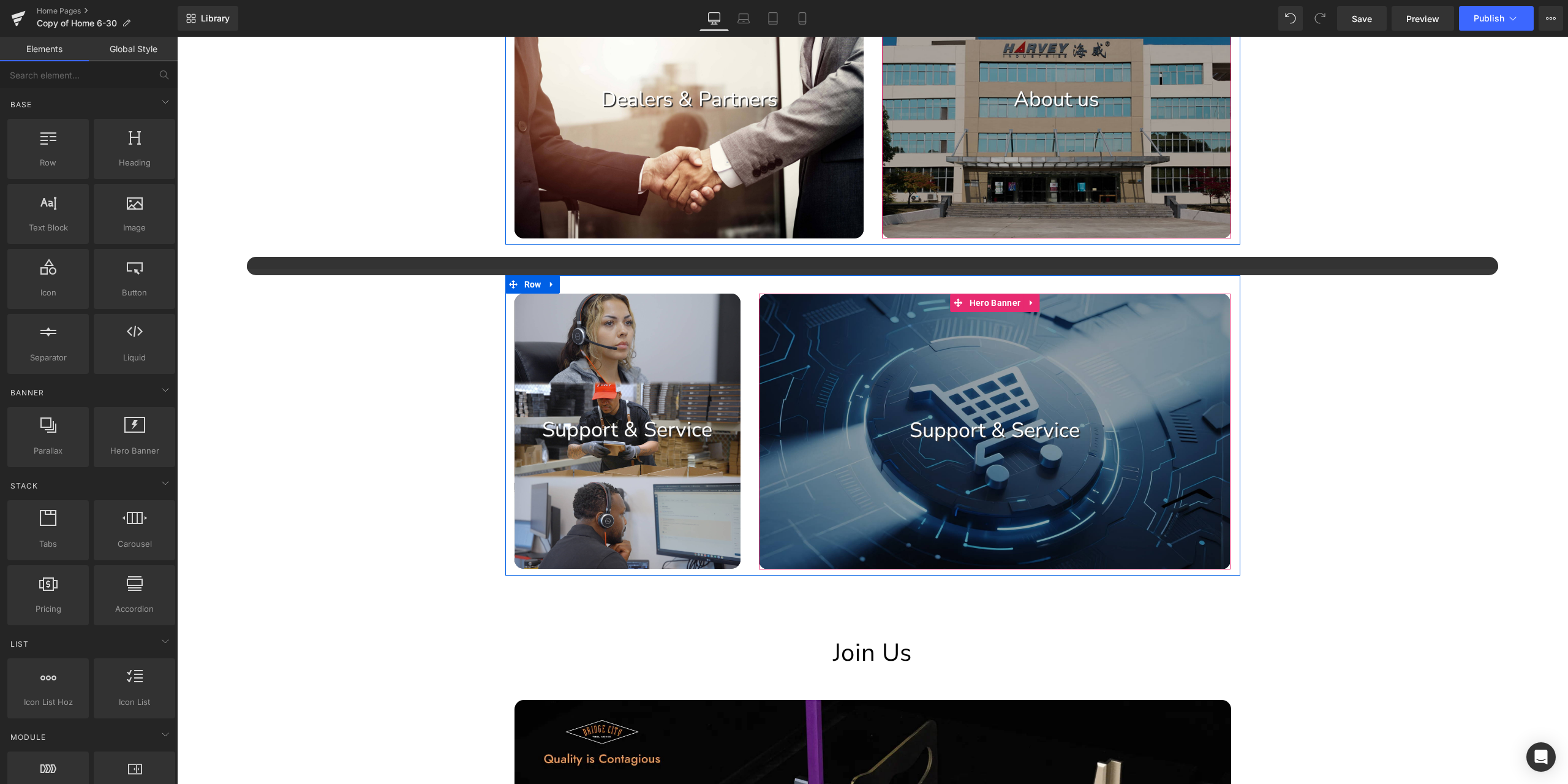
click at [1065, 435] on p "Support & Service" at bounding box center [995, 430] width 472 height 29
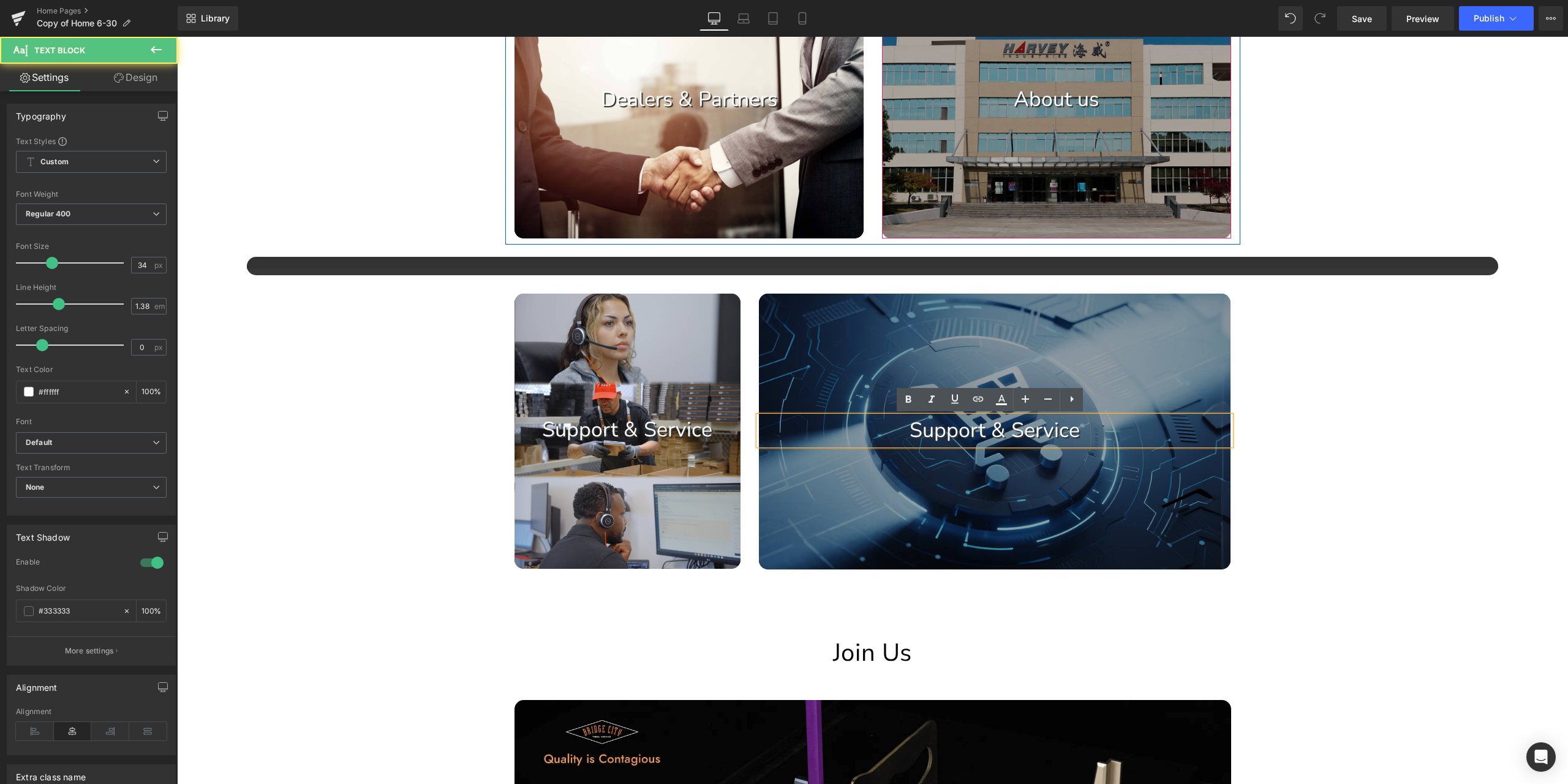
click at [1076, 431] on p "Support & Service" at bounding box center [995, 430] width 472 height 29
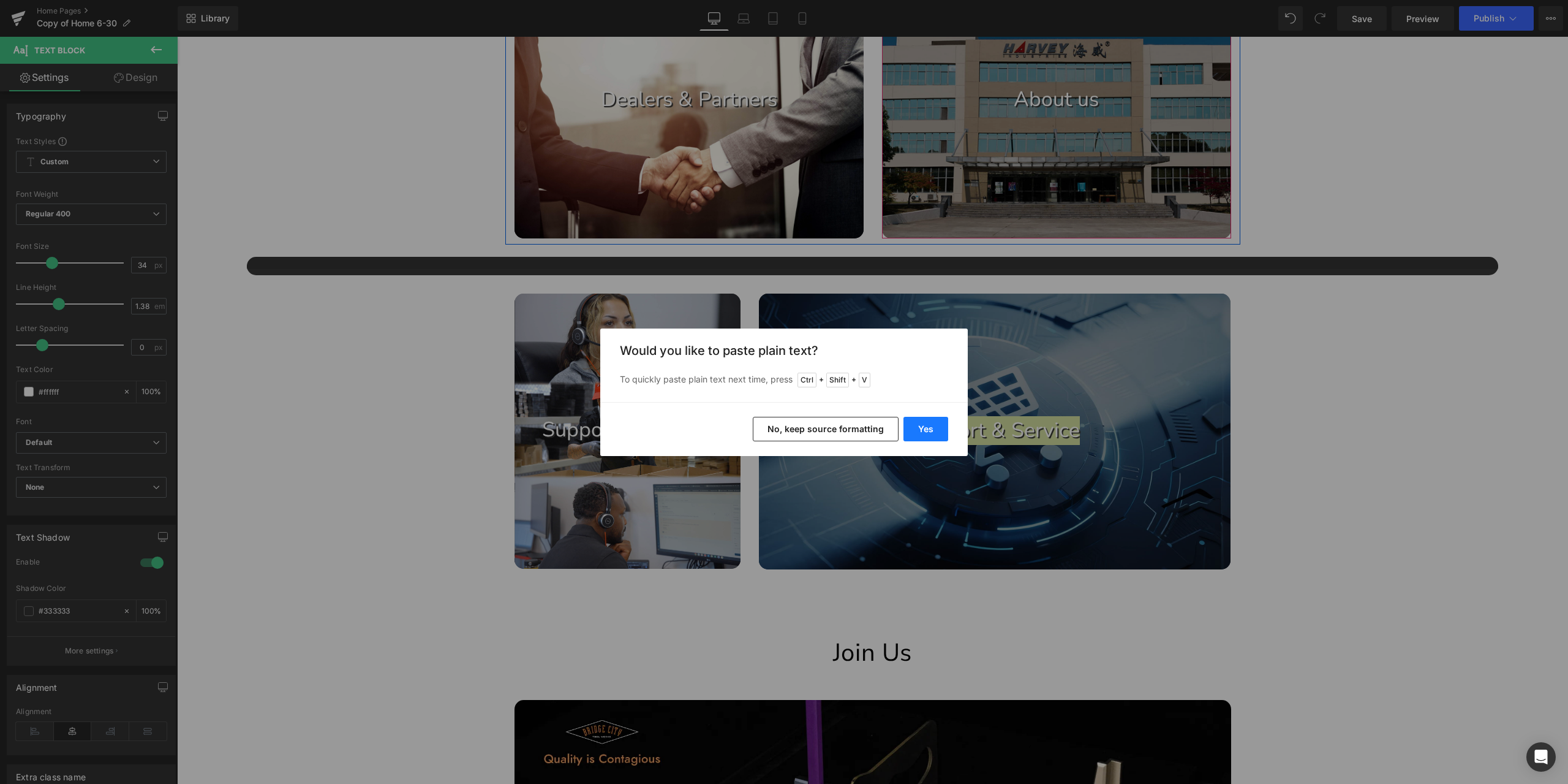
click at [937, 428] on button "Yes" at bounding box center [926, 429] width 45 height 24
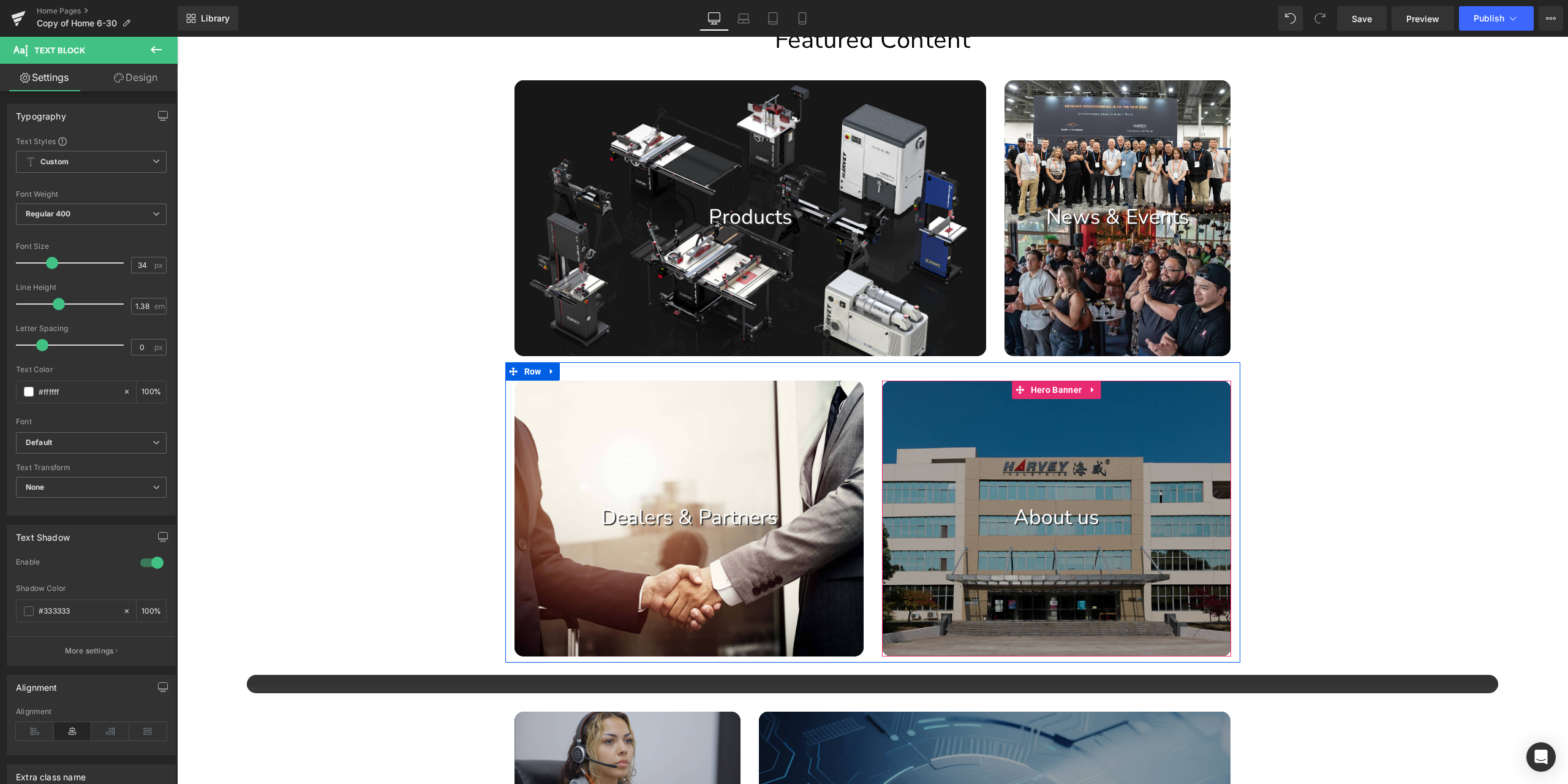
scroll to position [613, 0]
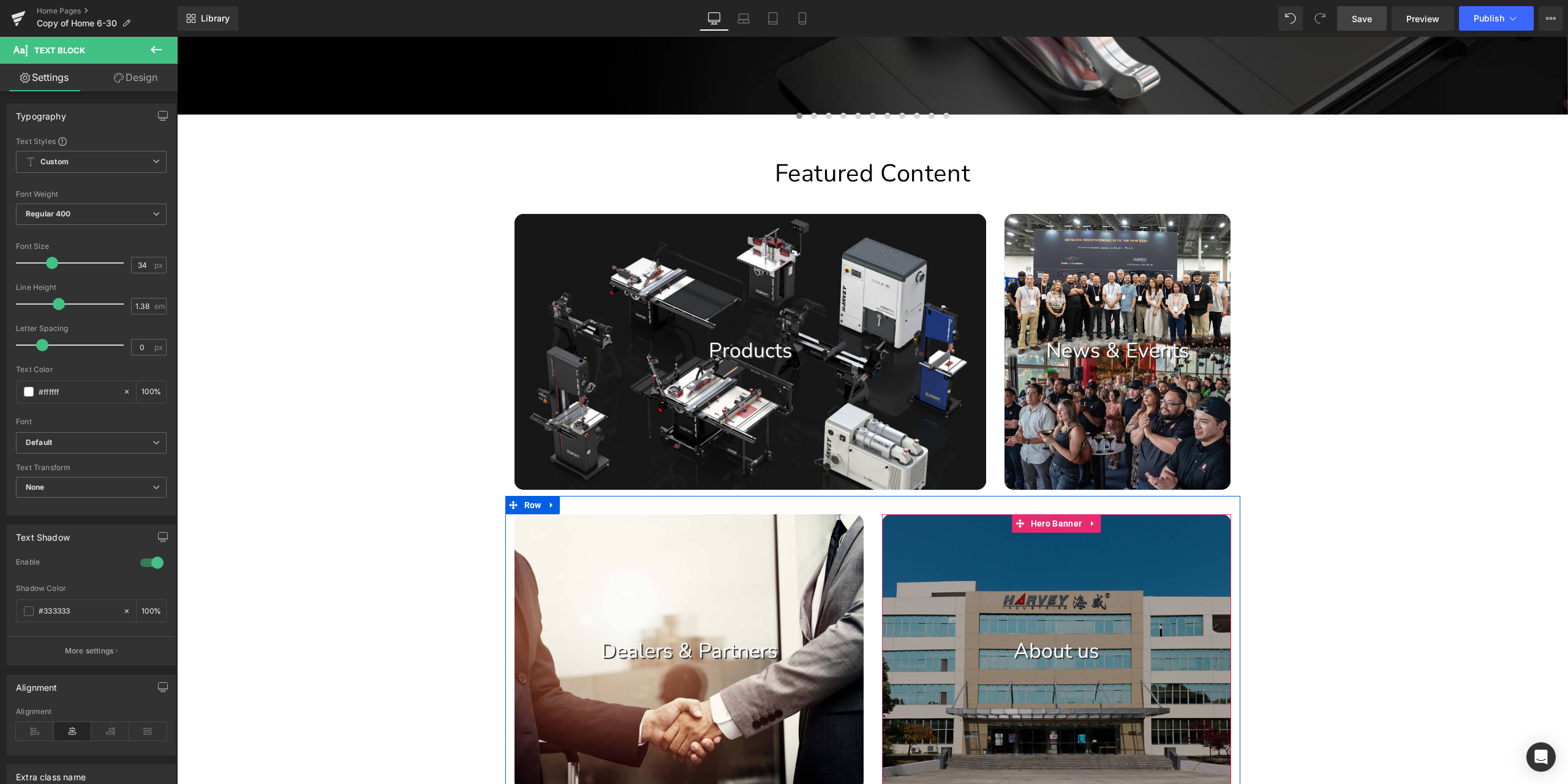
click at [1362, 22] on span "Save" at bounding box center [1362, 18] width 20 height 13
click at [1115, 226] on span "Hero Banner" at bounding box center [1117, 223] width 57 height 18
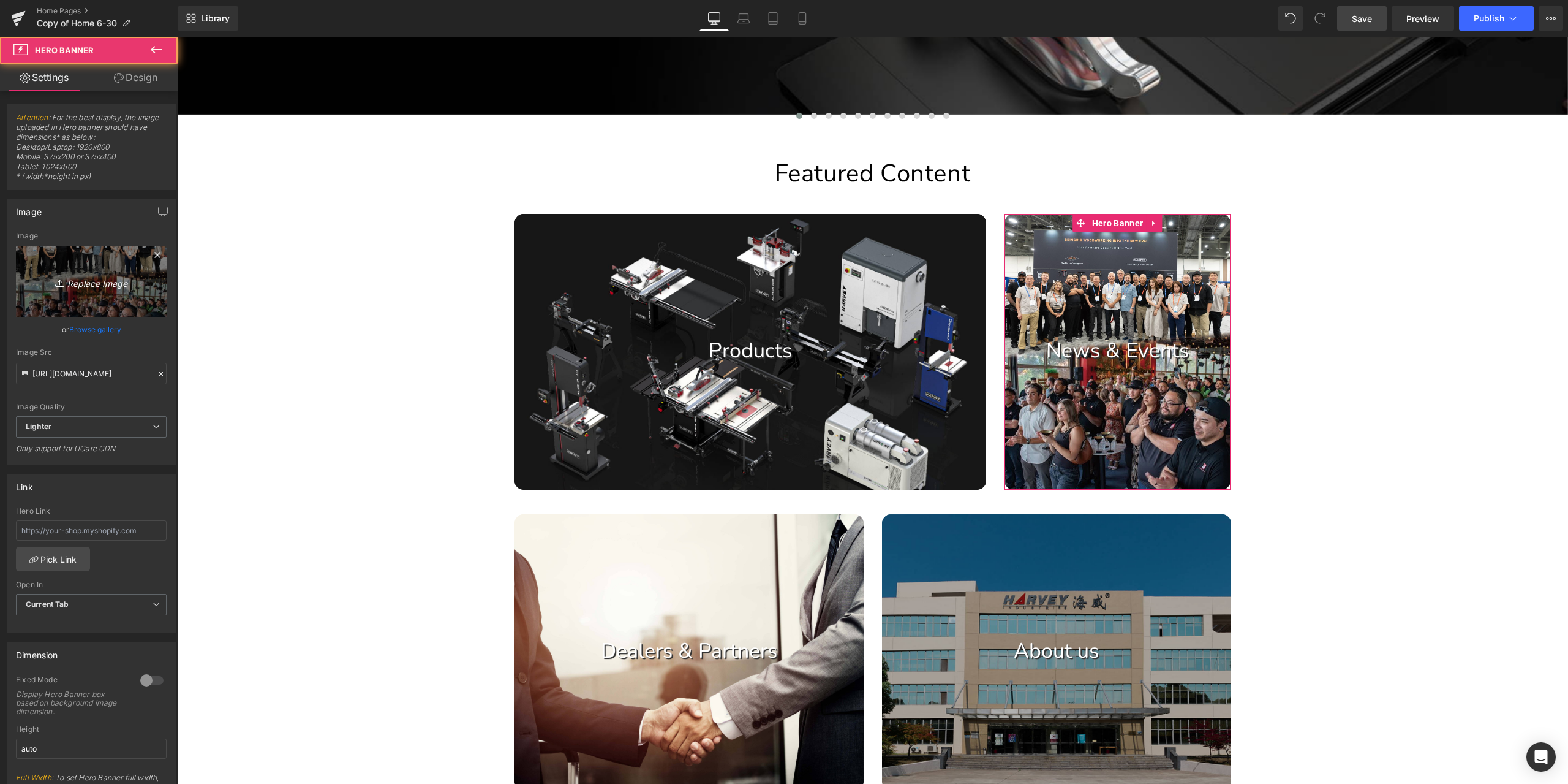
click at [60, 284] on icon at bounding box center [61, 283] width 12 height 12
type input "C:\fakepath\1.jpg"
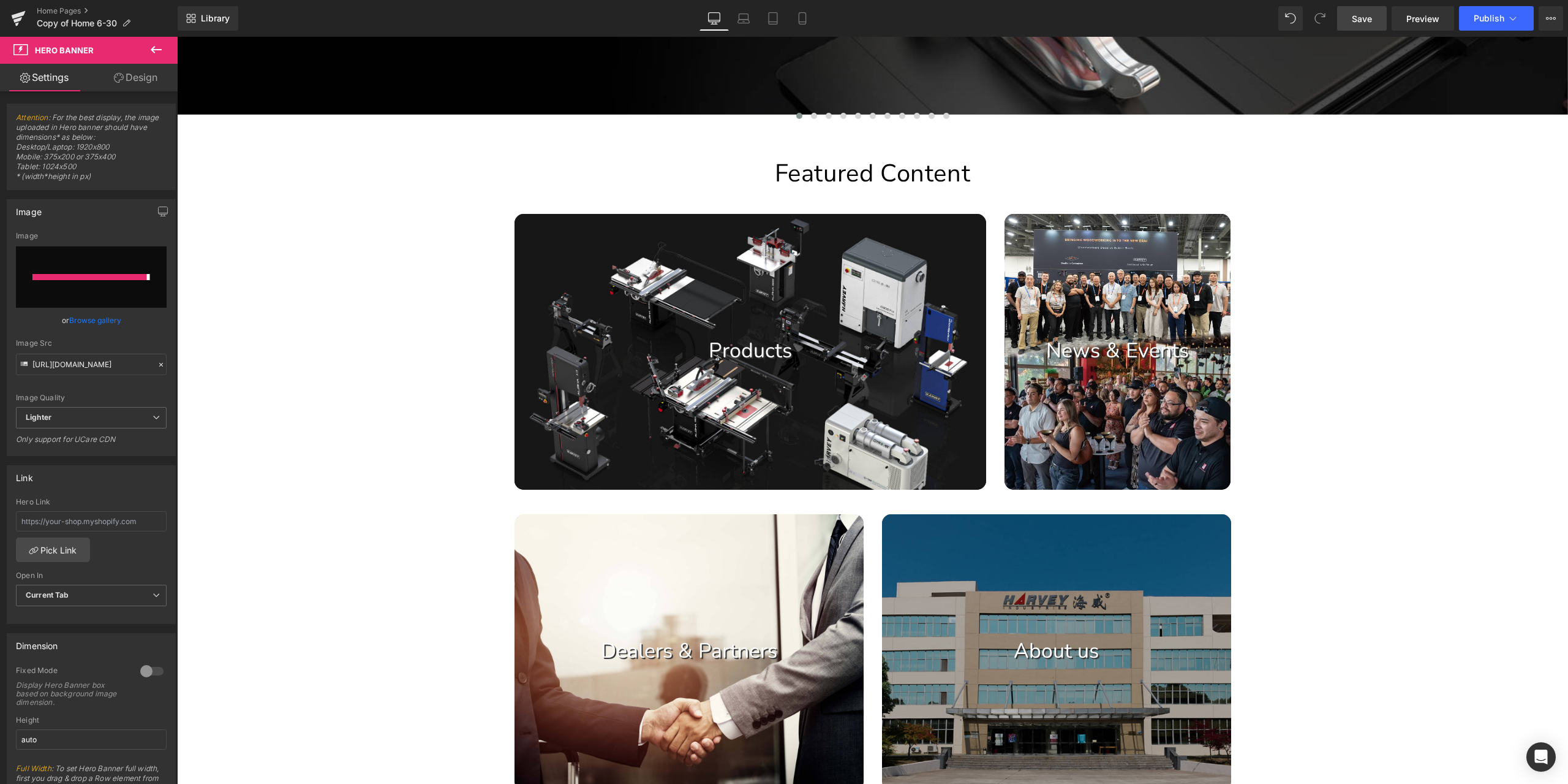
type input "[URL][DOMAIN_NAME]"
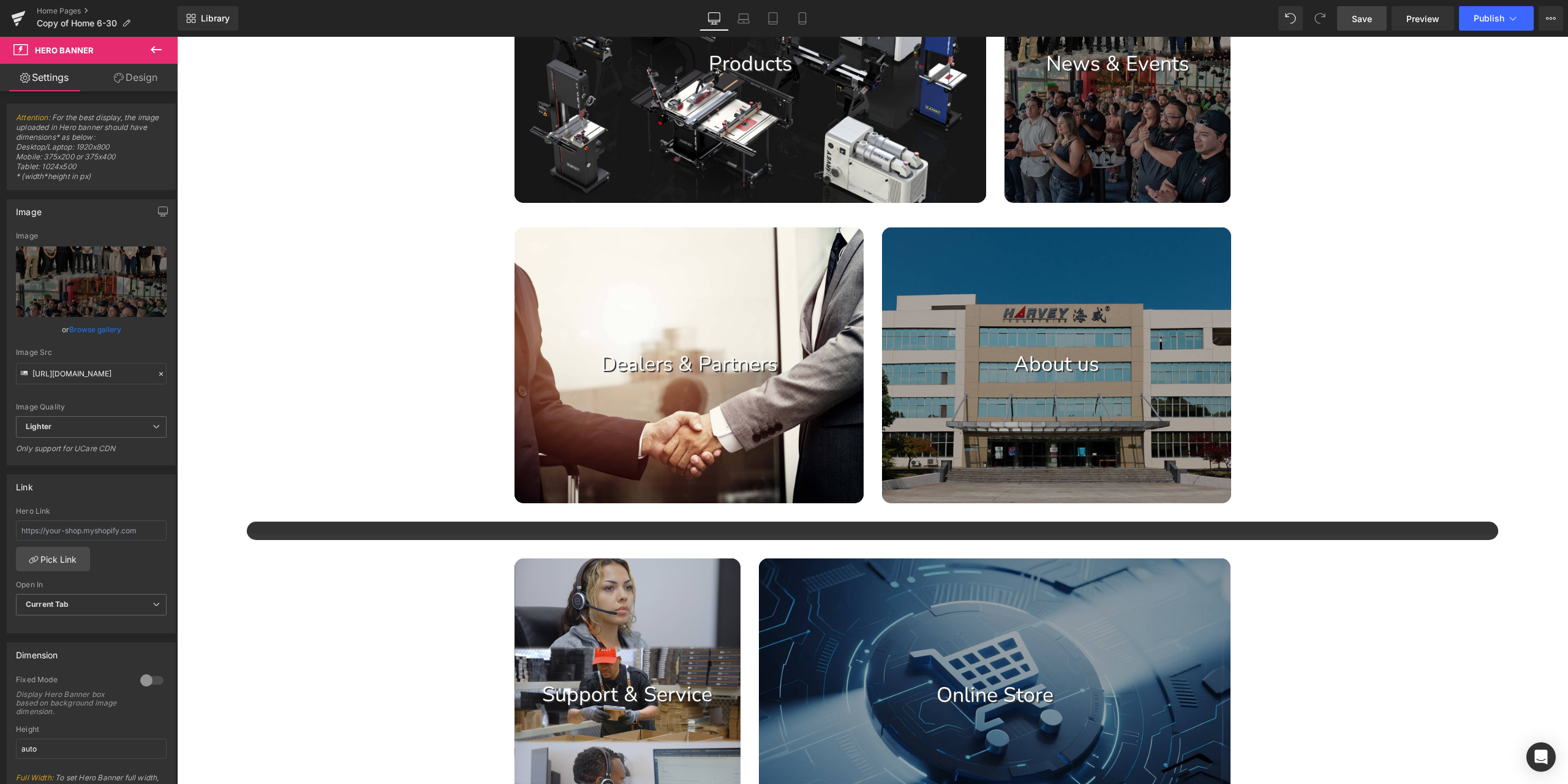
scroll to position [919, 0]
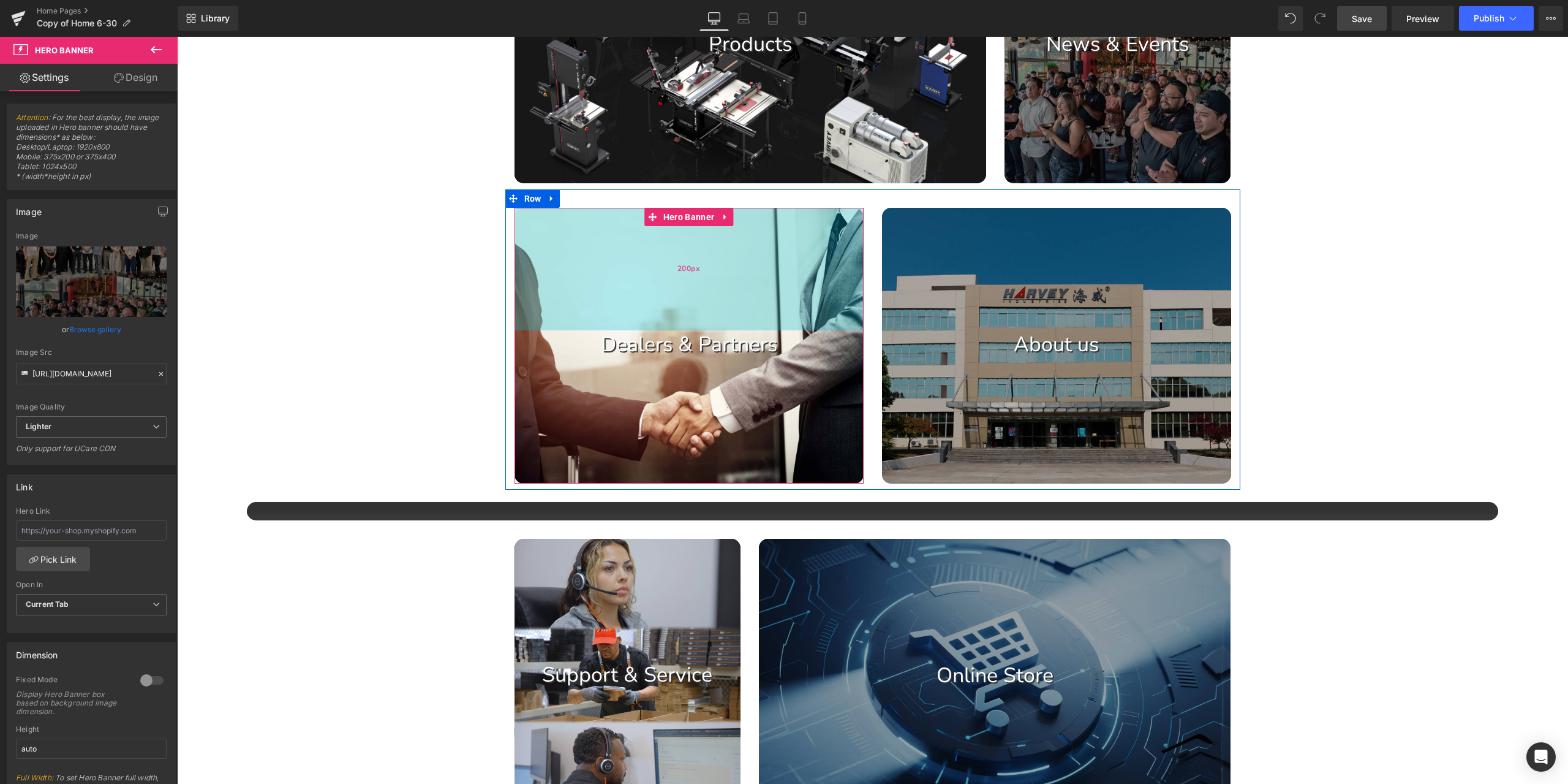
click at [686, 233] on div "200px" at bounding box center [689, 269] width 349 height 123
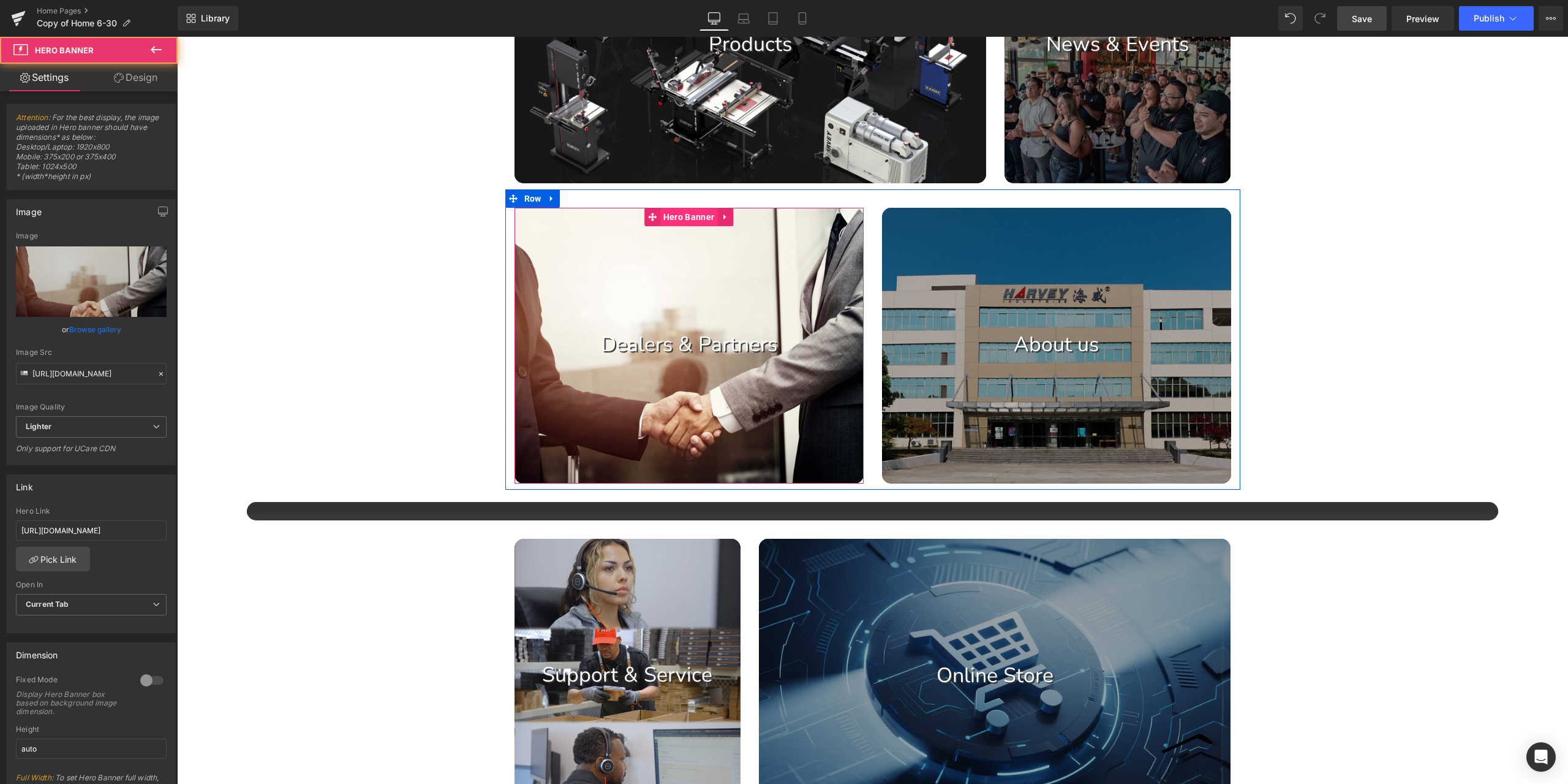
click at [690, 221] on span "Hero Banner" at bounding box center [689, 217] width 57 height 18
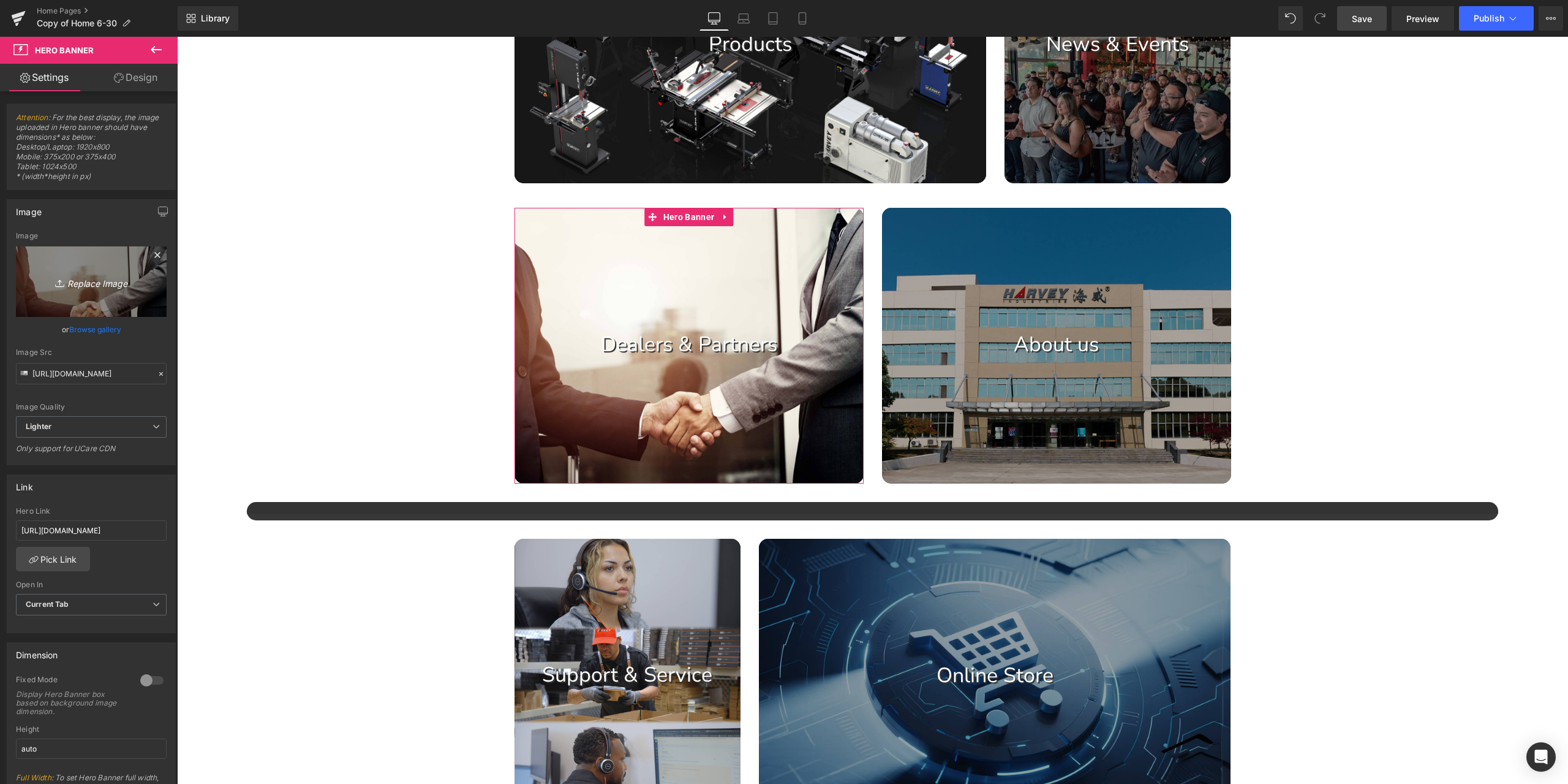
click at [114, 273] on link "Replace Image" at bounding box center [91, 282] width 151 height 71
type input "C:\fakepath\corporate-businessmen-shaking-hands.jpg"
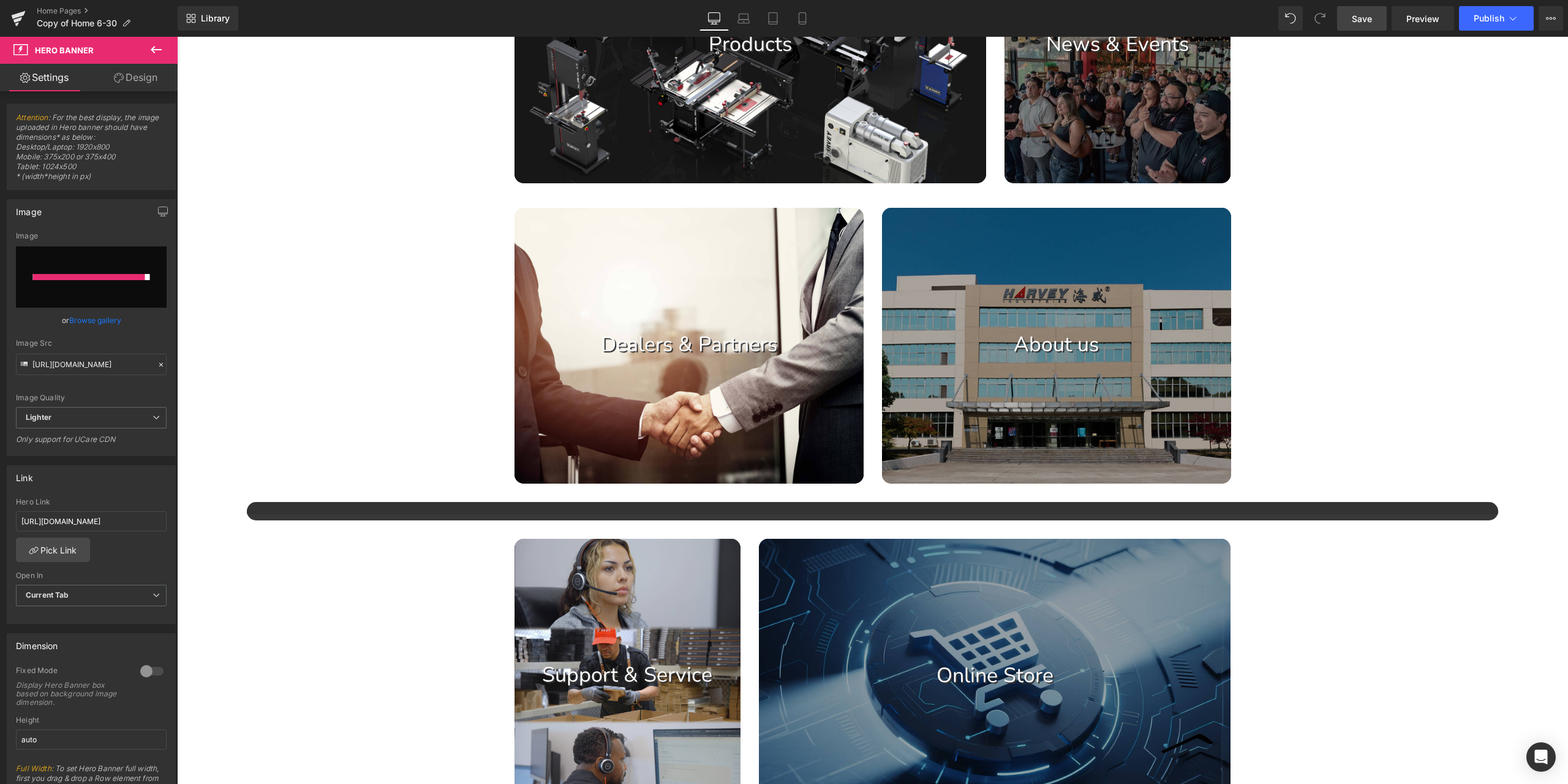
type input "[URL][DOMAIN_NAME]"
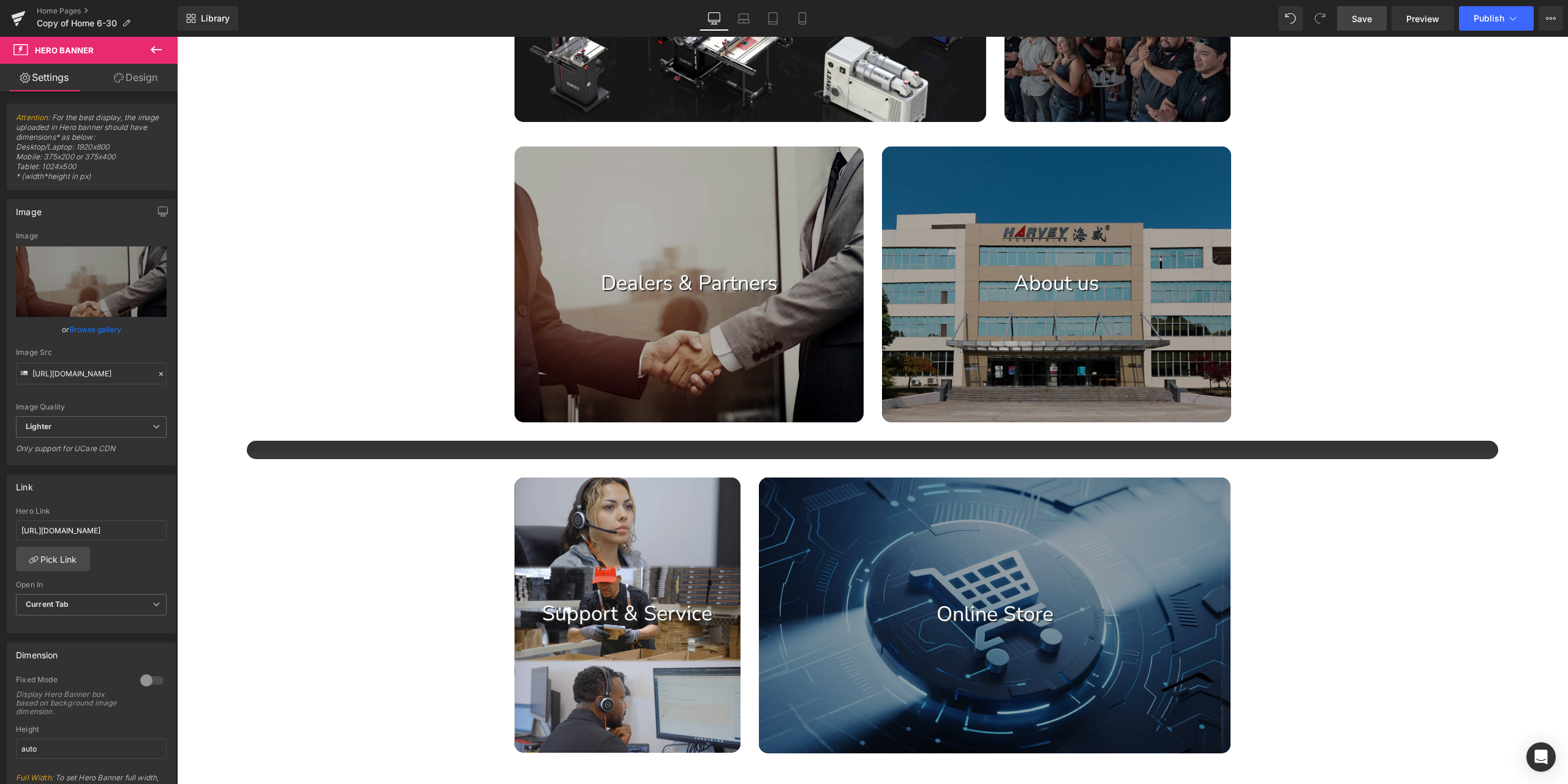
scroll to position [1103, 0]
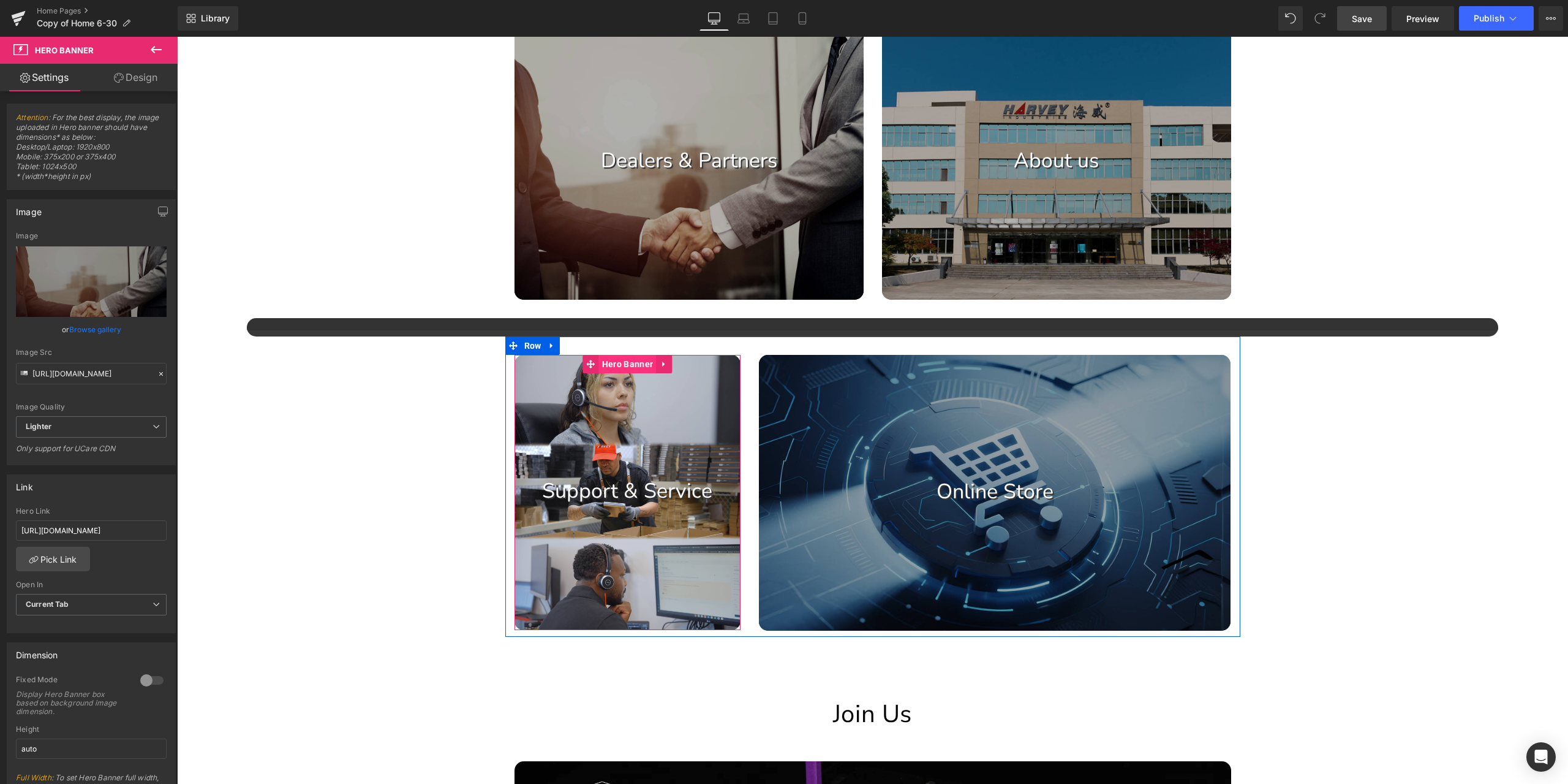
click at [617, 366] on span "Hero Banner" at bounding box center [628, 364] width 57 height 18
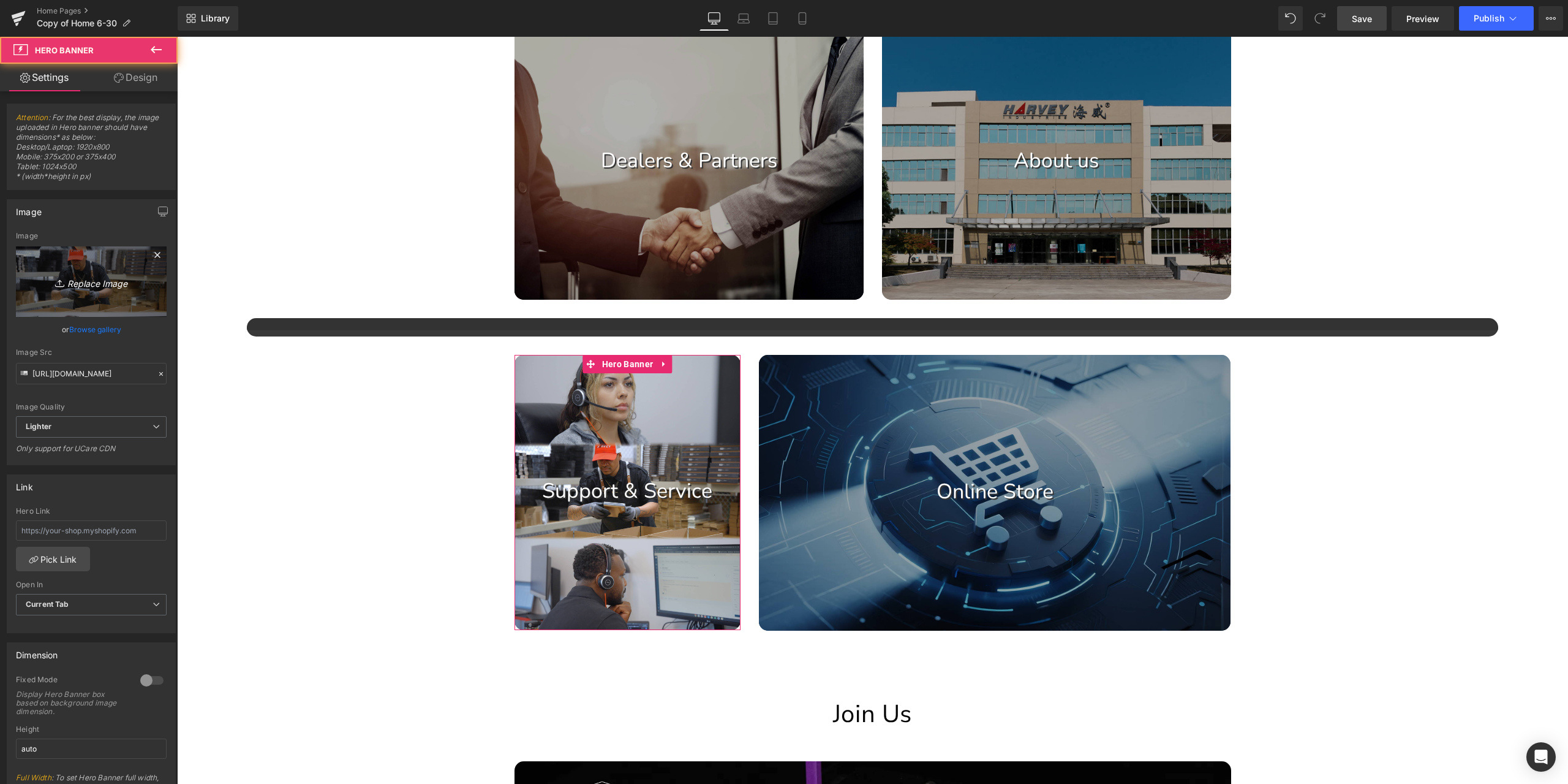
click at [79, 281] on icon "Replace Image" at bounding box center [91, 282] width 98 height 16
type input "C:\fakepath\2.jpg"
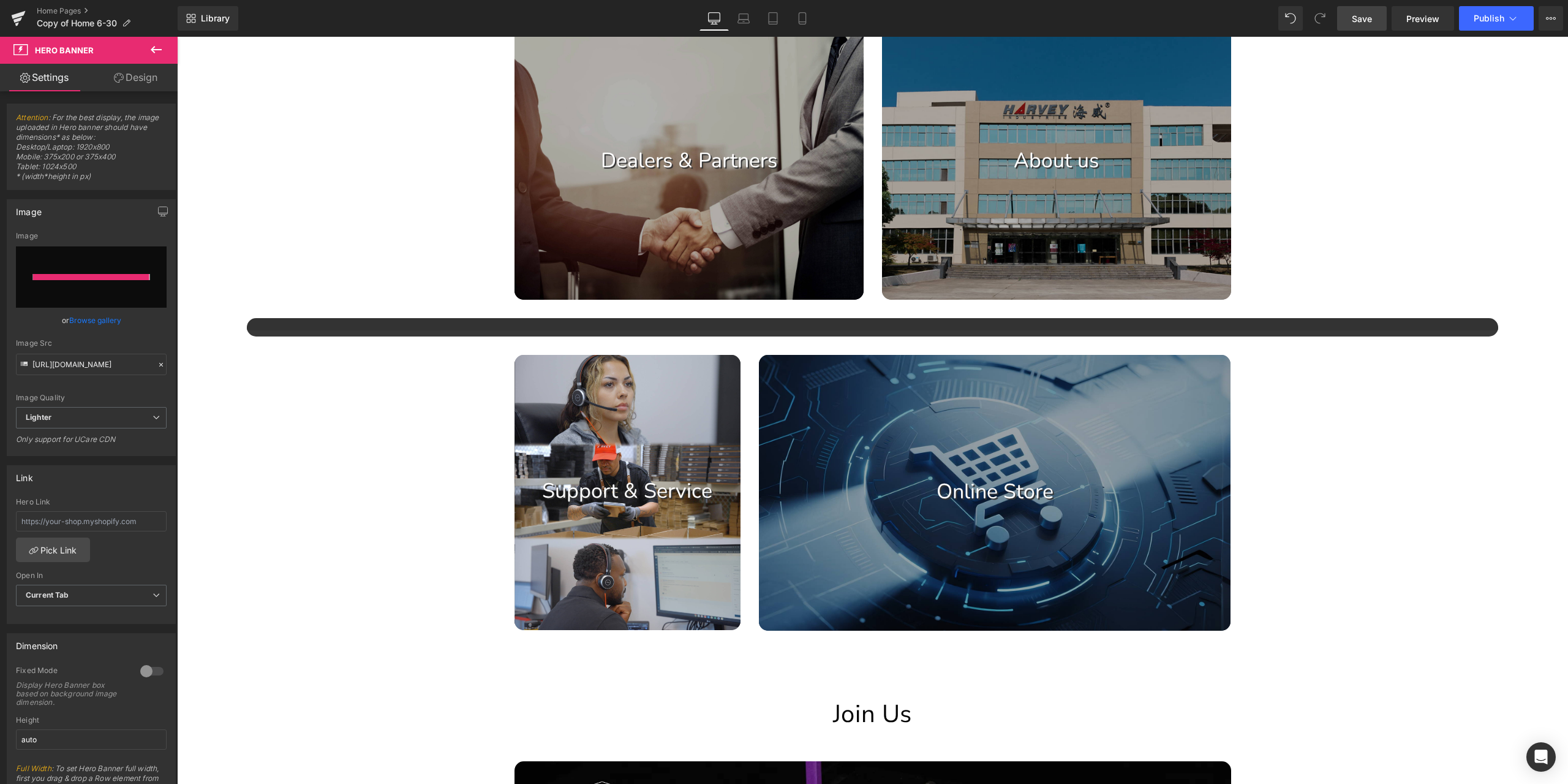
type input "[URL][DOMAIN_NAME]"
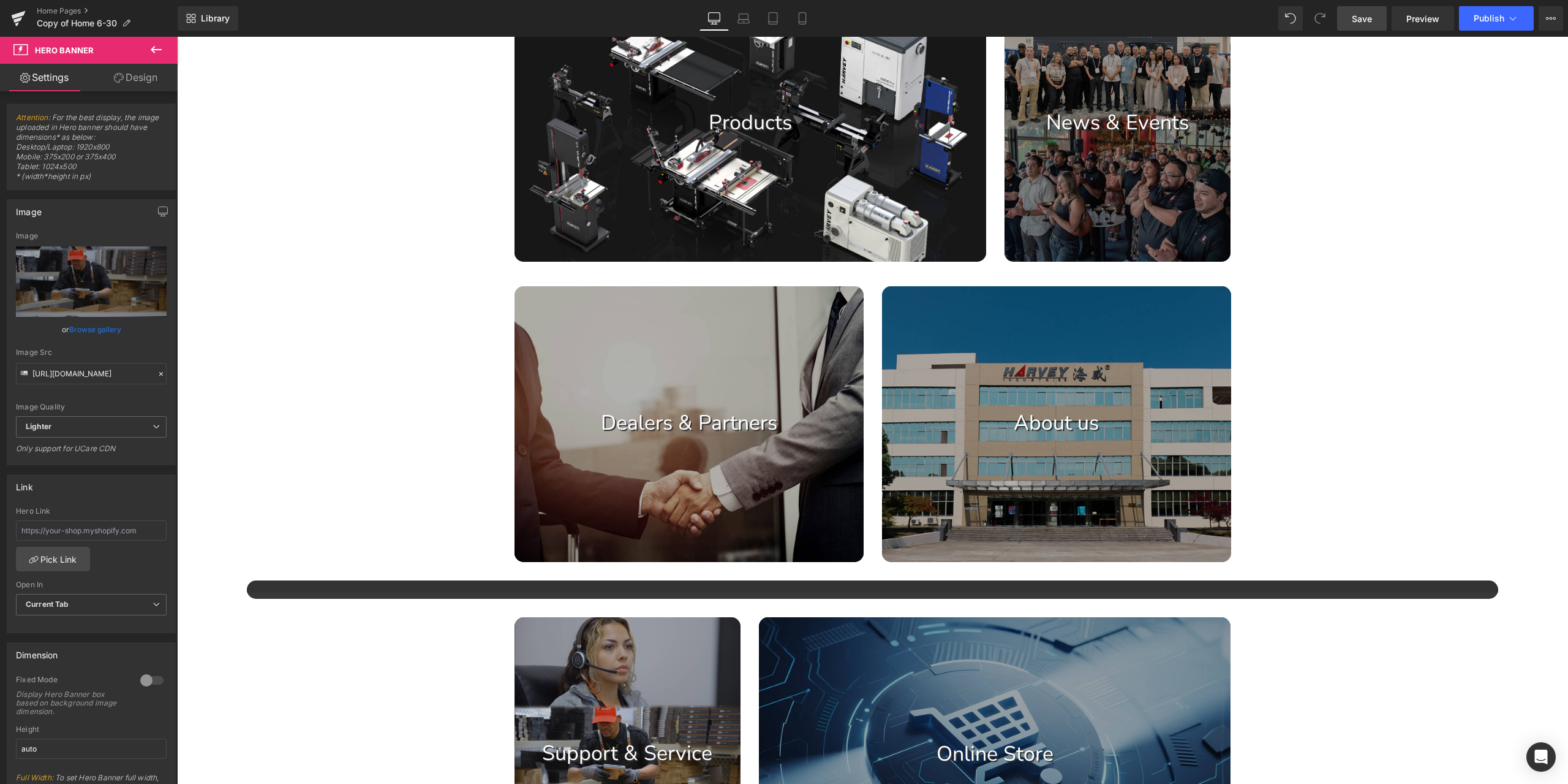
scroll to position [674, 0]
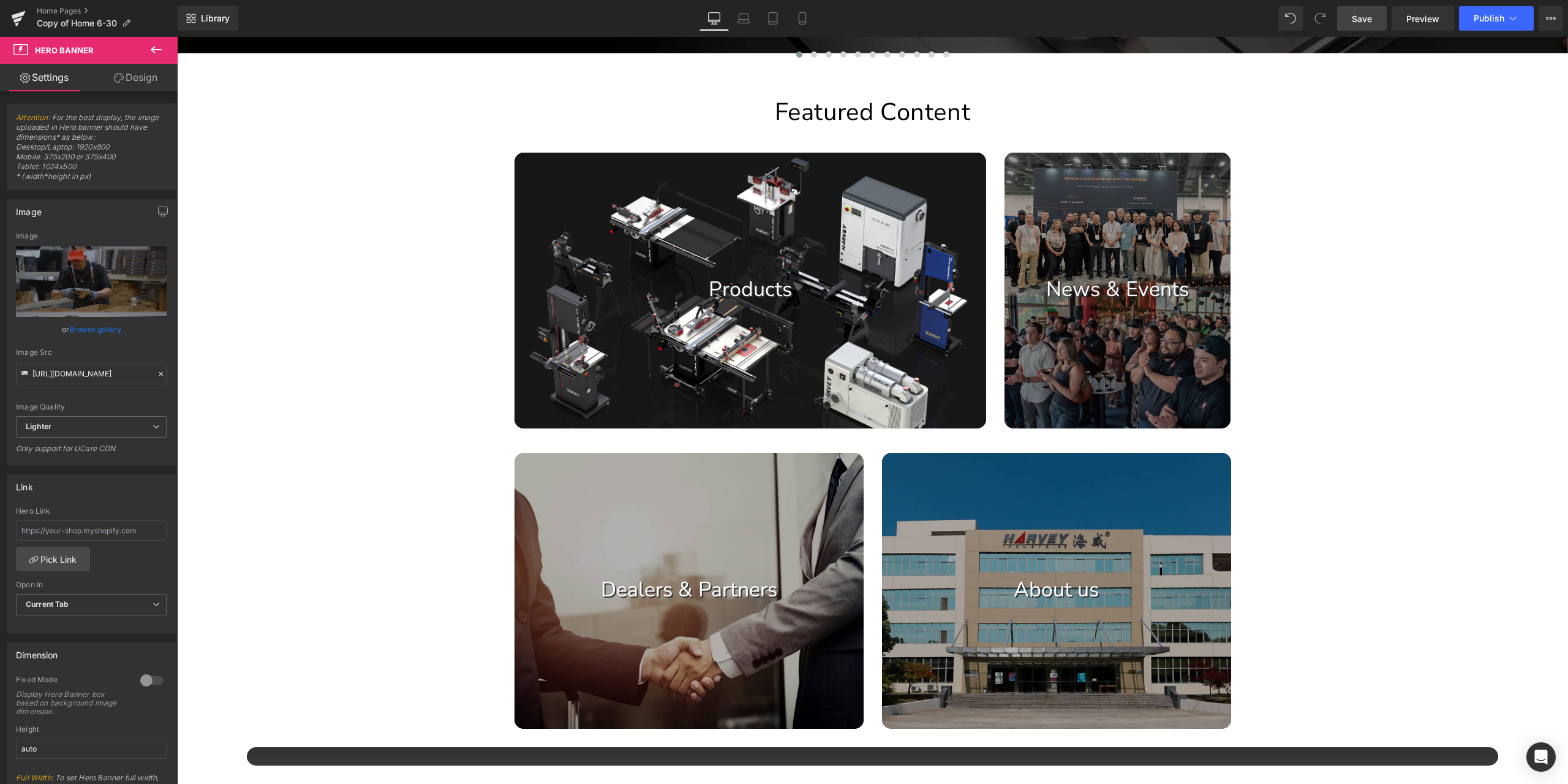
click at [1372, 23] on span "Save" at bounding box center [1362, 18] width 20 height 13
click at [1498, 22] on span "Publish" at bounding box center [1489, 18] width 31 height 10
click at [1426, 22] on span "Preview" at bounding box center [1423, 18] width 33 height 13
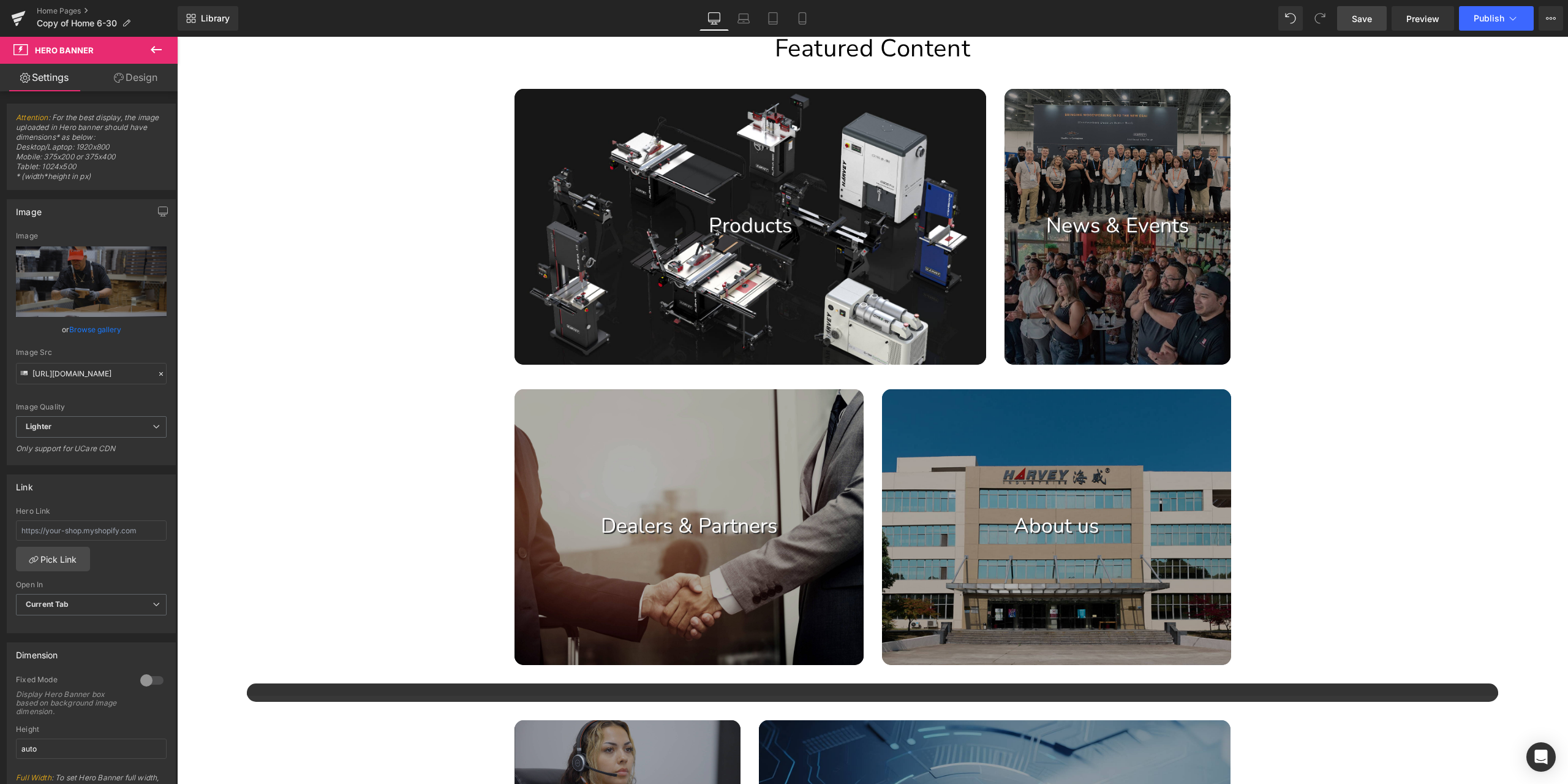
scroll to position [688, 0]
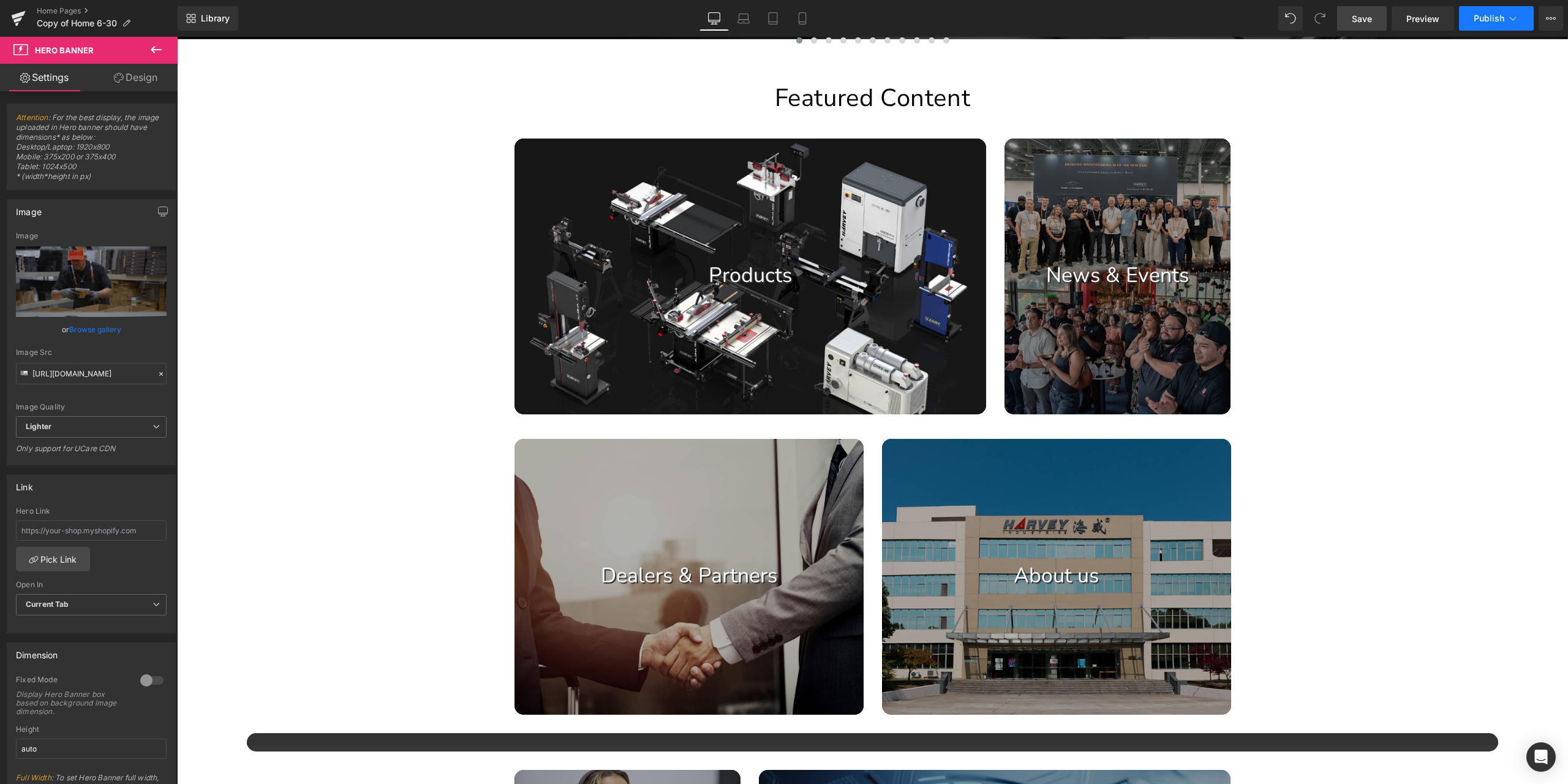
click at [1499, 18] on span "Publish" at bounding box center [1489, 18] width 31 height 10
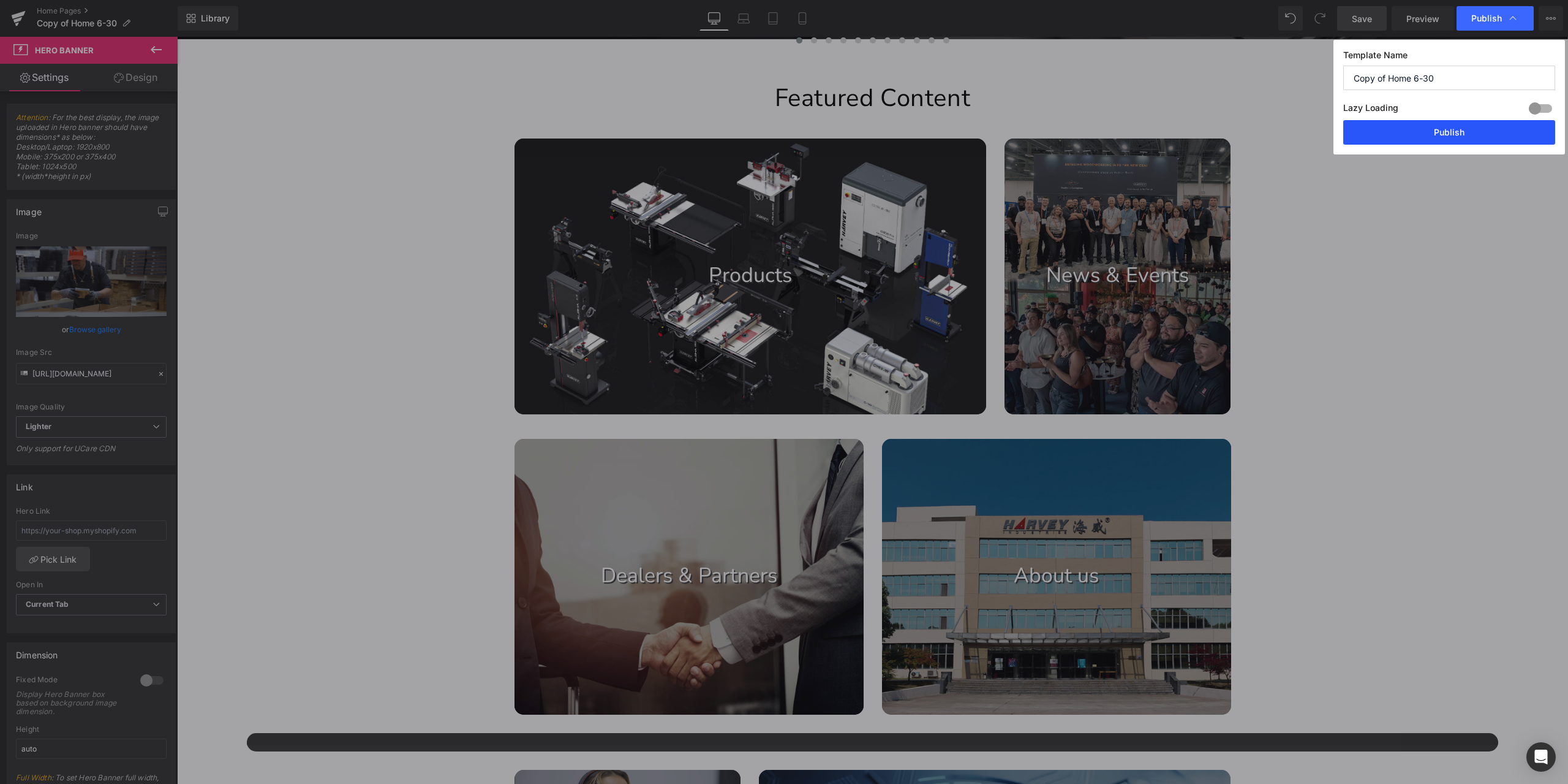
click at [1458, 123] on button "Publish" at bounding box center [1449, 132] width 212 height 24
